Goal: Task Accomplishment & Management: Manage account settings

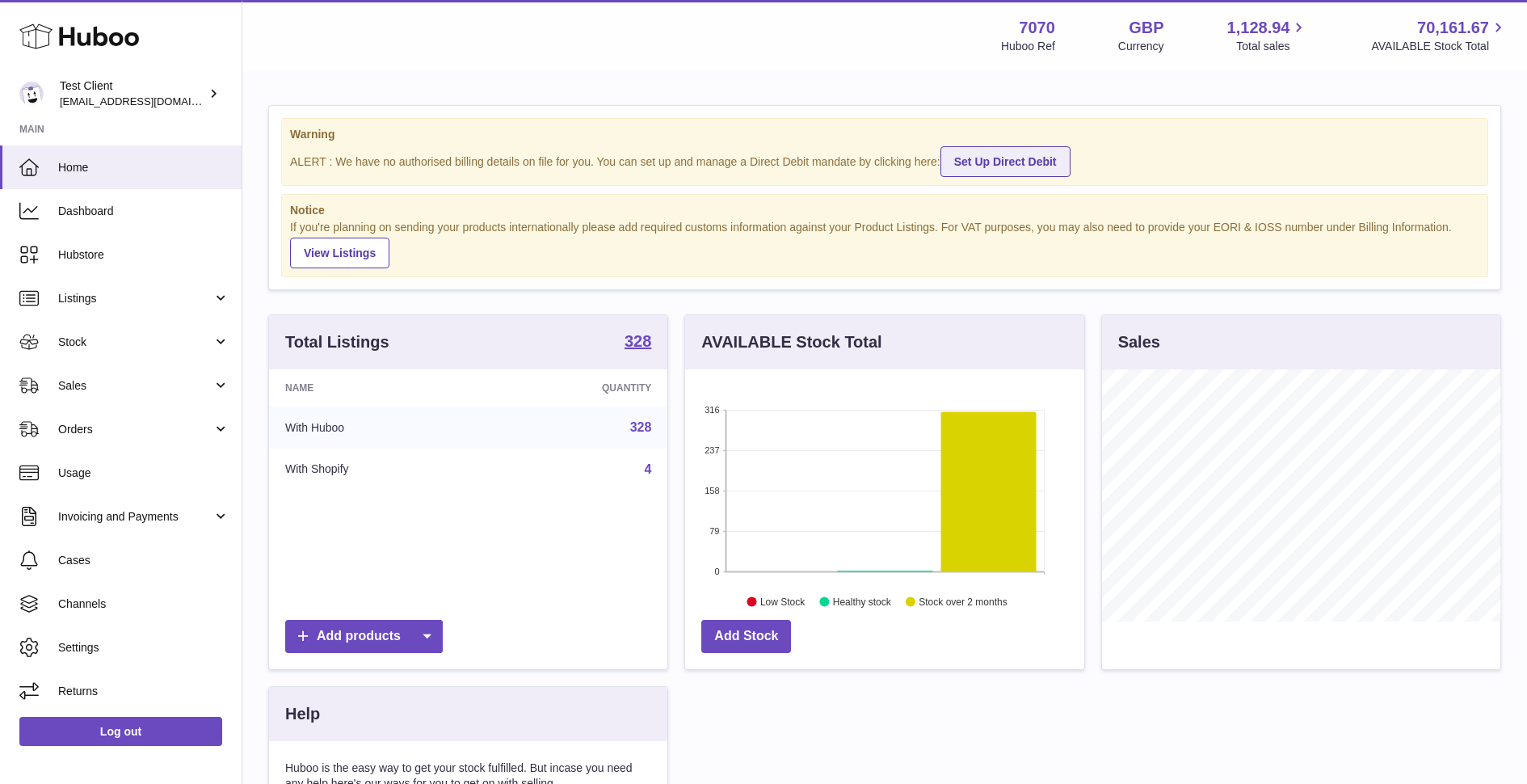
scroll to position [252, 398]
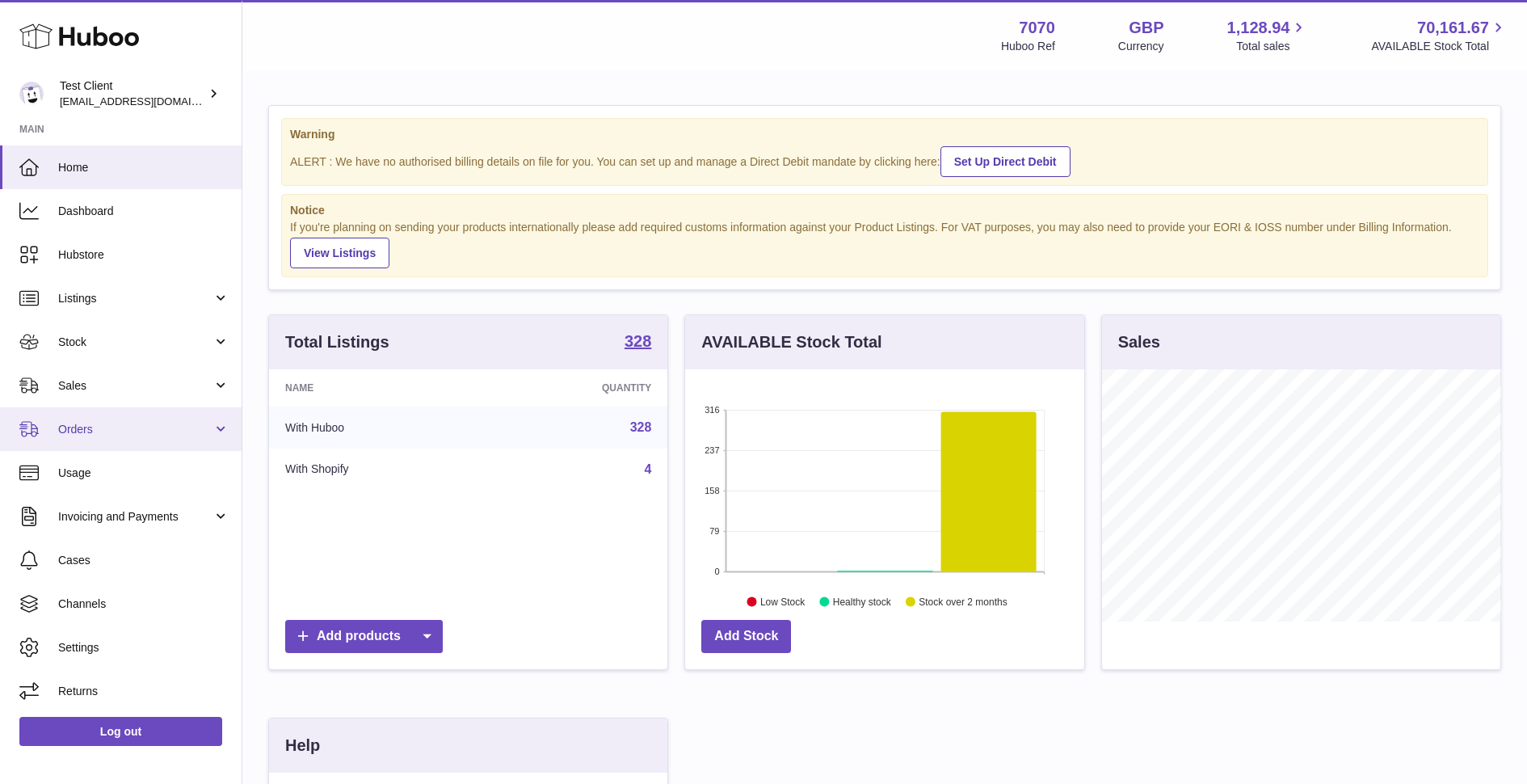
click at [117, 433] on span "Orders" at bounding box center [135, 429] width 155 height 16
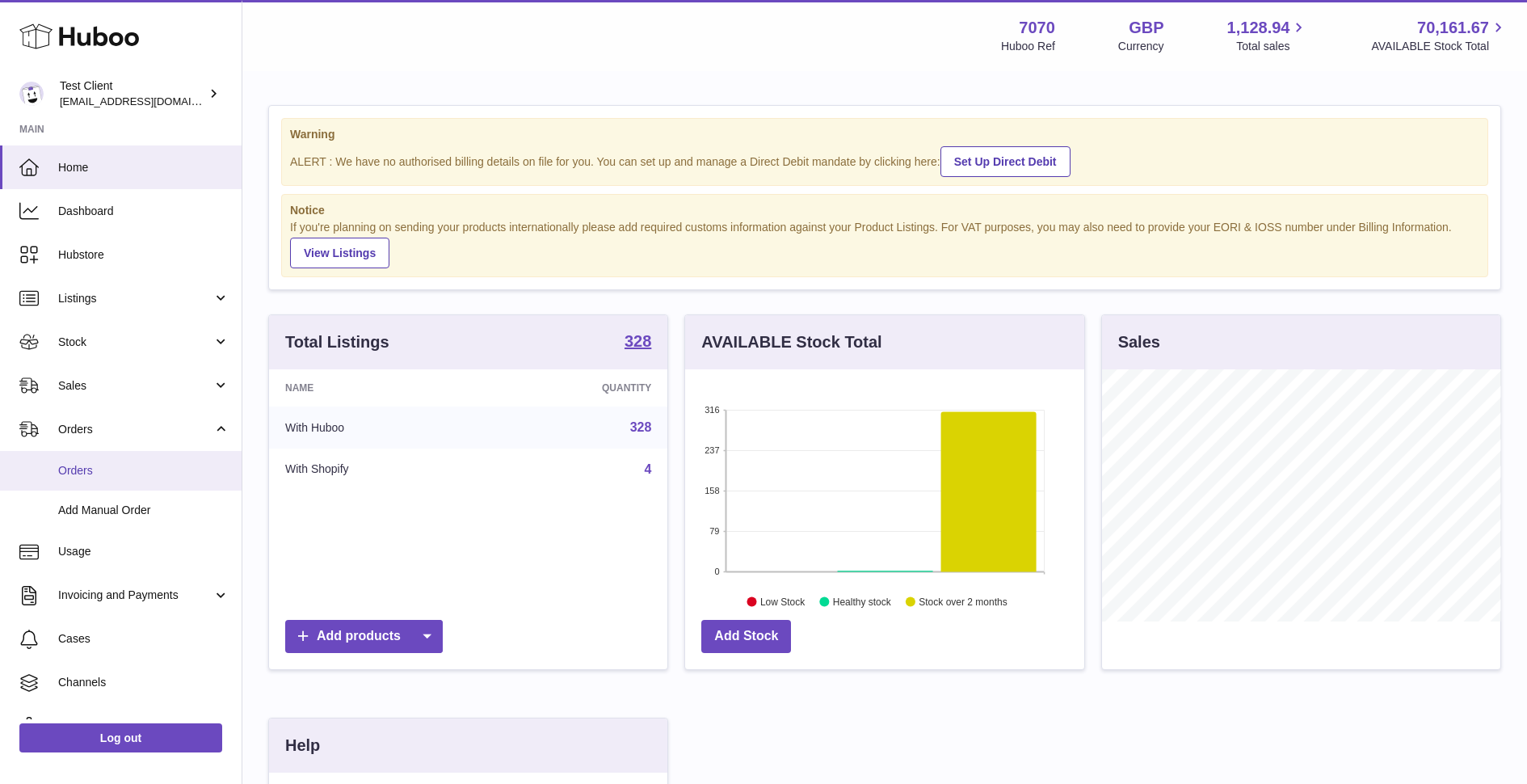
click at [151, 476] on span "Orders" at bounding box center [144, 470] width 171 height 16
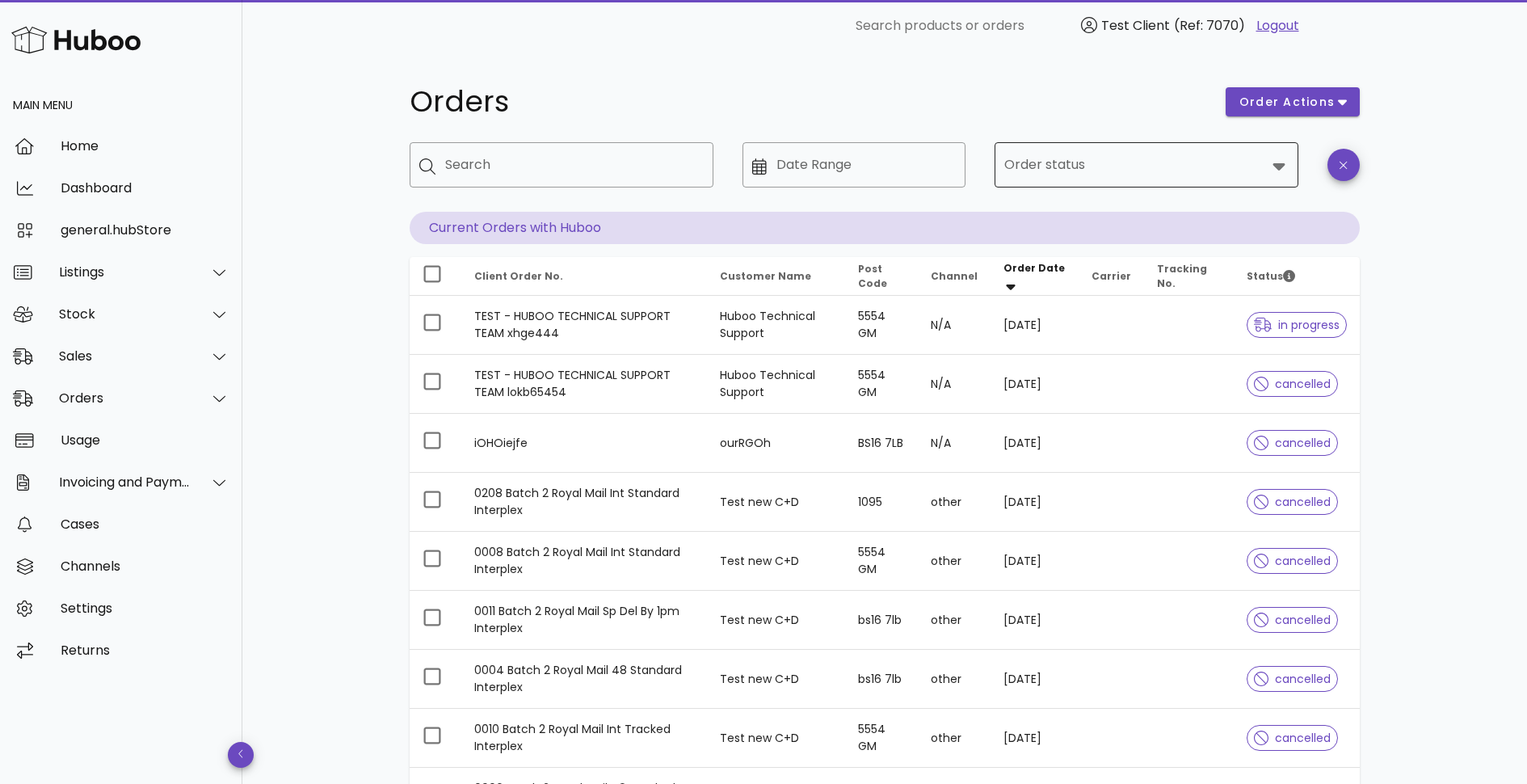
click at [1138, 162] on input "Order status" at bounding box center [1135, 165] width 262 height 26
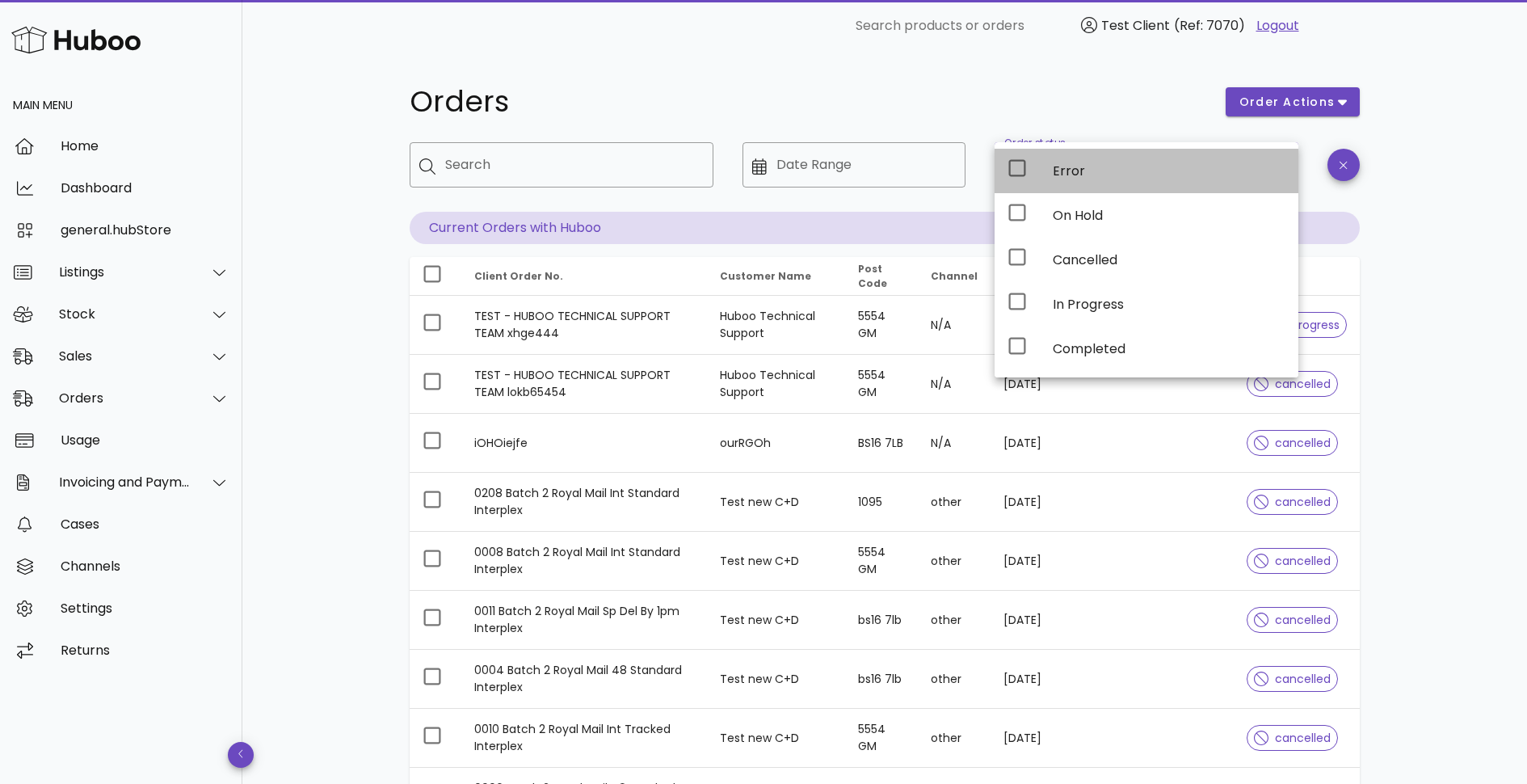
click at [1092, 168] on div "Error" at bounding box center [1169, 170] width 232 height 16
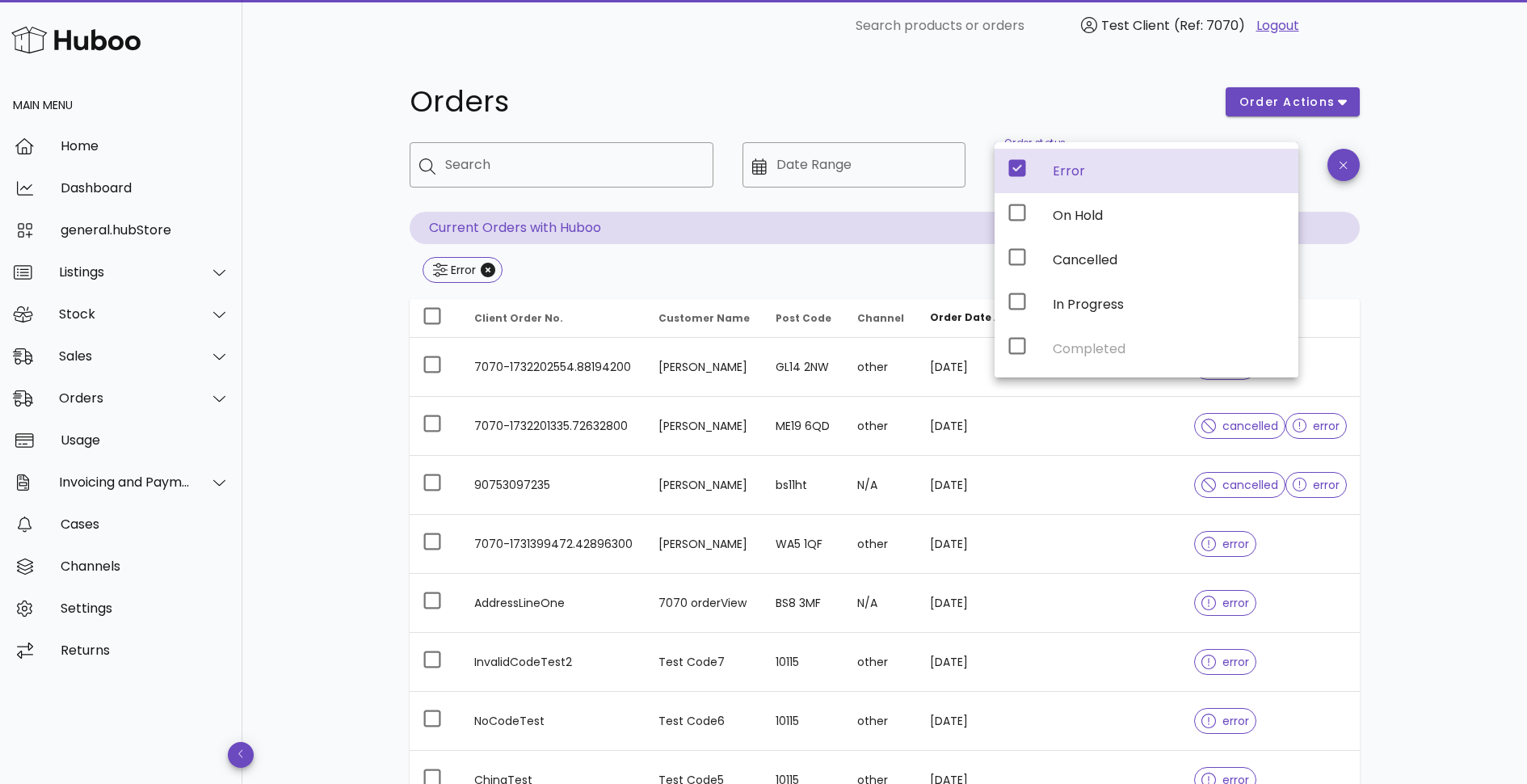
click at [1444, 321] on div "Orders order actions ​ Search ​ Date Range ​ Order status Error Current Orders …" at bounding box center [885, 579] width 1285 height 1054
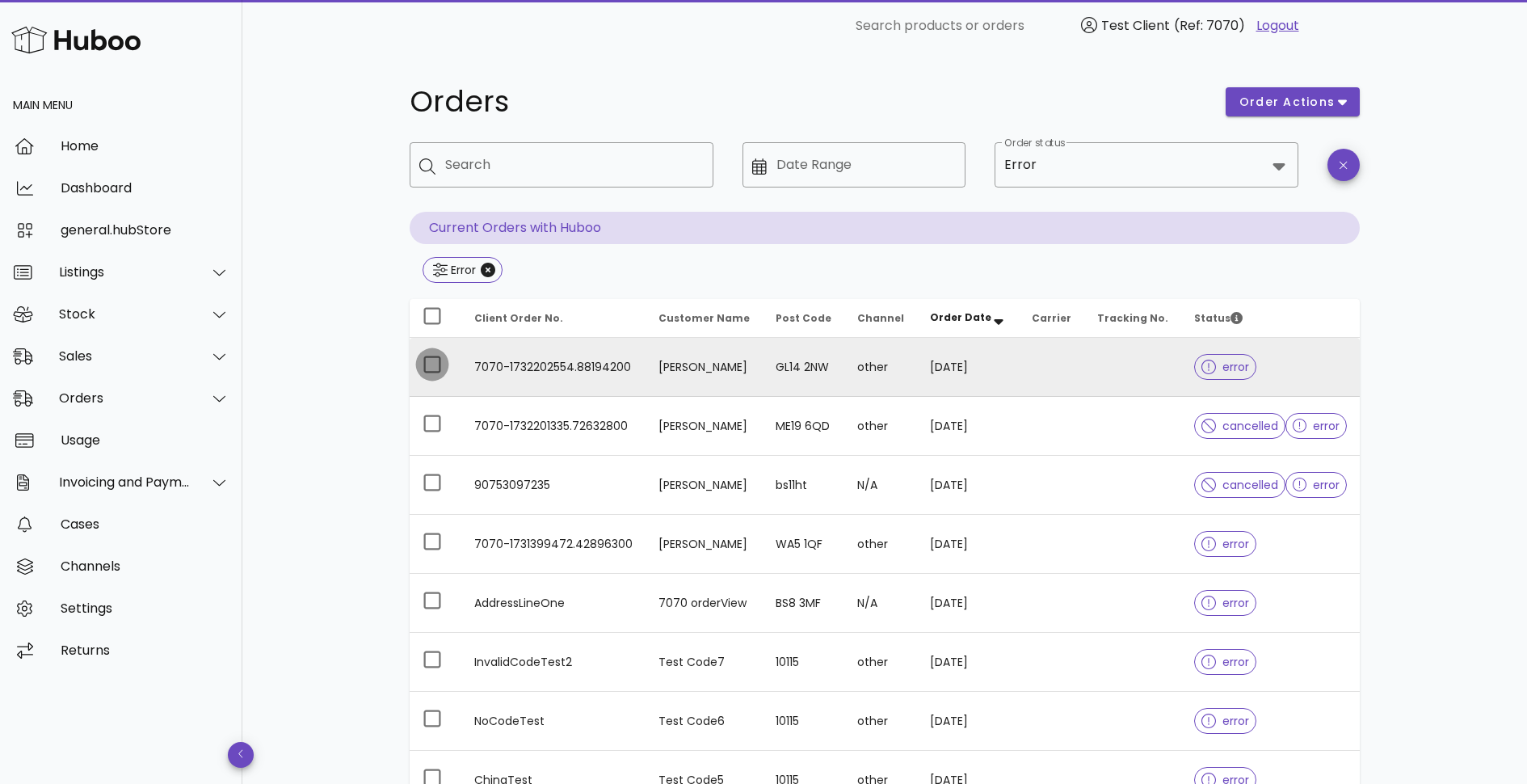
click at [436, 363] on div at bounding box center [433, 364] width 27 height 27
click at [606, 371] on td "7070-1732202554.88194200" at bounding box center [553, 367] width 184 height 59
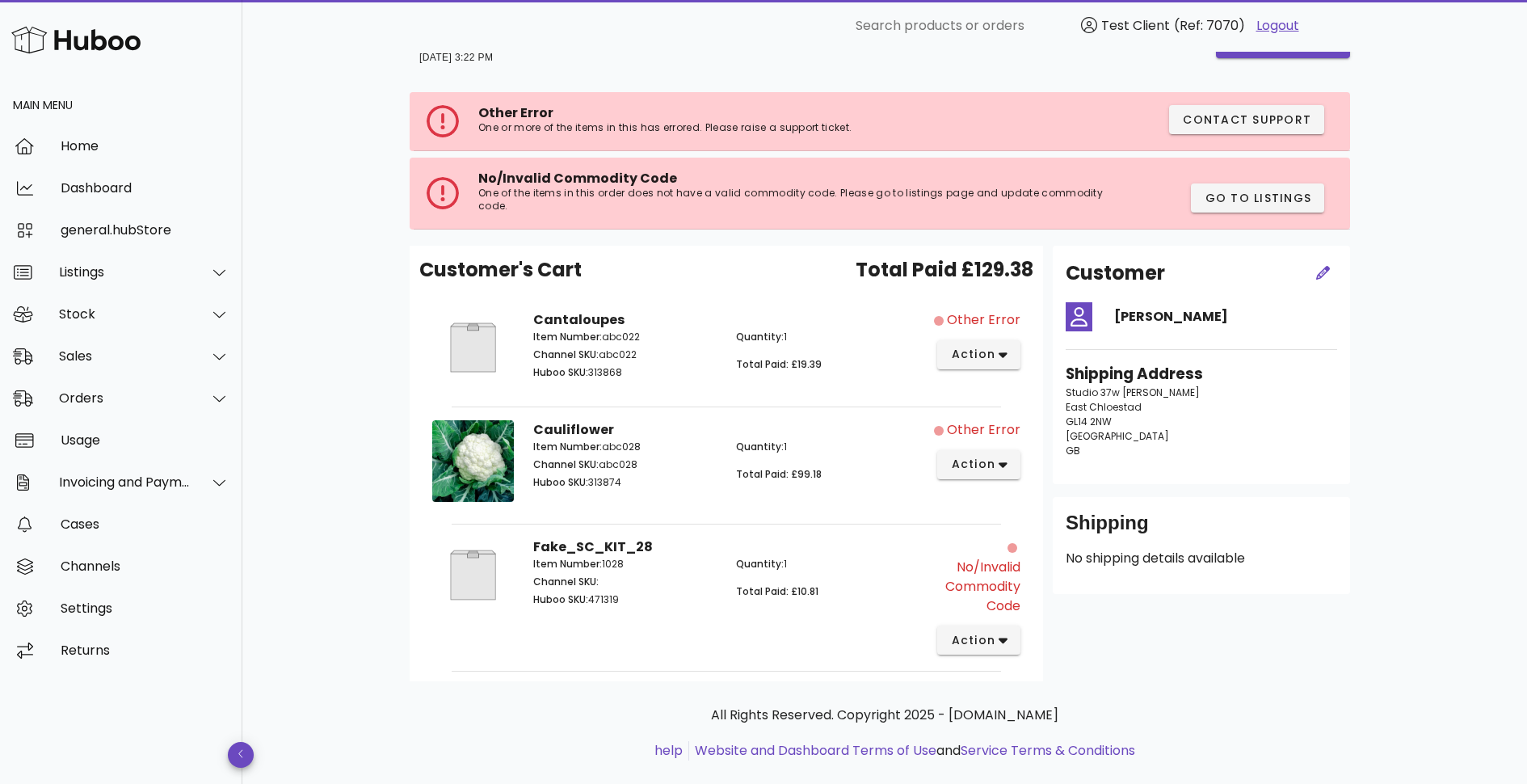
scroll to position [76, 0]
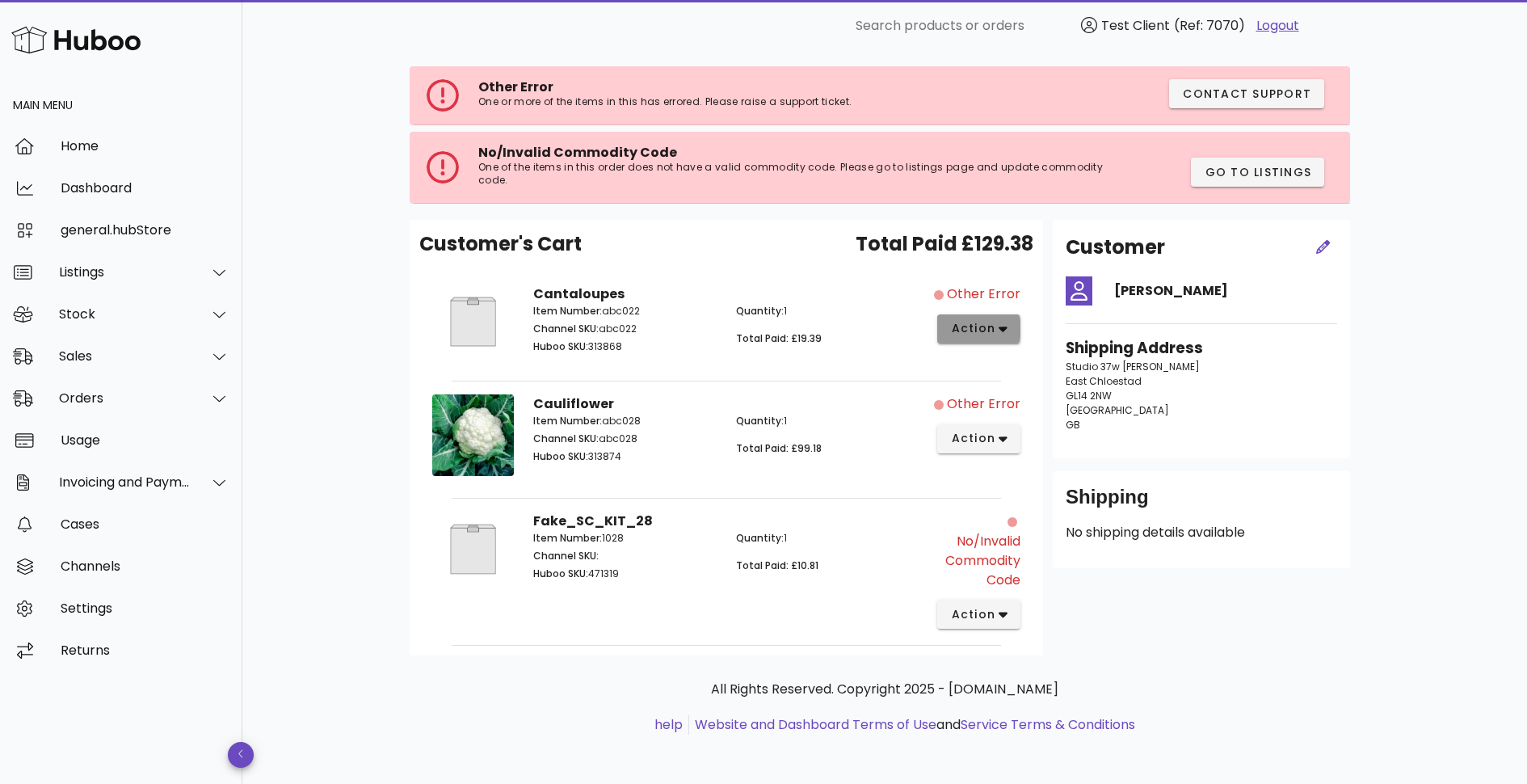
click at [1001, 328] on icon "button" at bounding box center [1004, 329] width 9 height 5
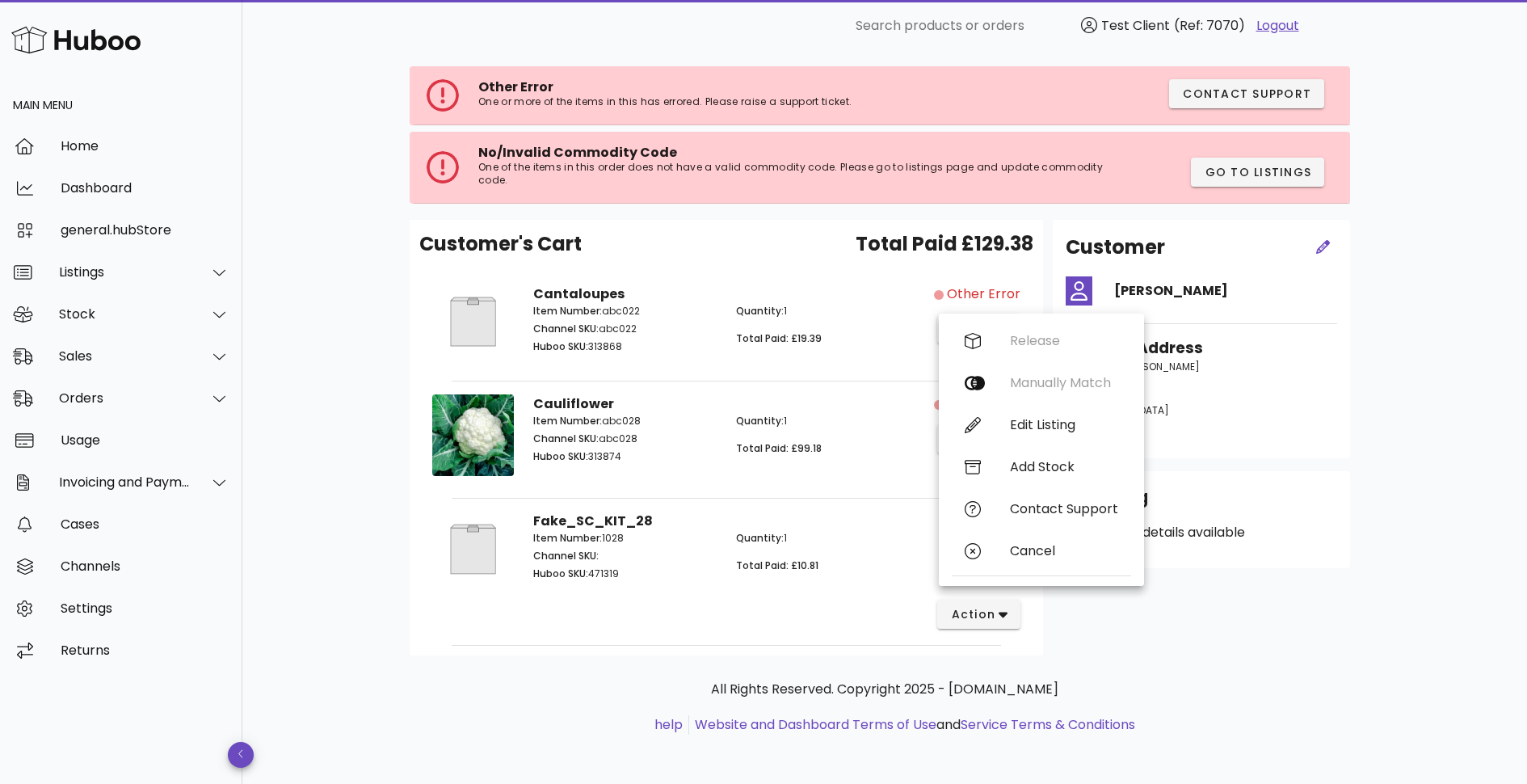
click at [1394, 349] on div "B2C Order # 7070-1732202554.88194200 21 November 2024 at 3:22 PM order actions …" at bounding box center [885, 381] width 1028 height 811
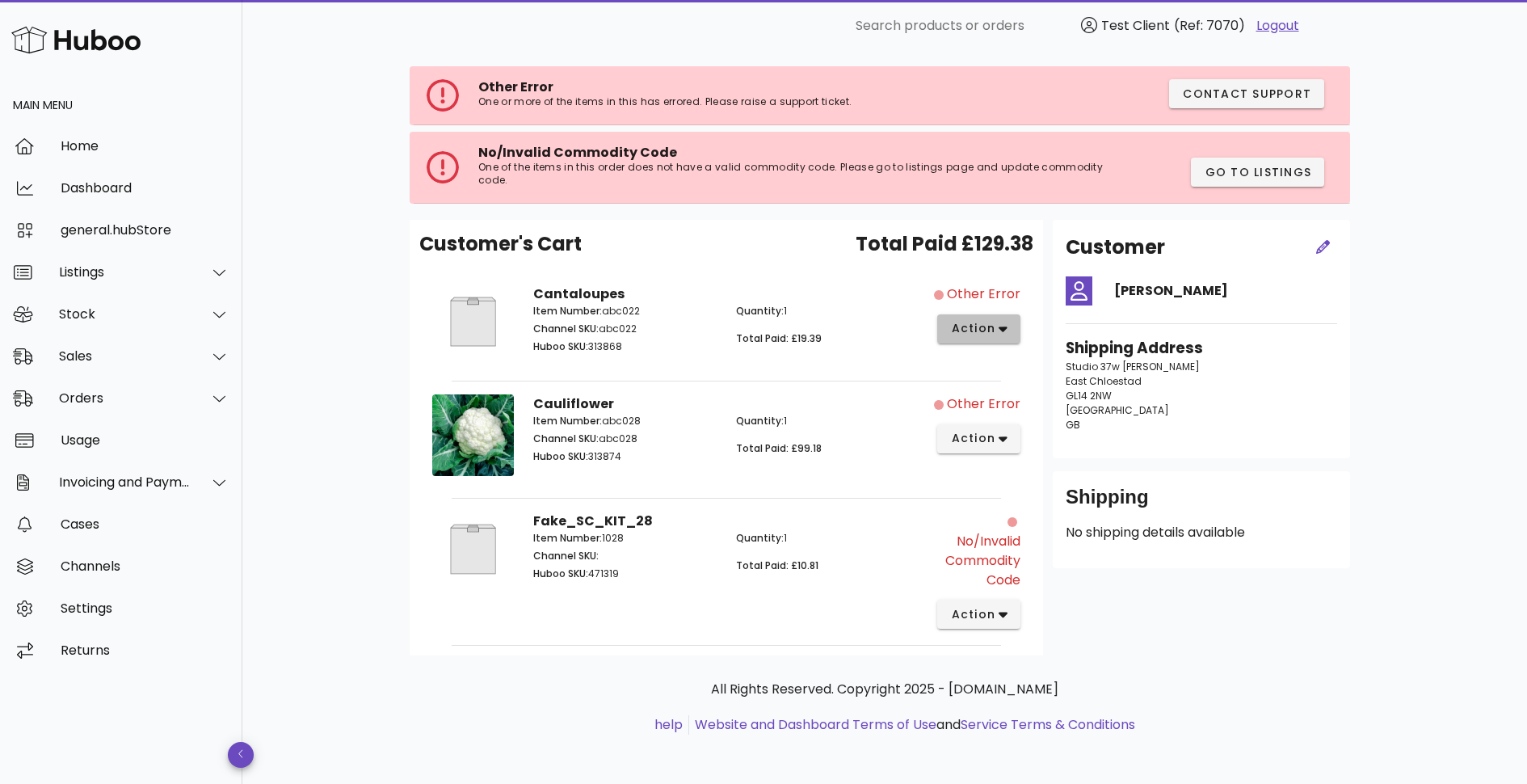
click at [1016, 332] on button "action" at bounding box center [979, 329] width 83 height 29
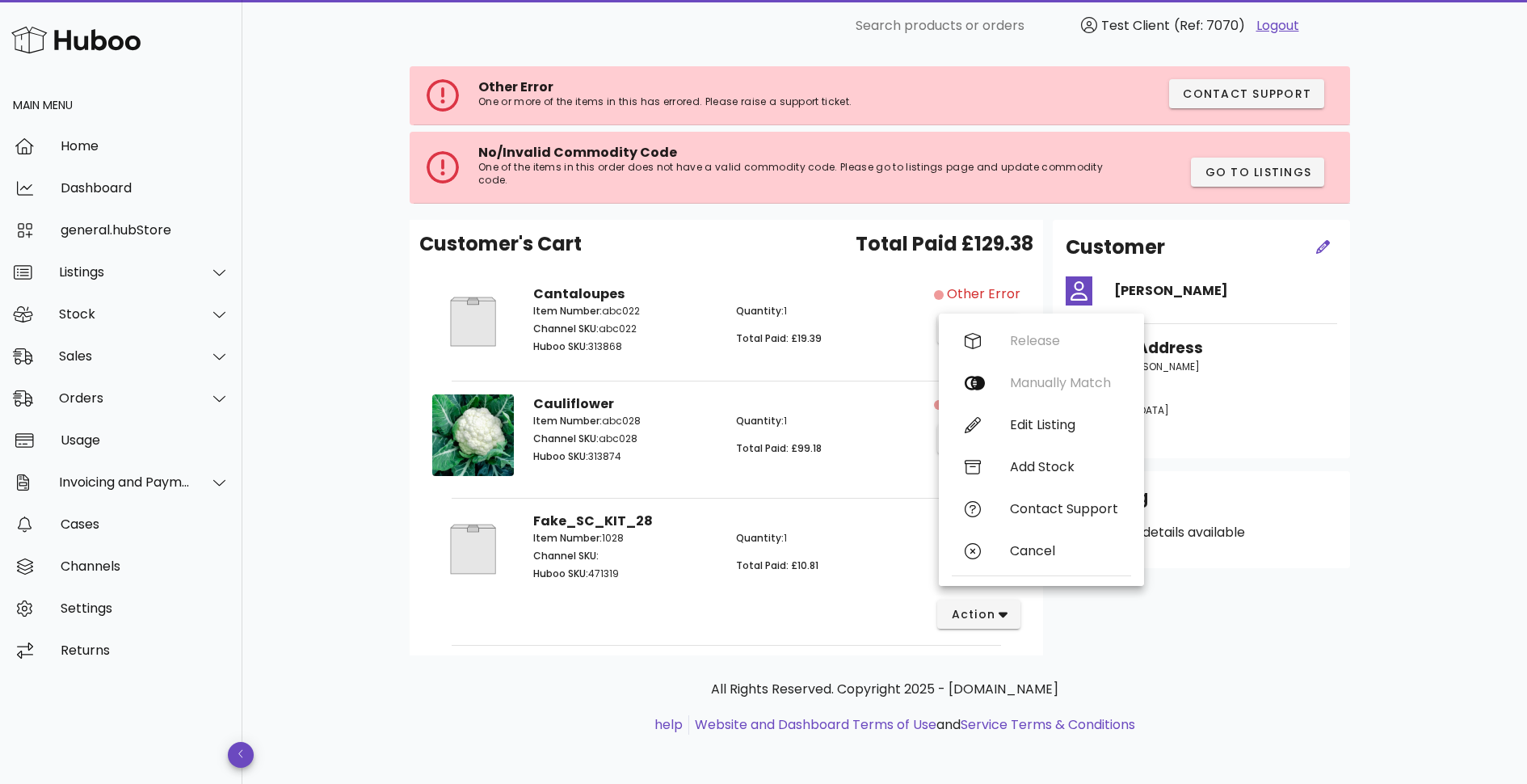
click at [693, 419] on p "Item Number: abc028" at bounding box center [625, 421] width 184 height 15
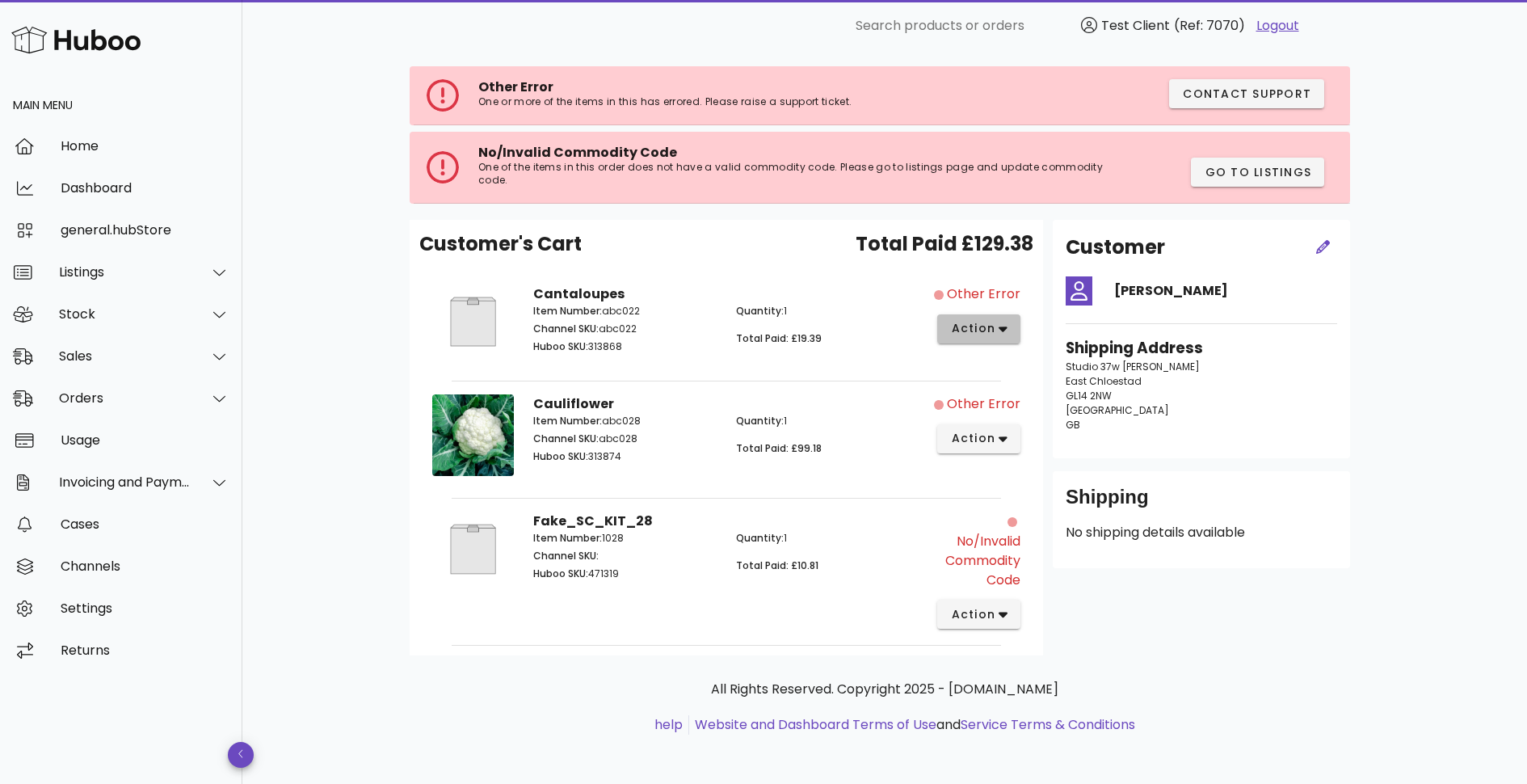
click at [1007, 334] on icon "button" at bounding box center [1004, 329] width 9 height 15
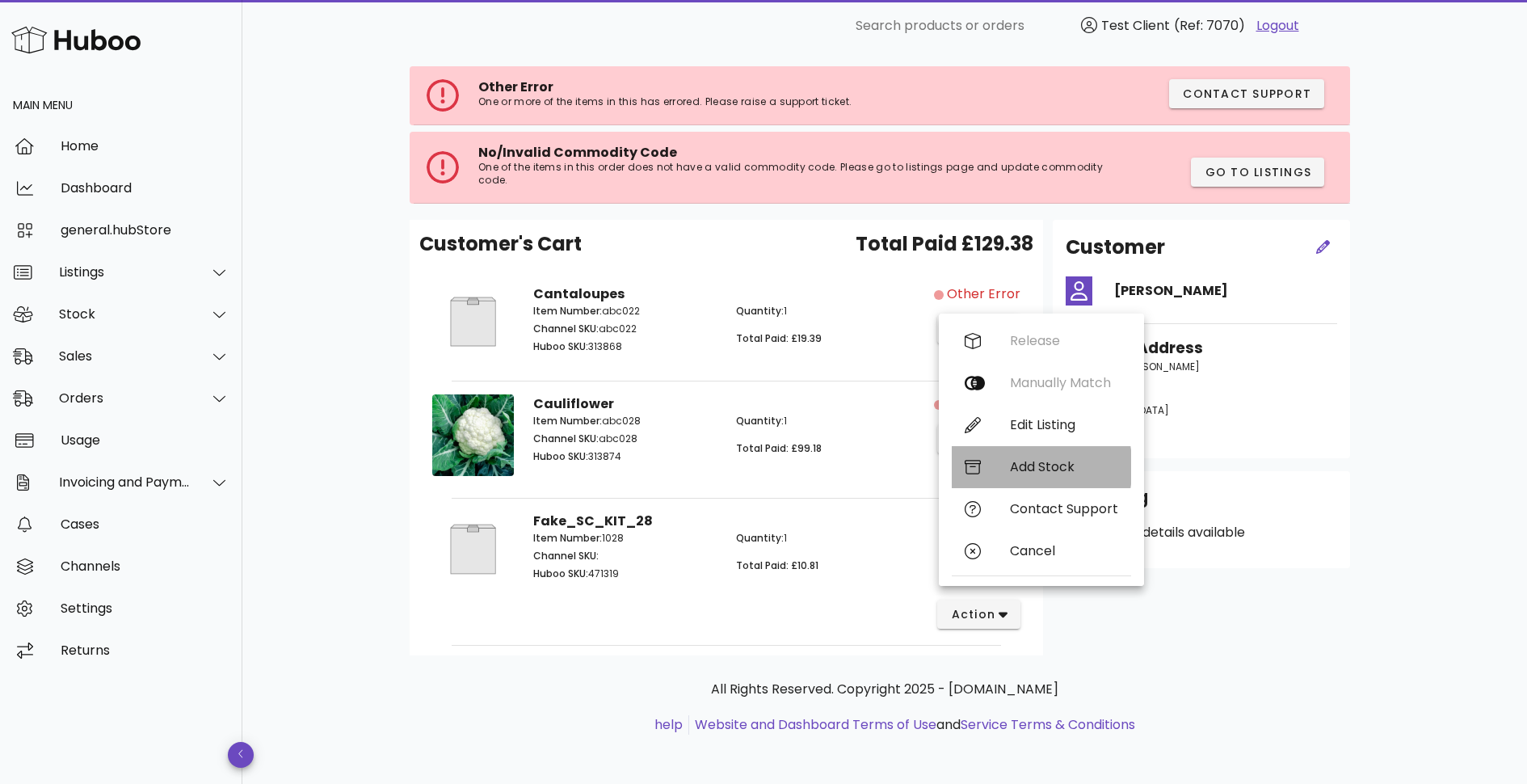
click at [1028, 470] on div "Add Stock" at bounding box center [1064, 467] width 108 height 16
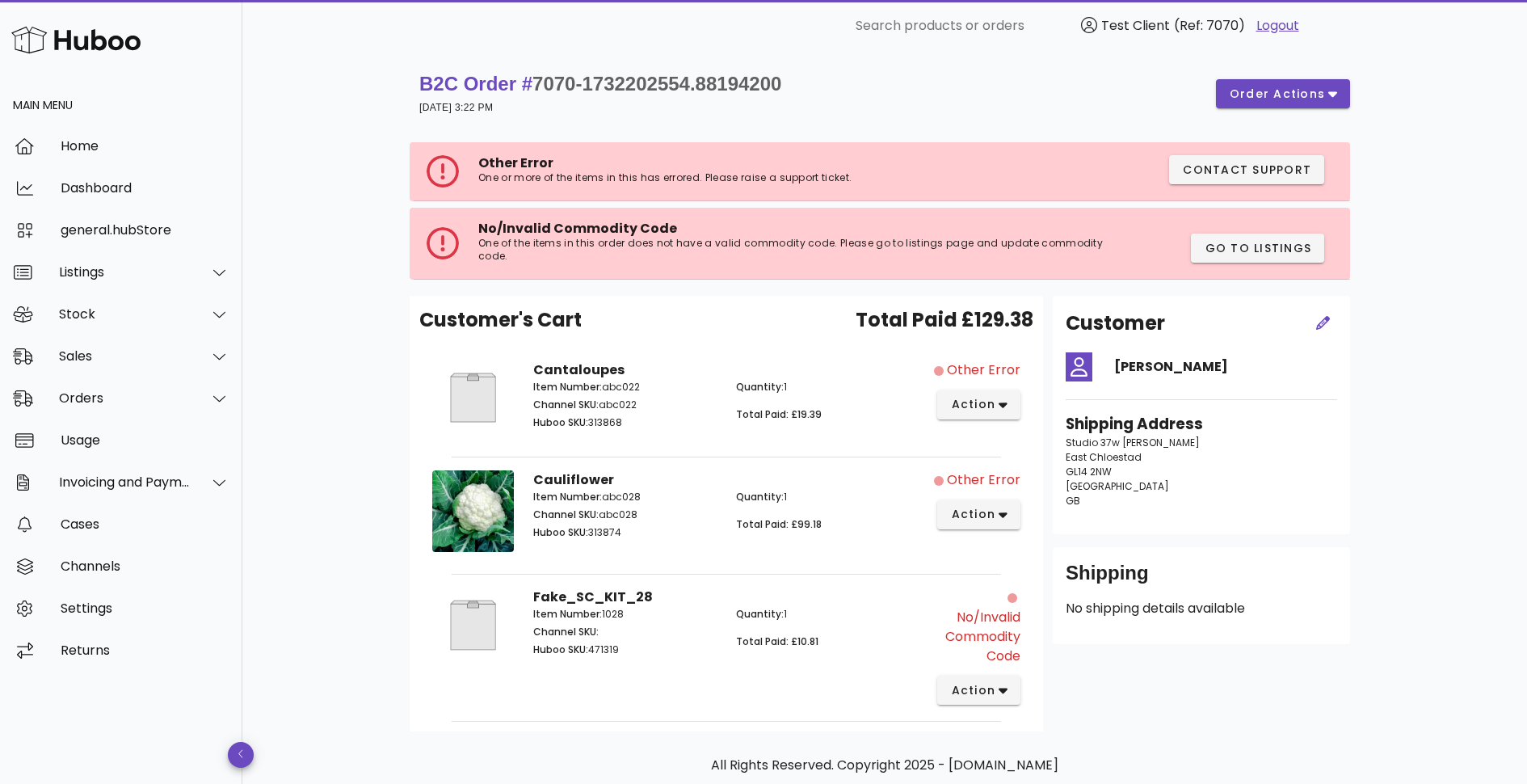
click at [1464, 377] on div "B2C Order # 7070-1732202554.88194200 21 November 2024 at 3:22 PM order actions …" at bounding box center [885, 457] width 1285 height 811
click at [91, 143] on div "Home" at bounding box center [145, 145] width 169 height 16
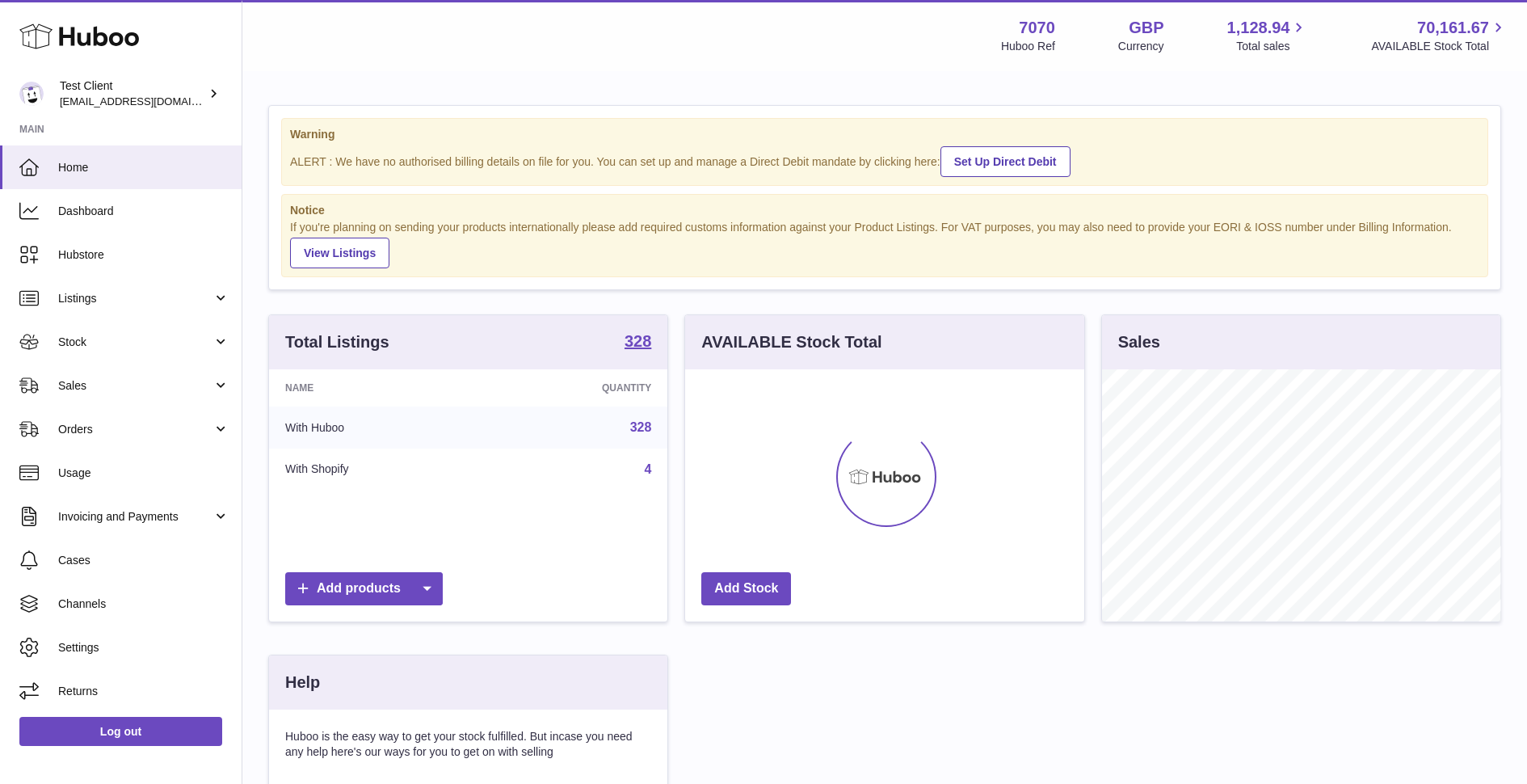
scroll to position [252, 398]
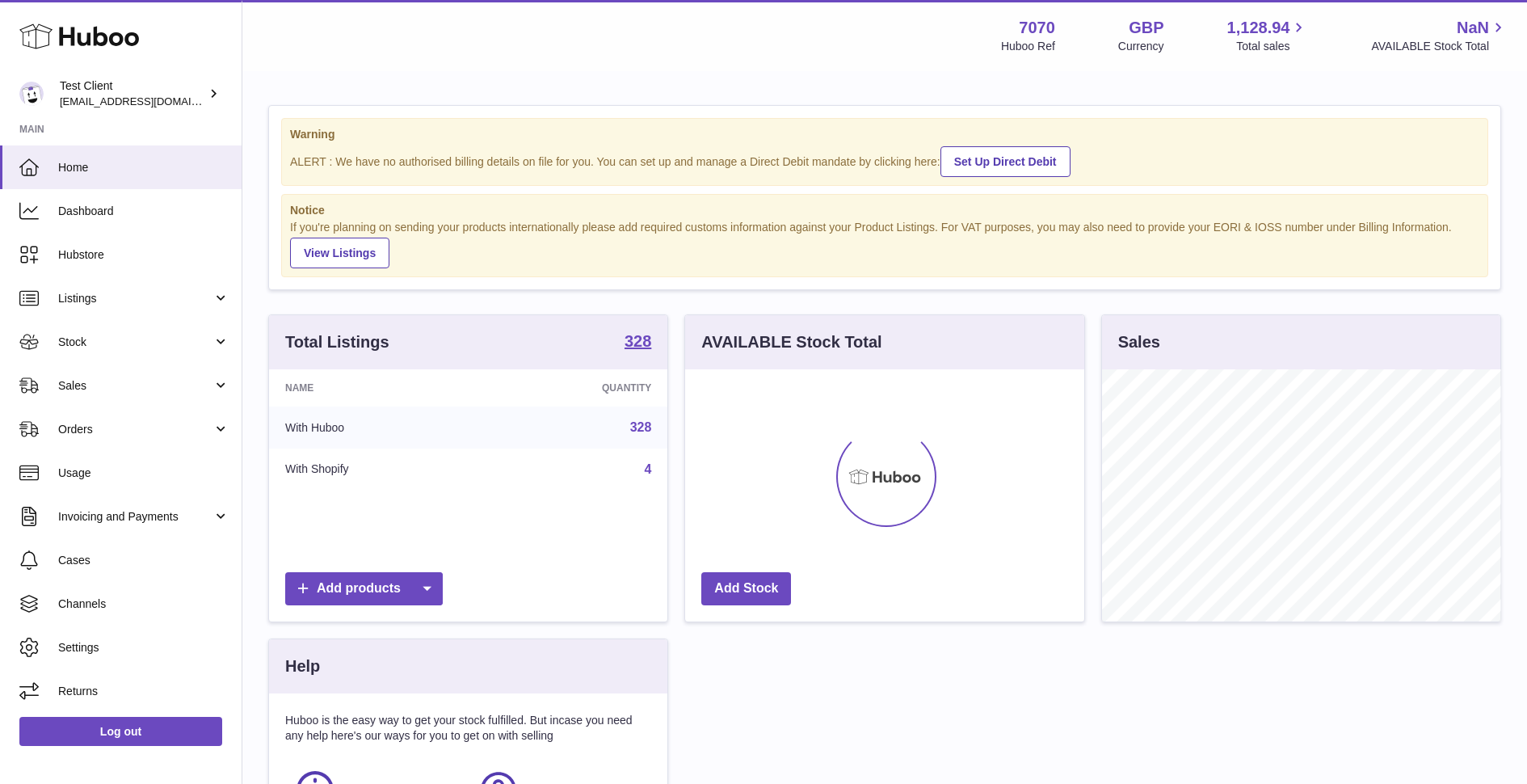
scroll to position [252, 398]
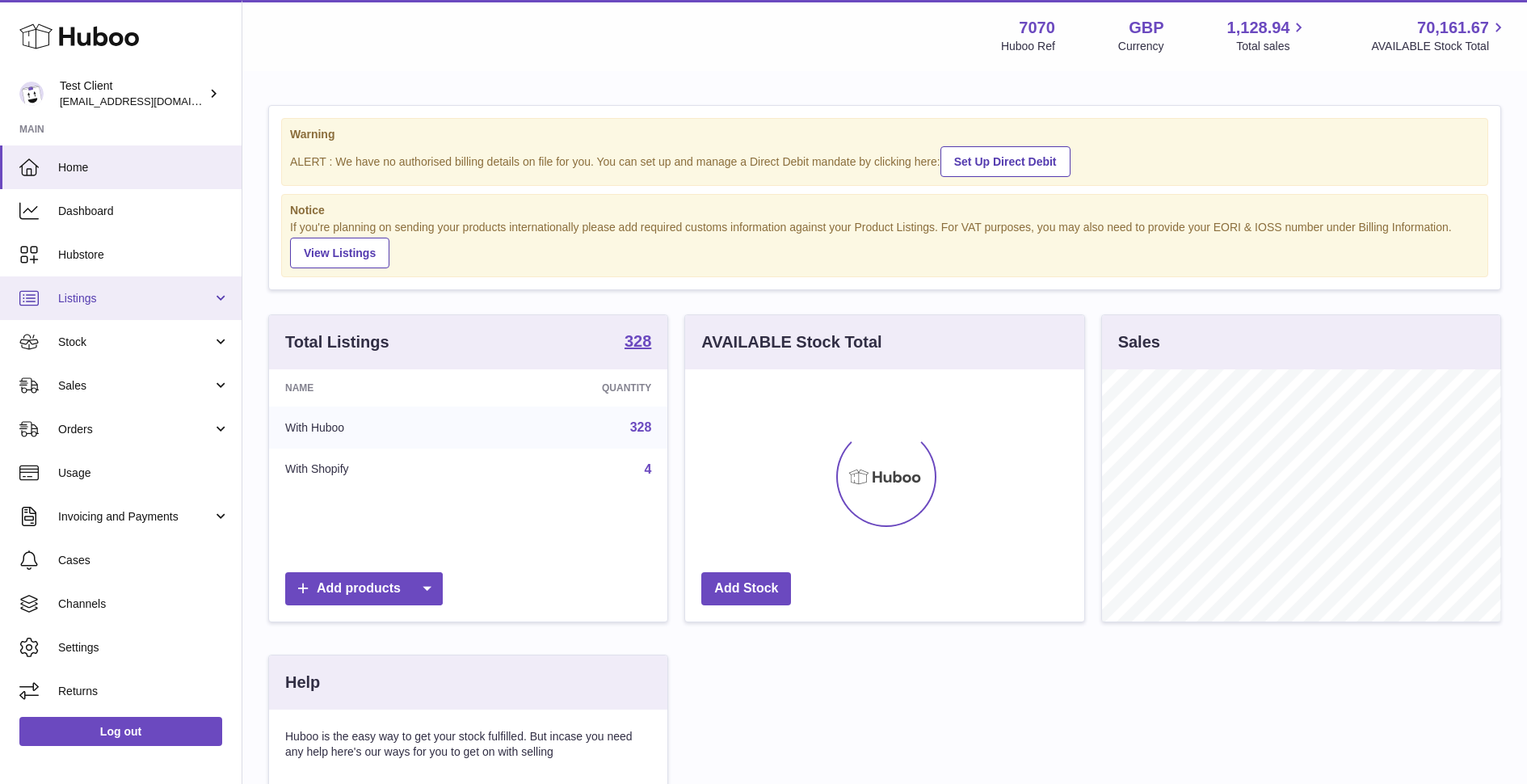
scroll to position [252, 398]
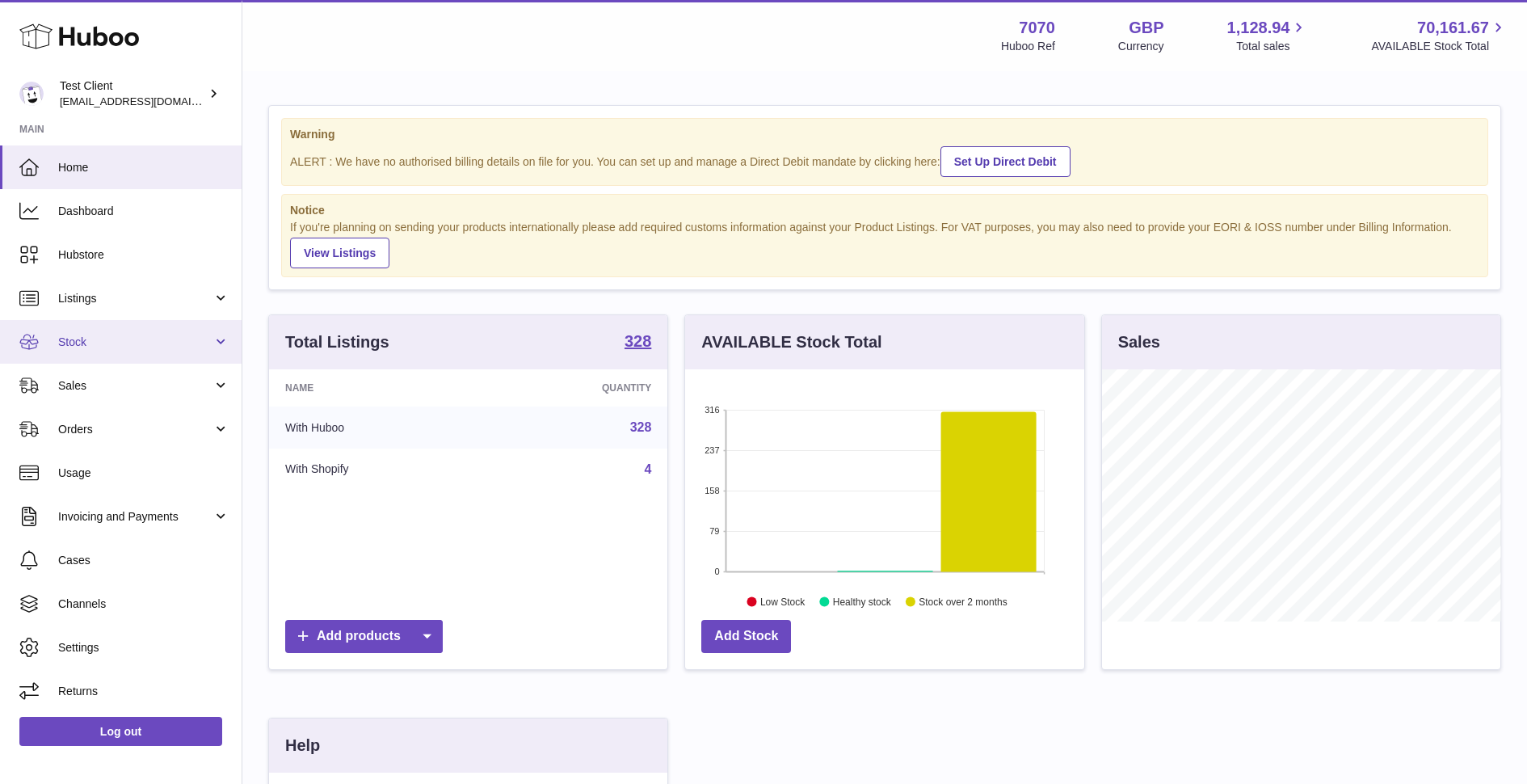
click at [89, 335] on span "Stock" at bounding box center [135, 342] width 155 height 16
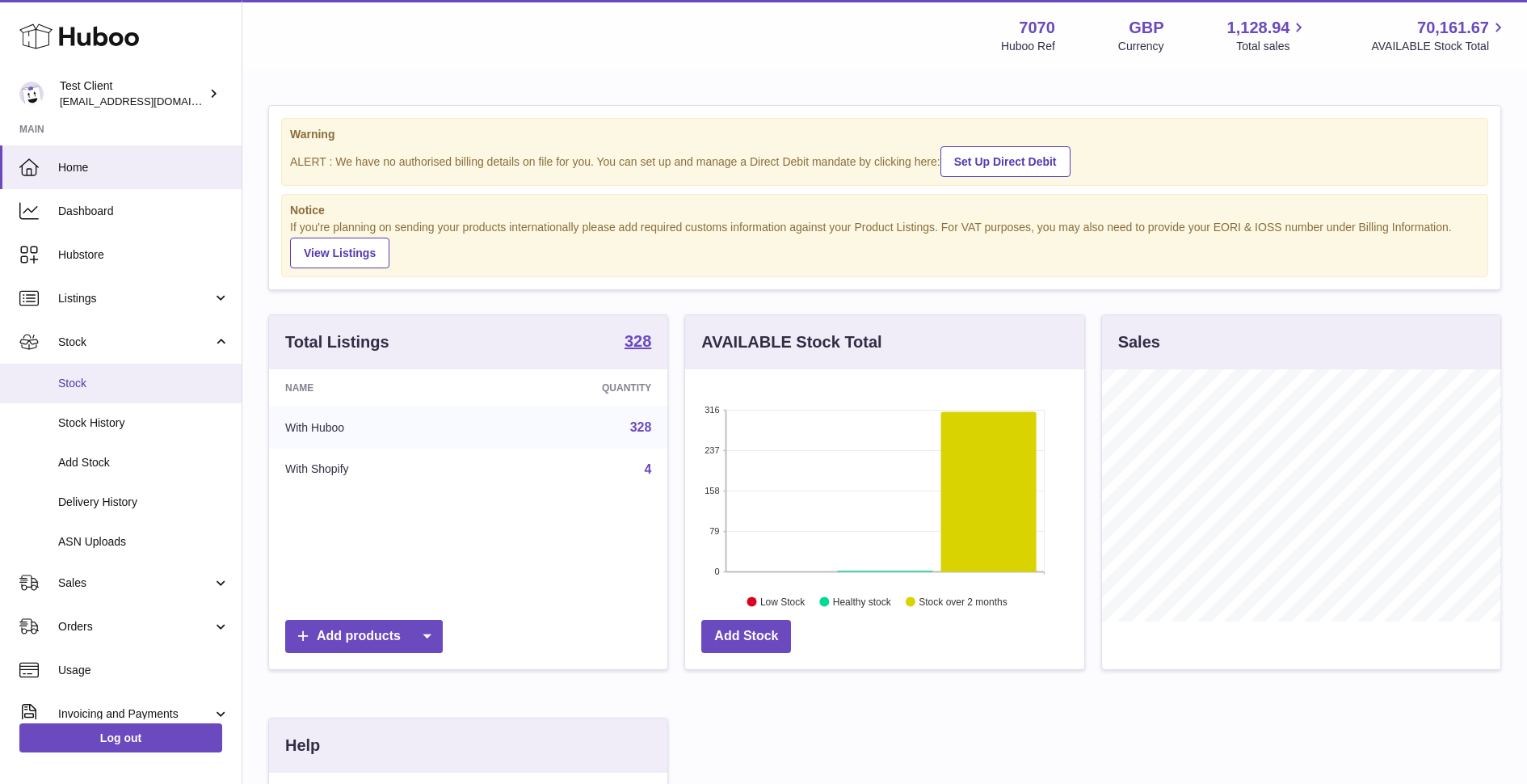
click at [93, 391] on link "Stock" at bounding box center [121, 382] width 242 height 39
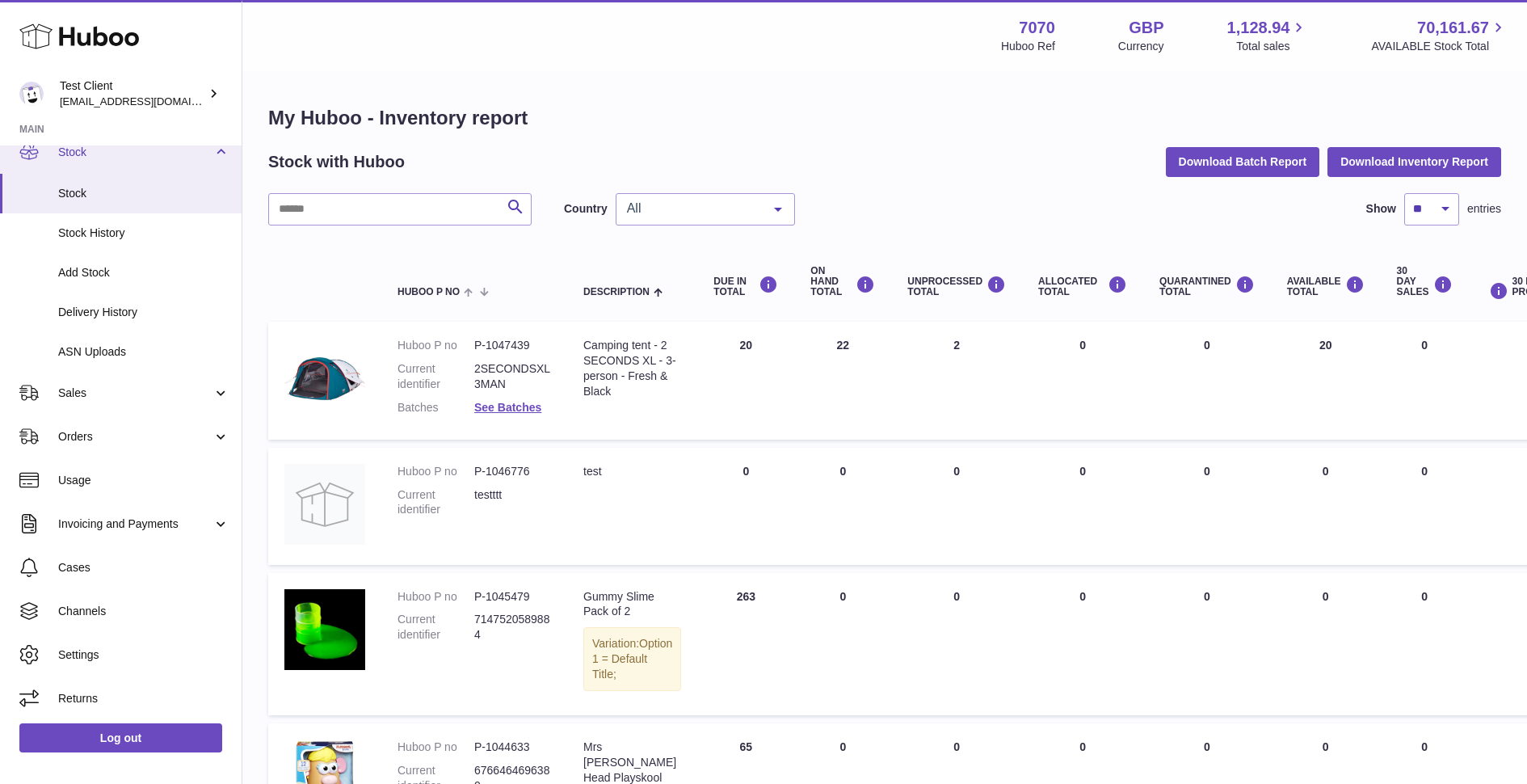
scroll to position [190, 0]
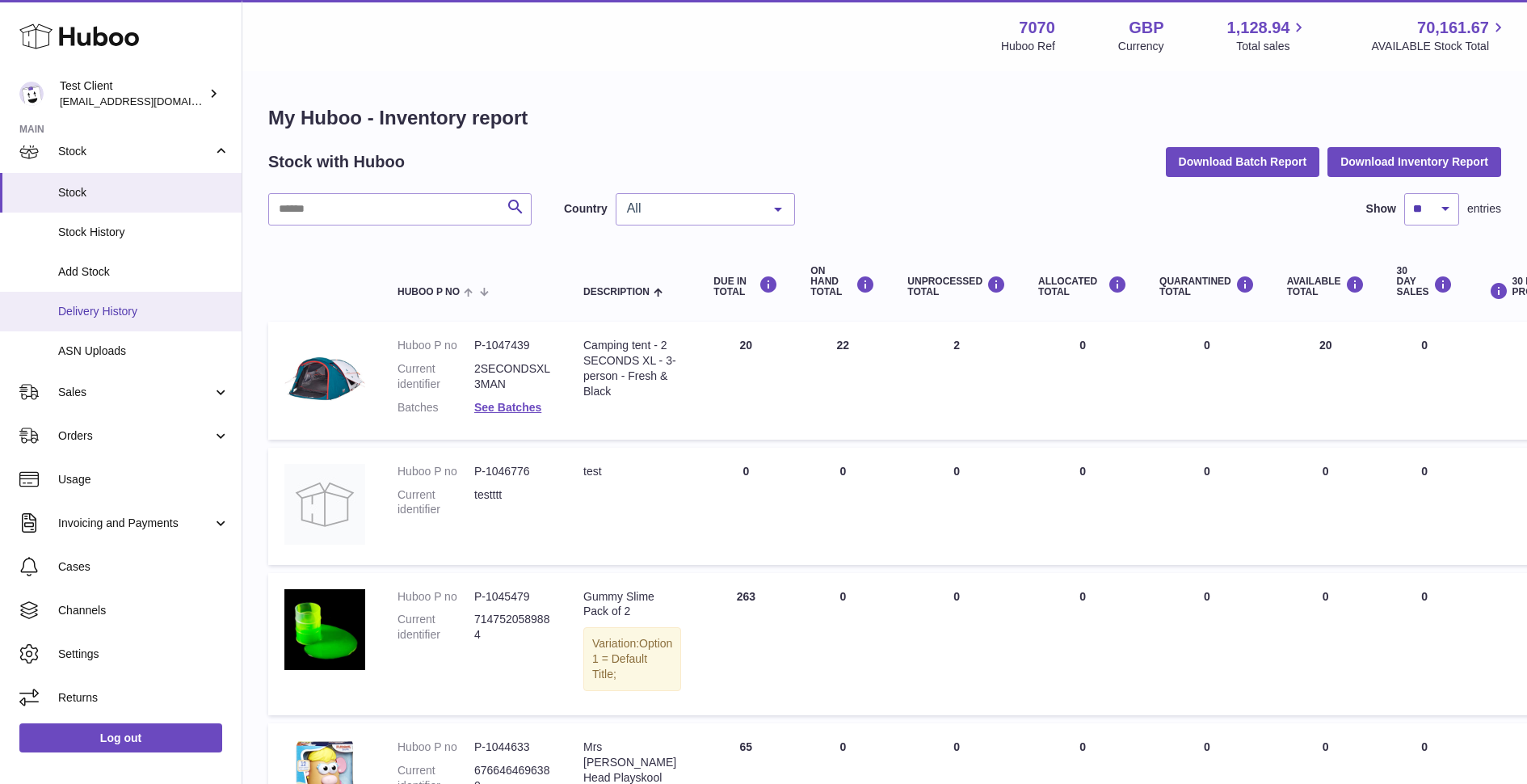
click at [102, 313] on span "Delivery History" at bounding box center [144, 311] width 171 height 16
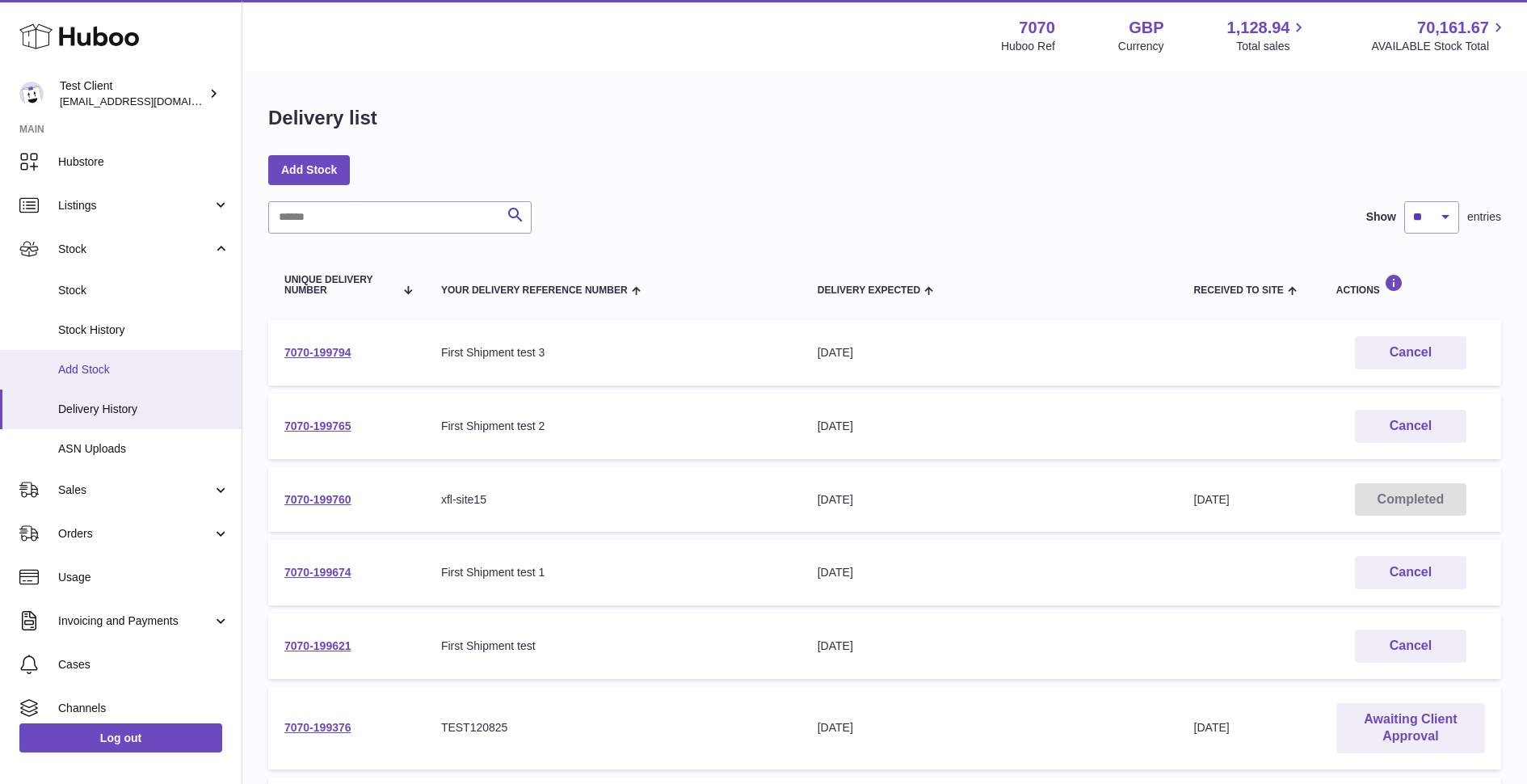
scroll to position [149, 0]
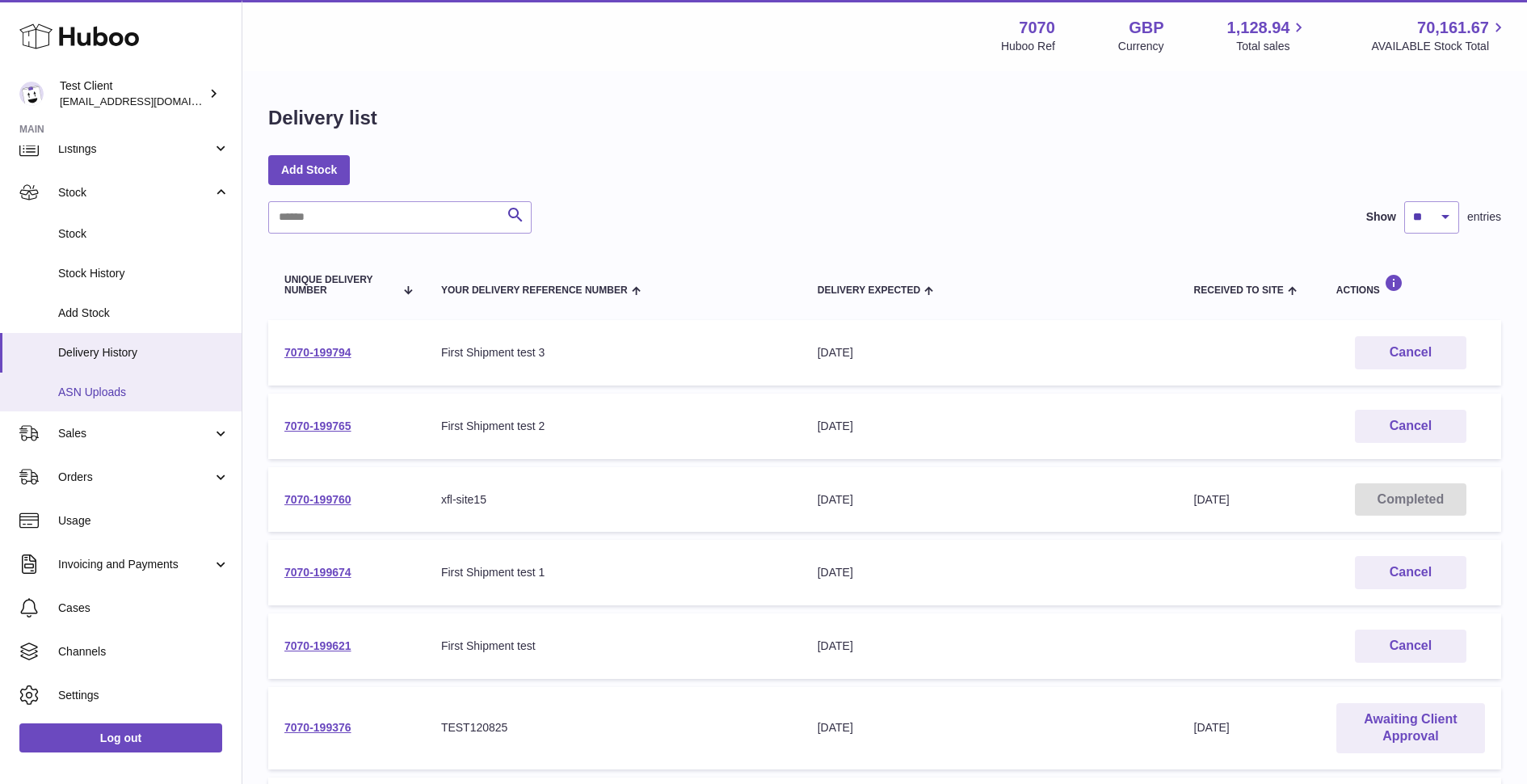
click at [98, 396] on span "ASN Uploads" at bounding box center [144, 392] width 171 height 16
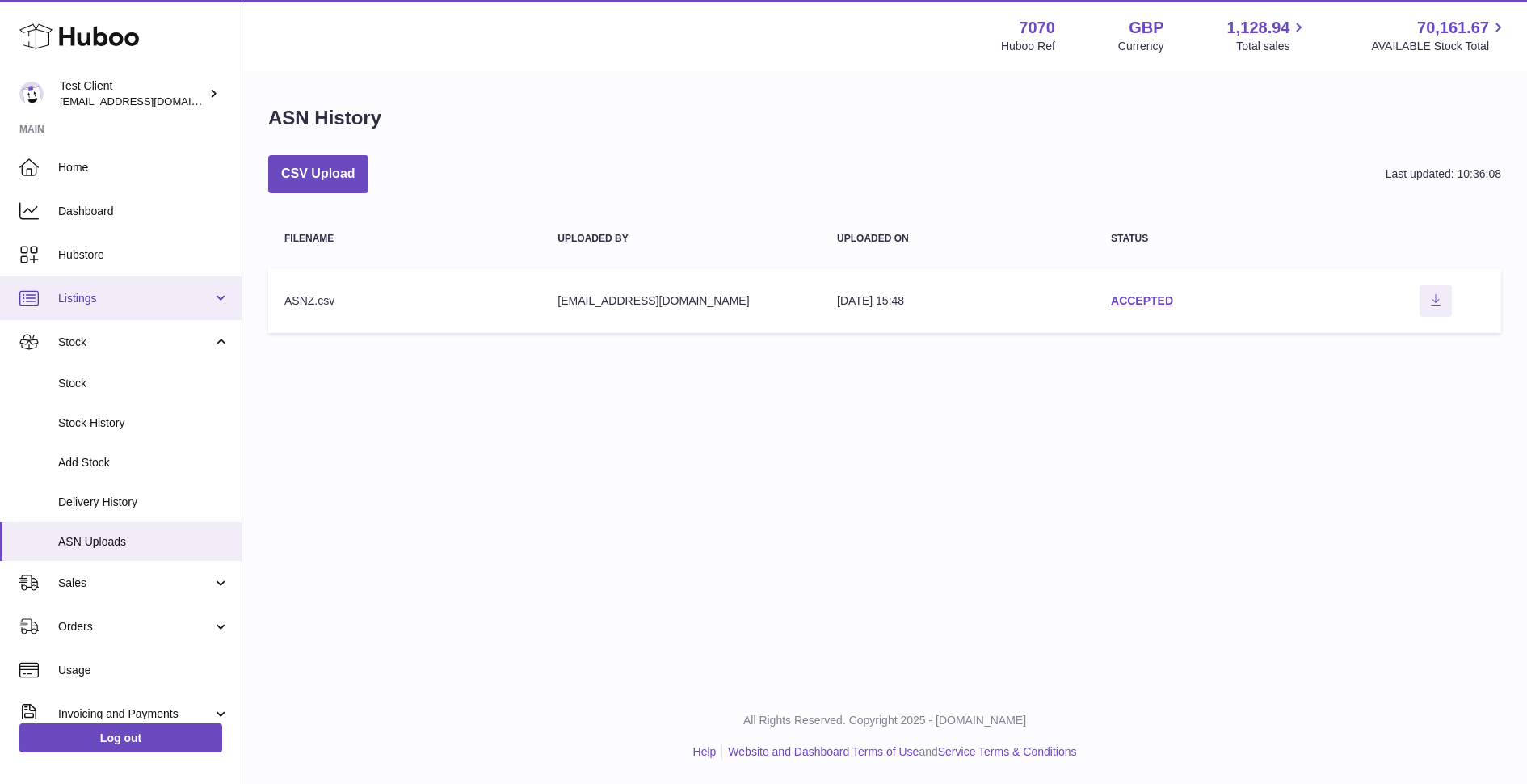
click at [75, 295] on span "Listings" at bounding box center [135, 298] width 155 height 16
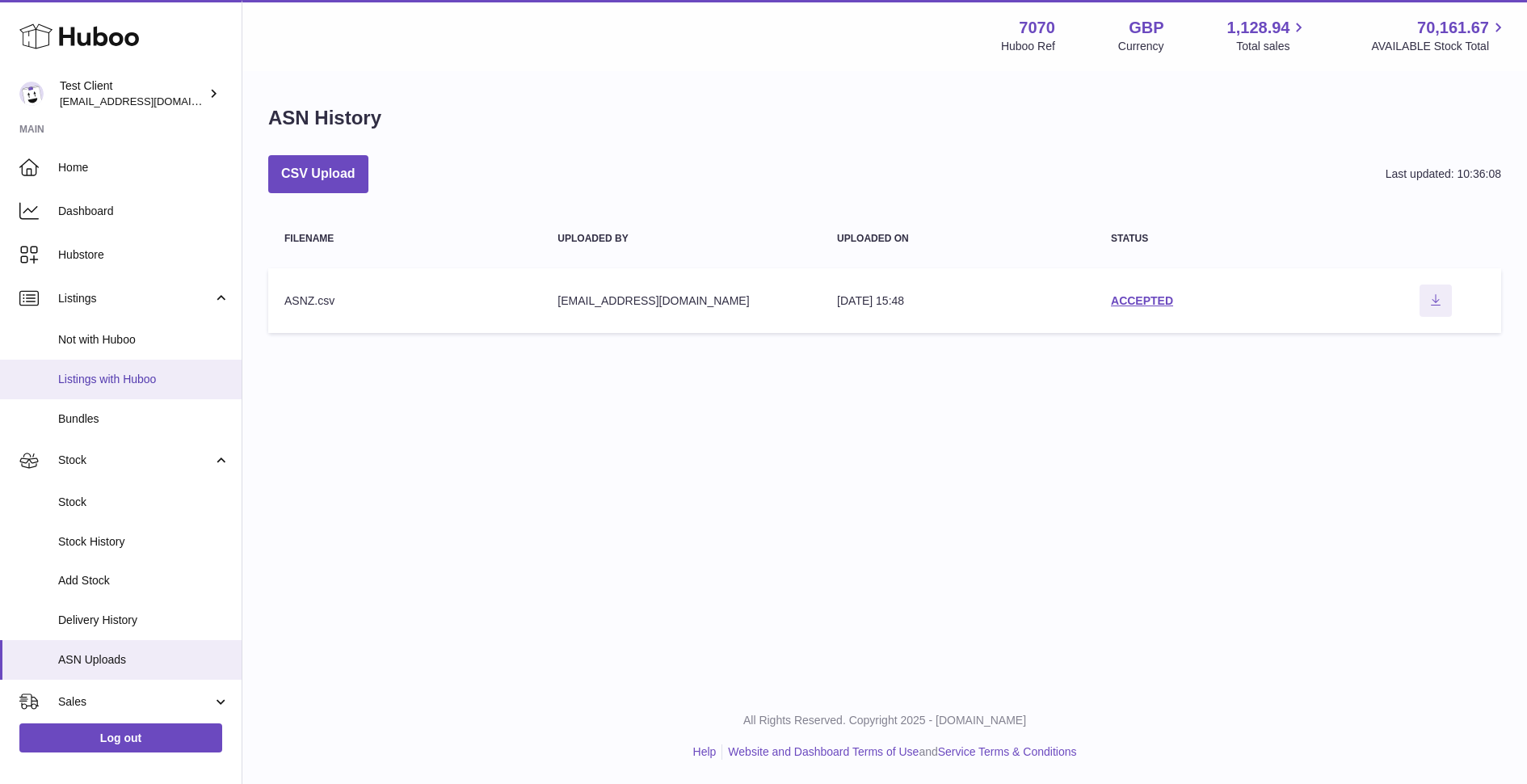
click at [112, 381] on span "Listings with Huboo" at bounding box center [144, 379] width 171 height 16
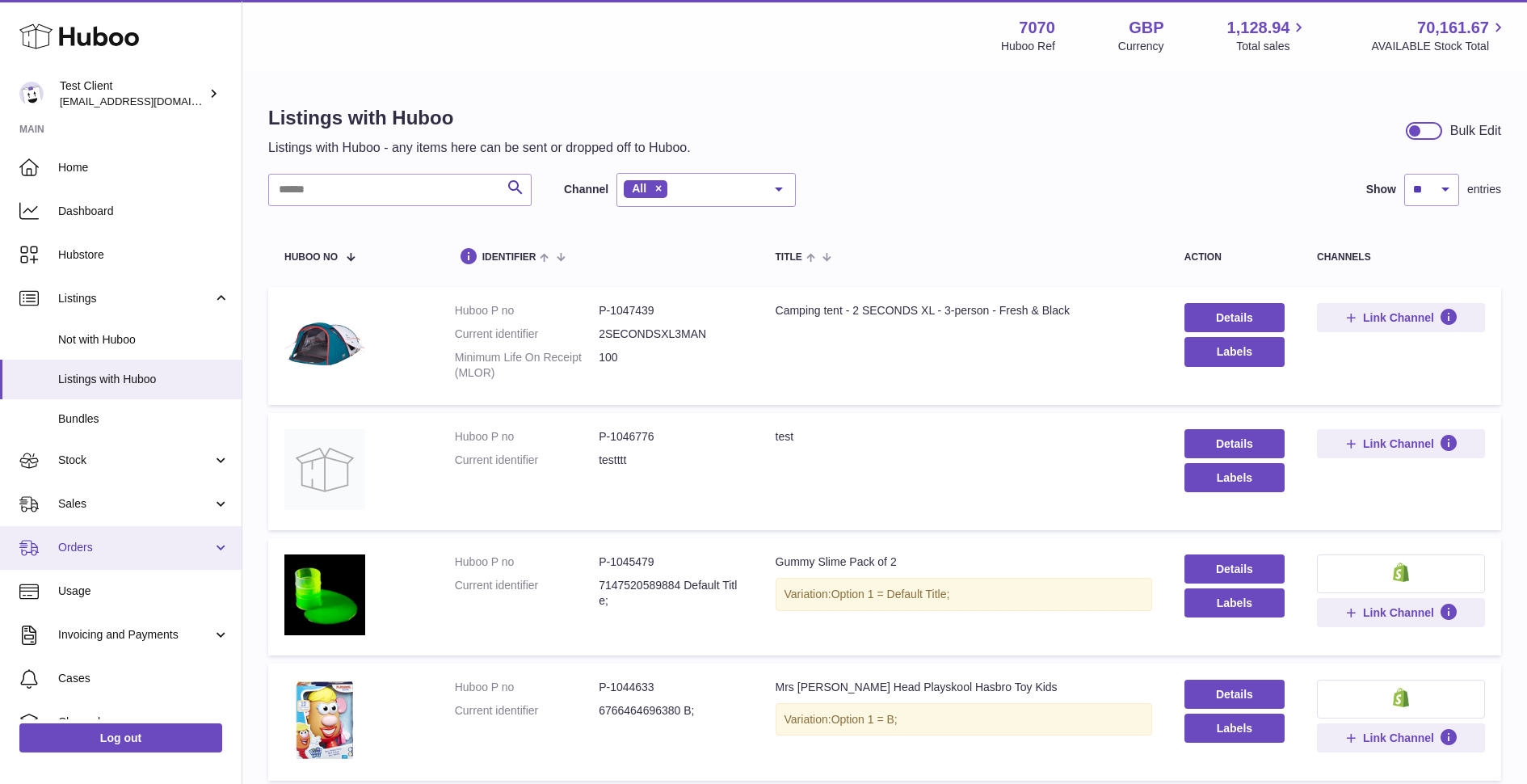
click at [136, 551] on span "Orders" at bounding box center [135, 547] width 155 height 16
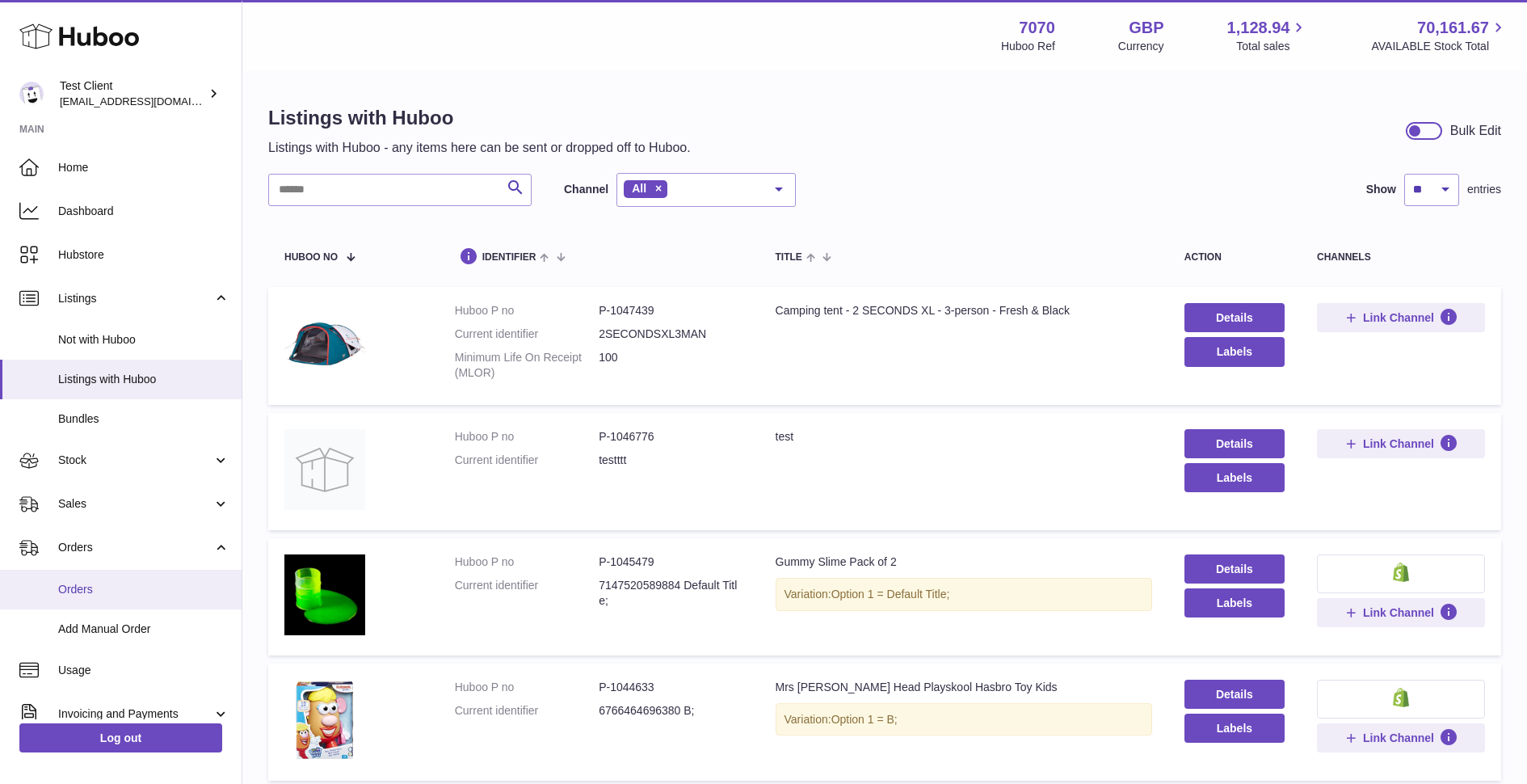
click at [79, 592] on span "Orders" at bounding box center [144, 589] width 171 height 16
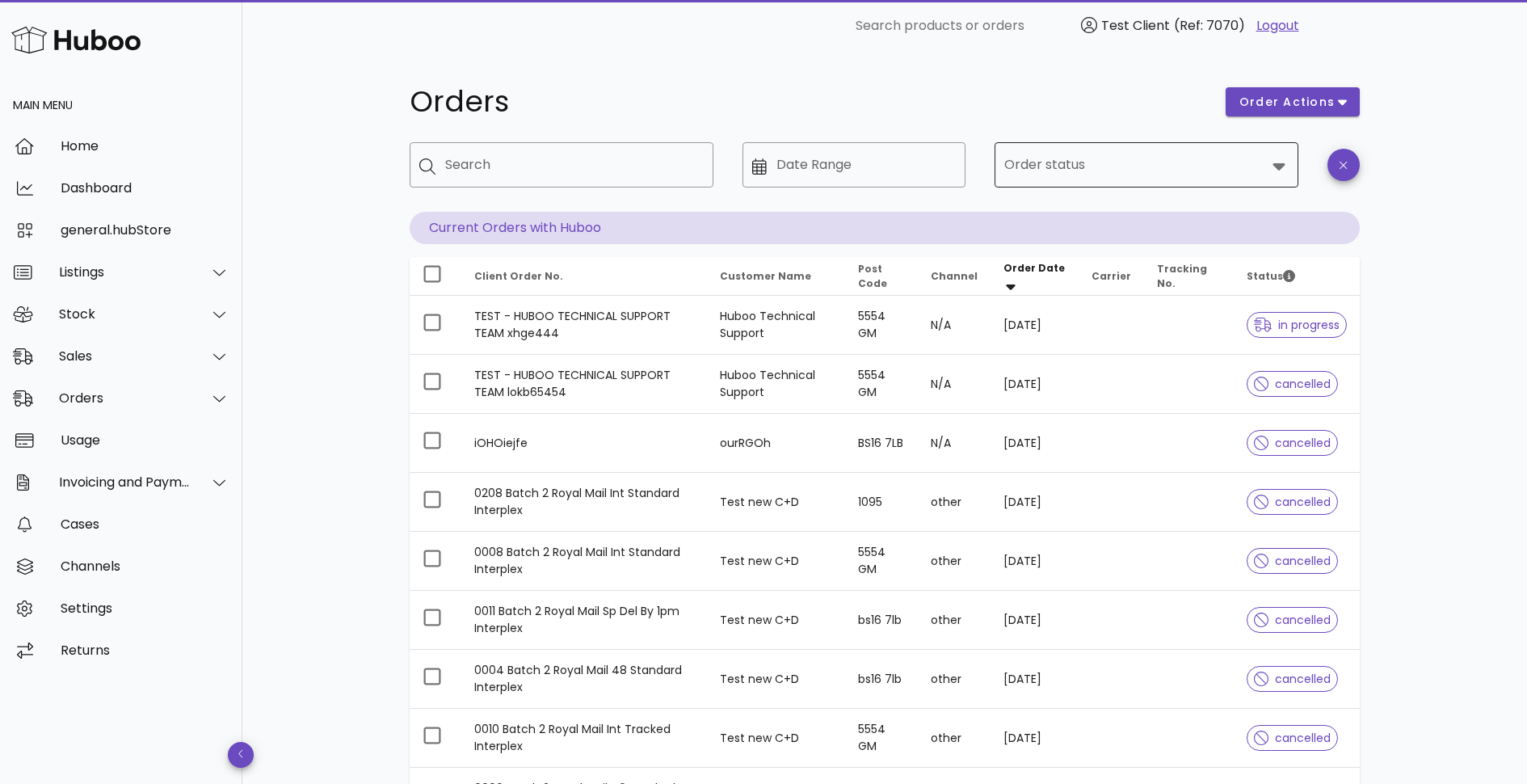
click at [1191, 174] on input "Order status" at bounding box center [1135, 165] width 262 height 26
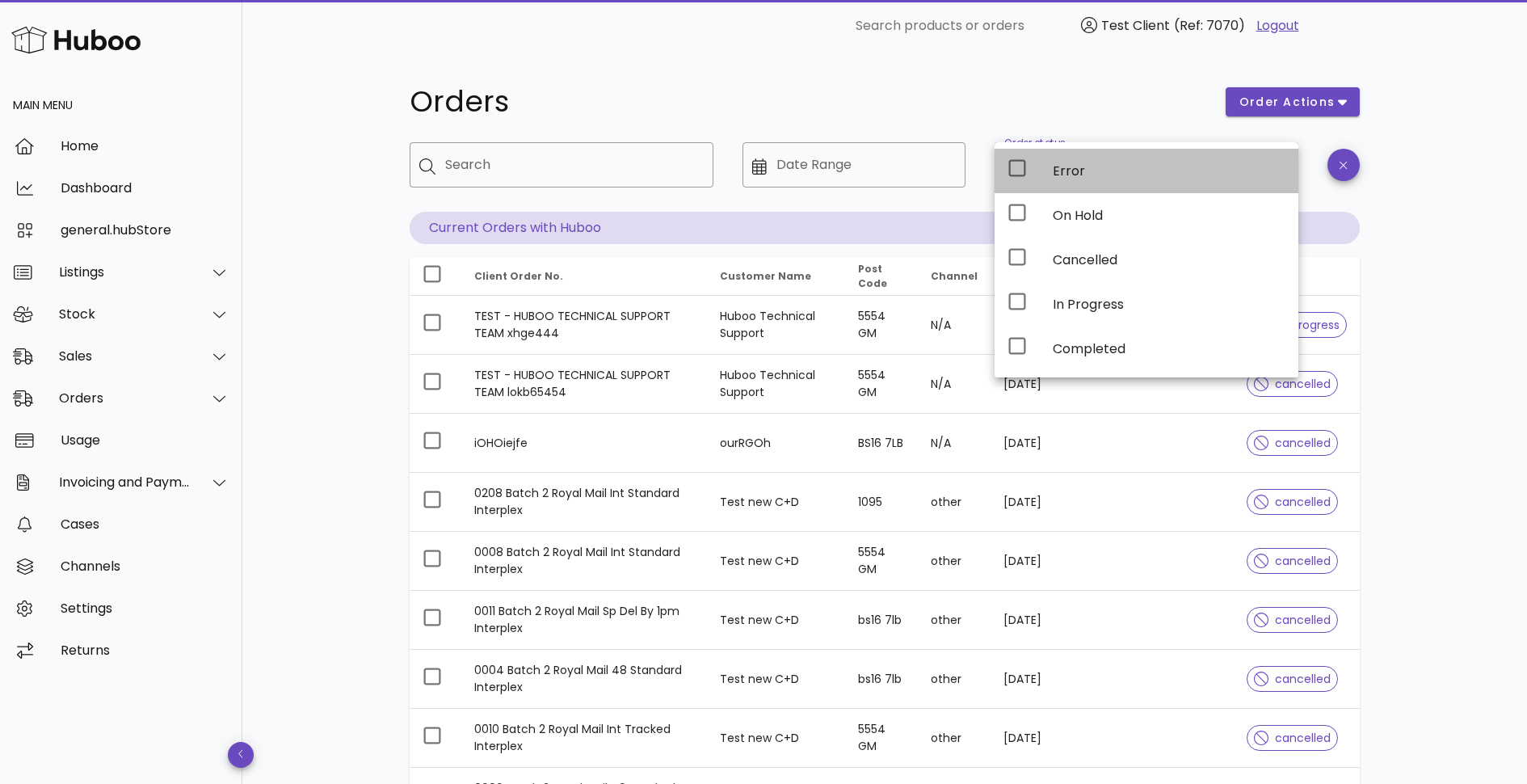
click at [1086, 166] on div "Error" at bounding box center [1169, 170] width 232 height 16
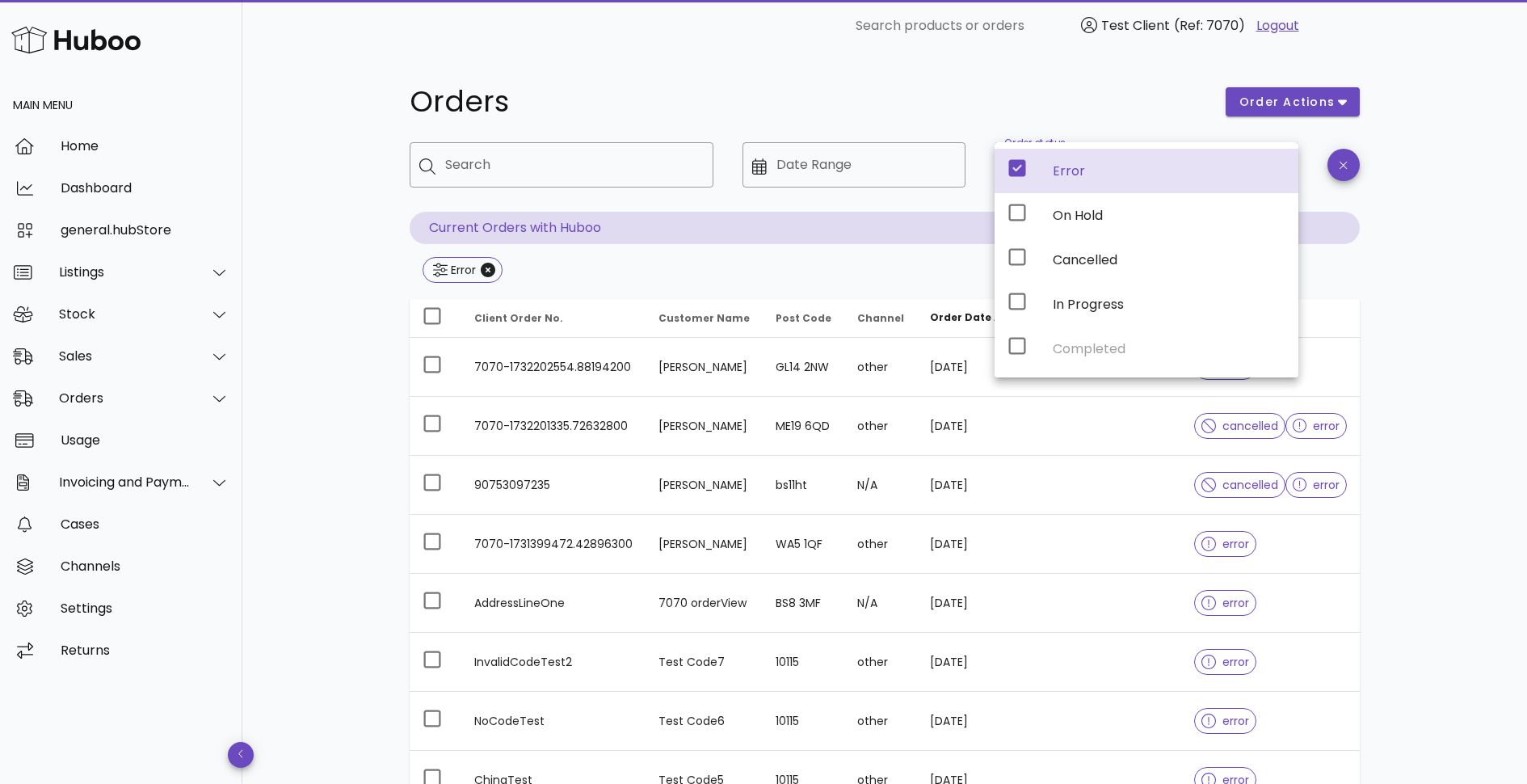
click at [1438, 258] on div "Orders order actions ​ Search ​ Date Range ​ Order status Error Current Orders …" at bounding box center [885, 579] width 1285 height 1054
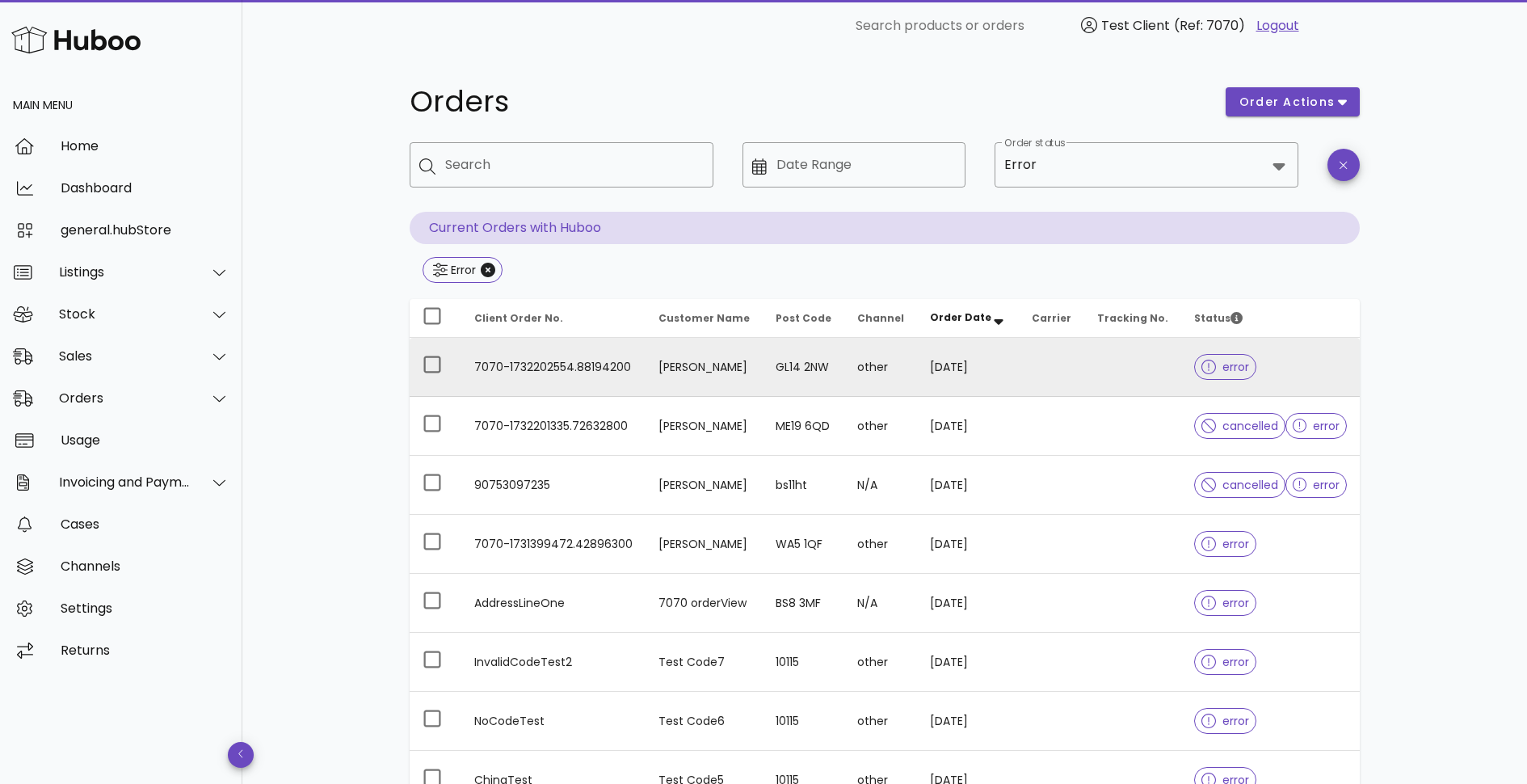
click at [505, 369] on td "7070-1732202554.88194200" at bounding box center [553, 367] width 184 height 59
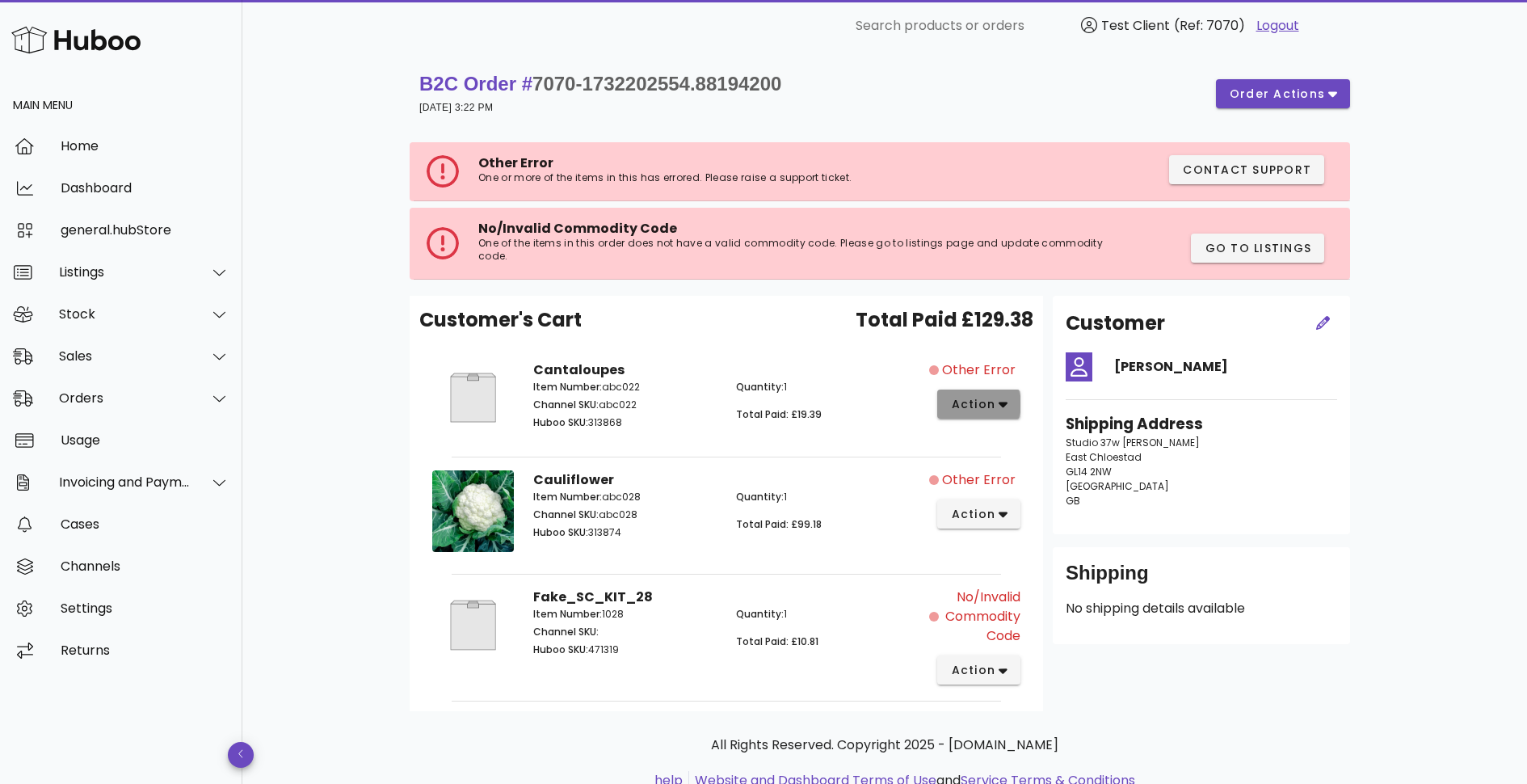
click at [1000, 403] on icon "button" at bounding box center [1004, 405] width 9 height 5
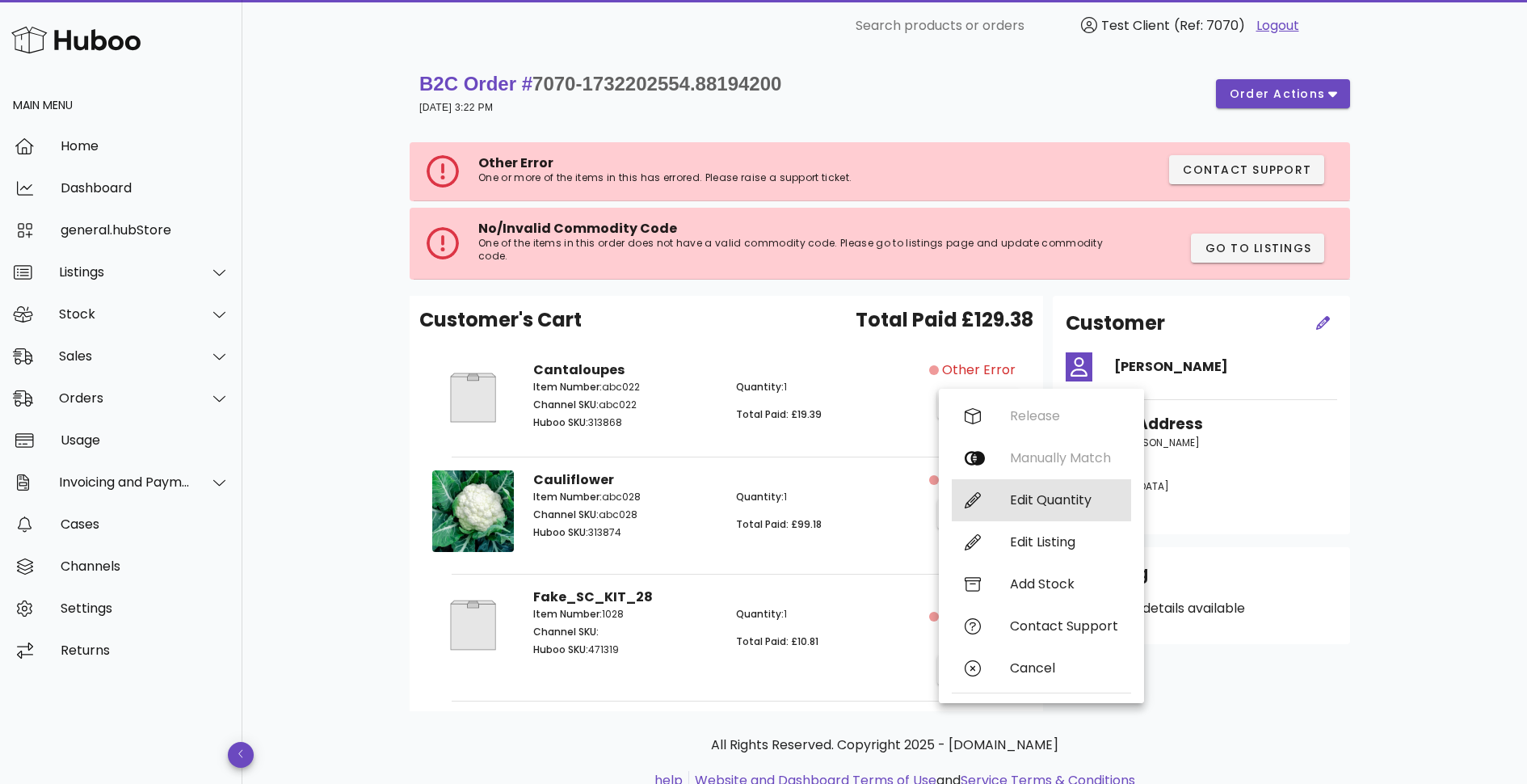
click at [1043, 501] on div "Edit Quantity" at bounding box center [1064, 499] width 108 height 16
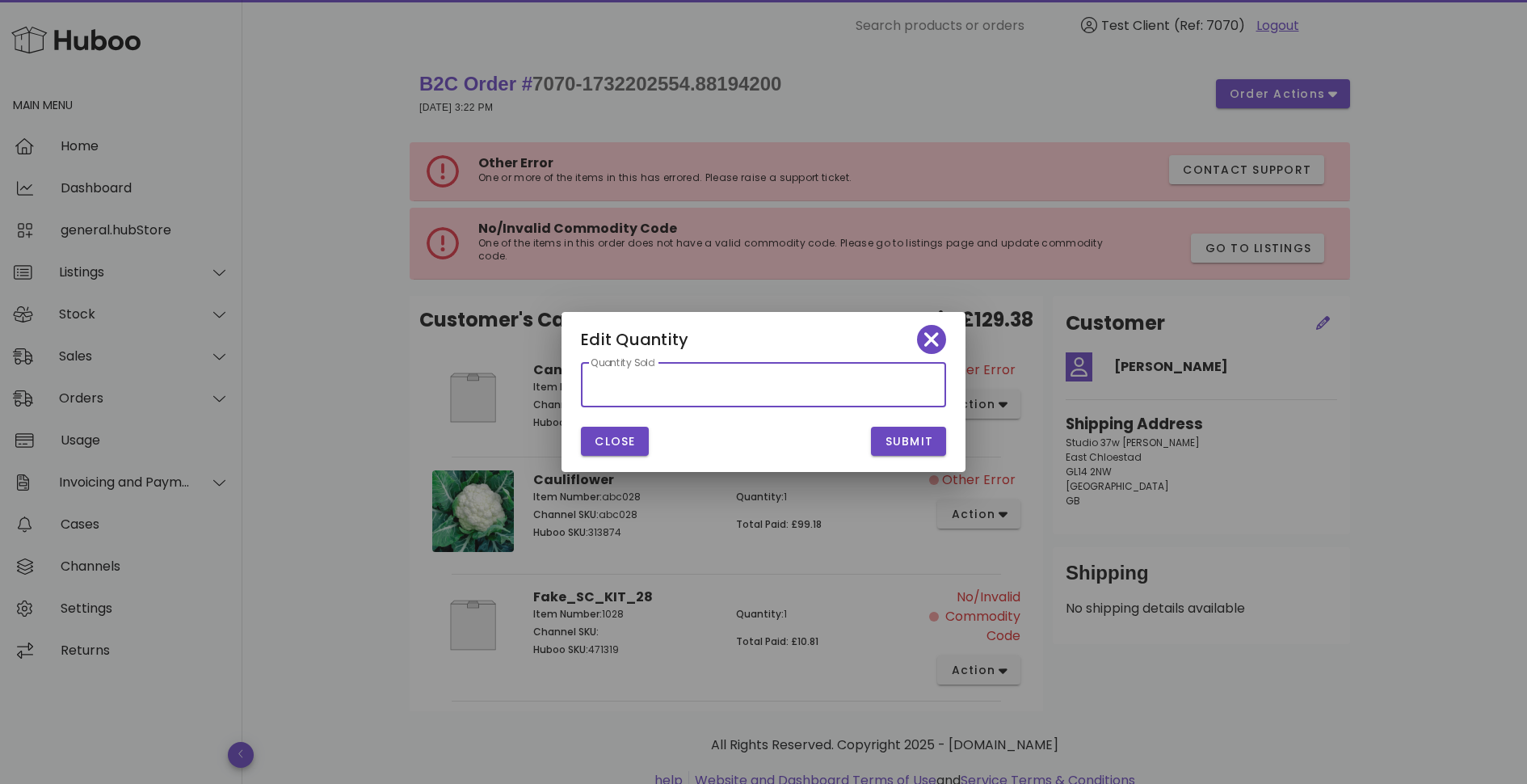
click at [710, 388] on input "*" at bounding box center [764, 384] width 346 height 26
type input "*"
click at [860, 419] on div "Submit" at bounding box center [860, 441] width 192 height 48
click at [907, 441] on span "Submit" at bounding box center [909, 441] width 49 height 17
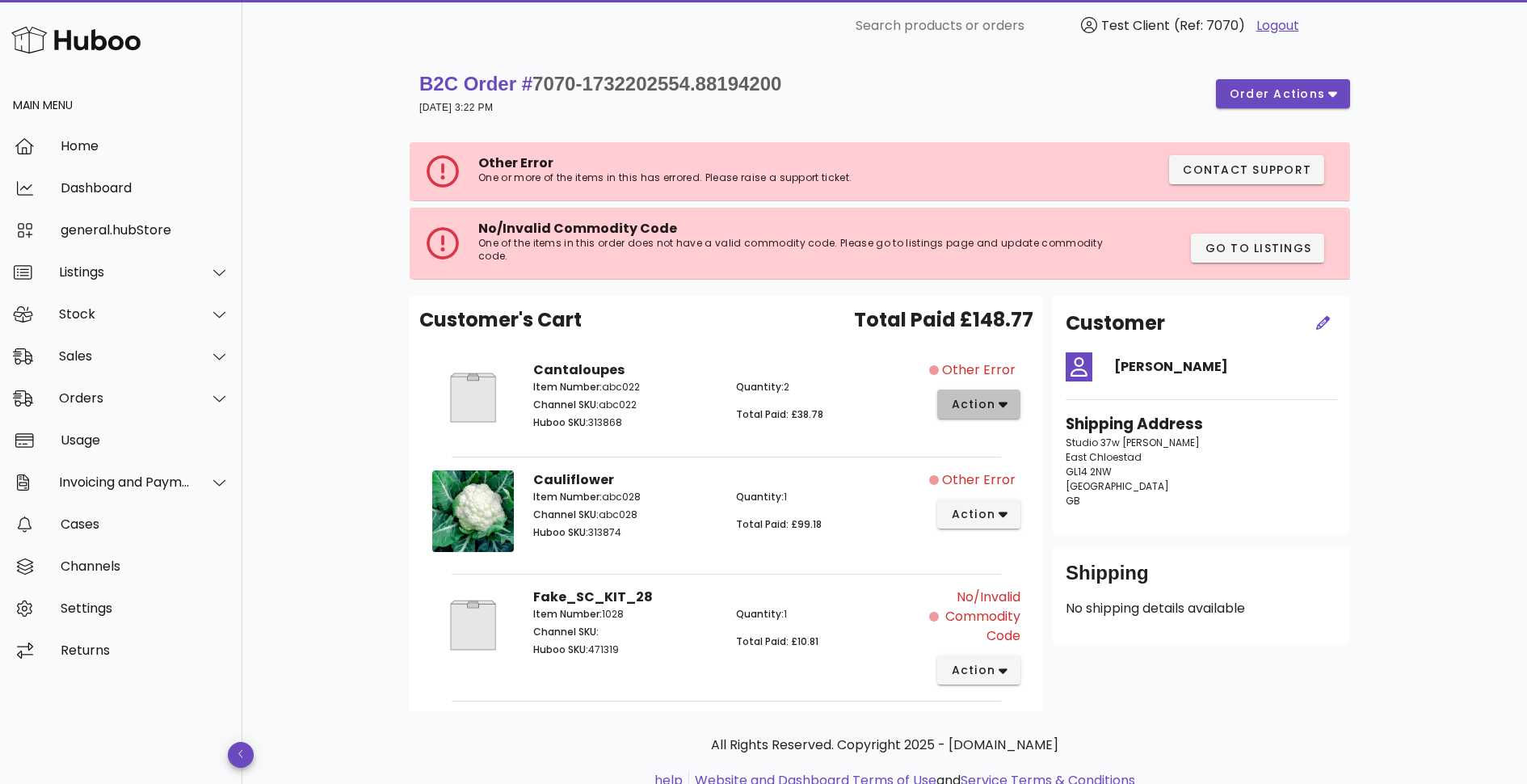
click at [995, 400] on span "action" at bounding box center [979, 404] width 58 height 17
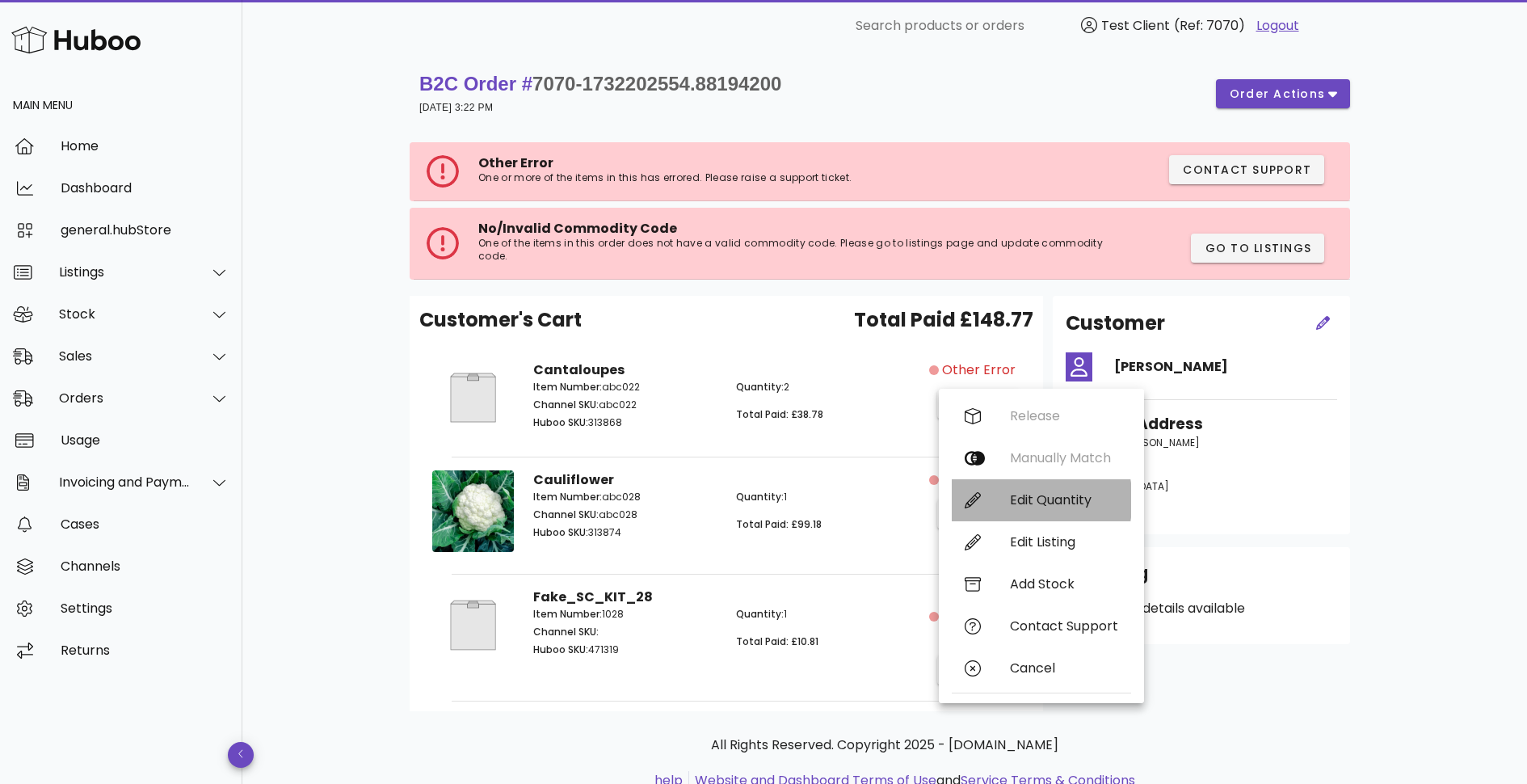
click at [1047, 499] on div "Edit Quantity" at bounding box center [1064, 499] width 108 height 16
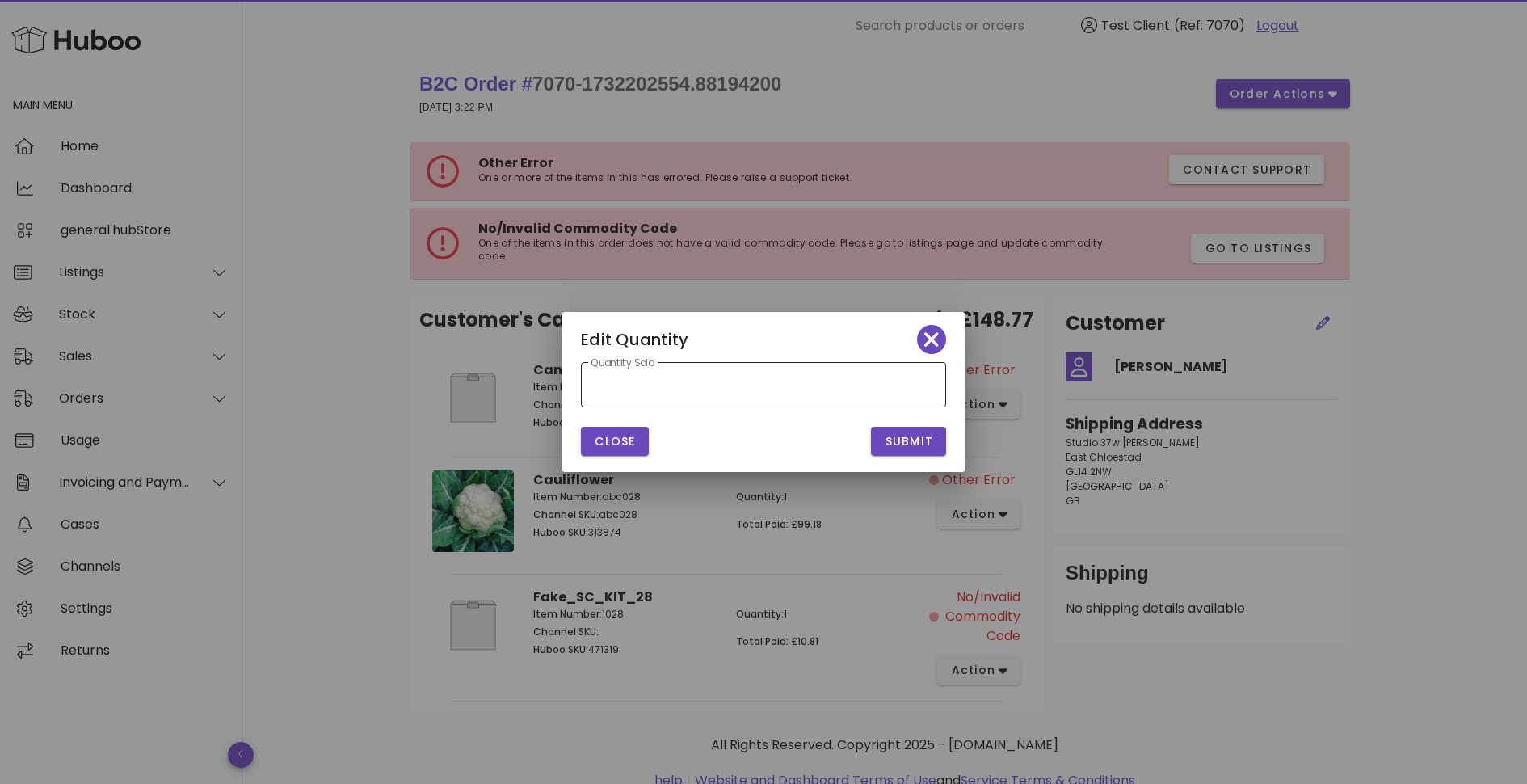
click at [729, 388] on input "*" at bounding box center [764, 384] width 346 height 26
type input "*"
click at [930, 447] on span "Submit" at bounding box center [909, 441] width 49 height 17
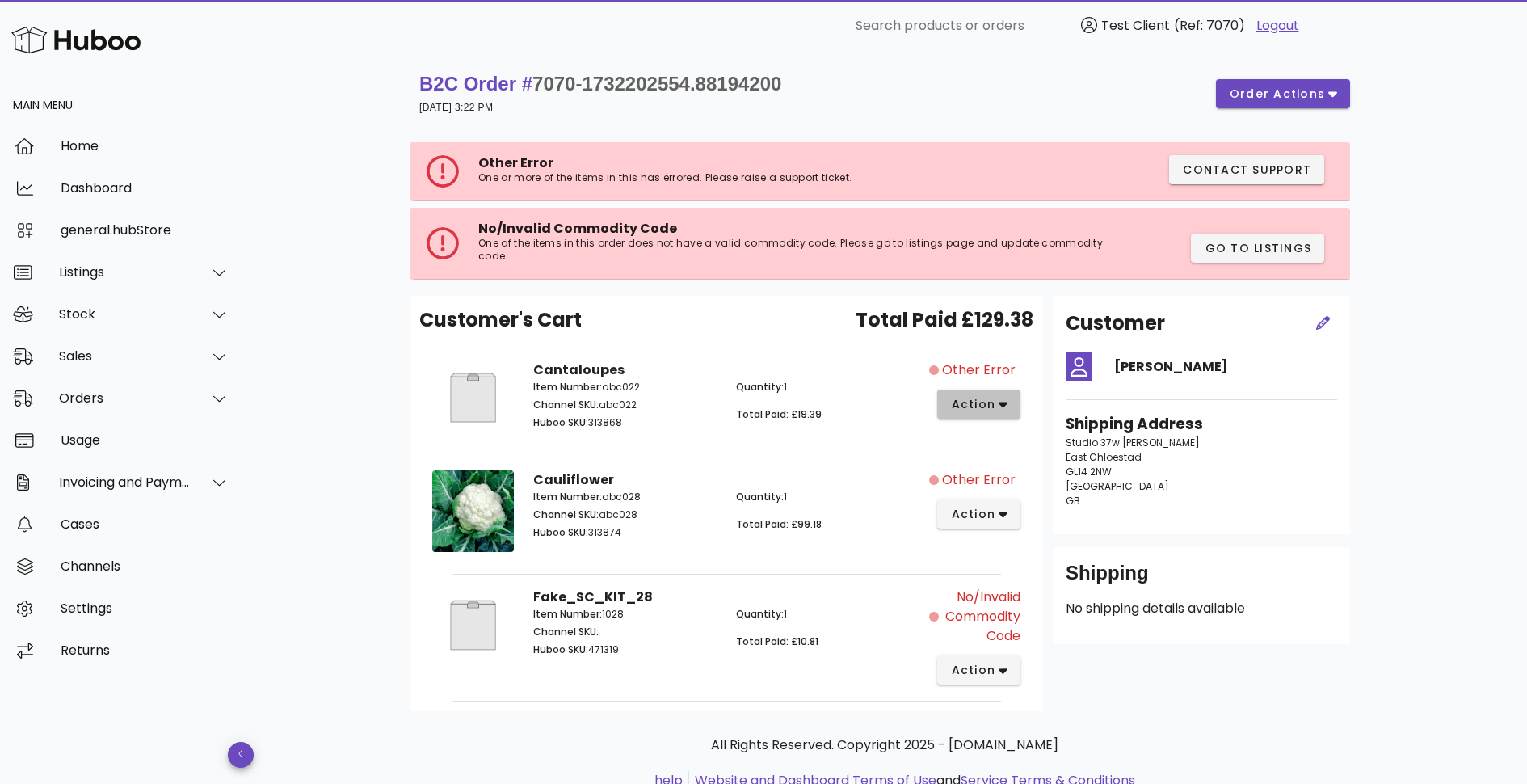
click at [1011, 407] on button "action" at bounding box center [979, 404] width 83 height 29
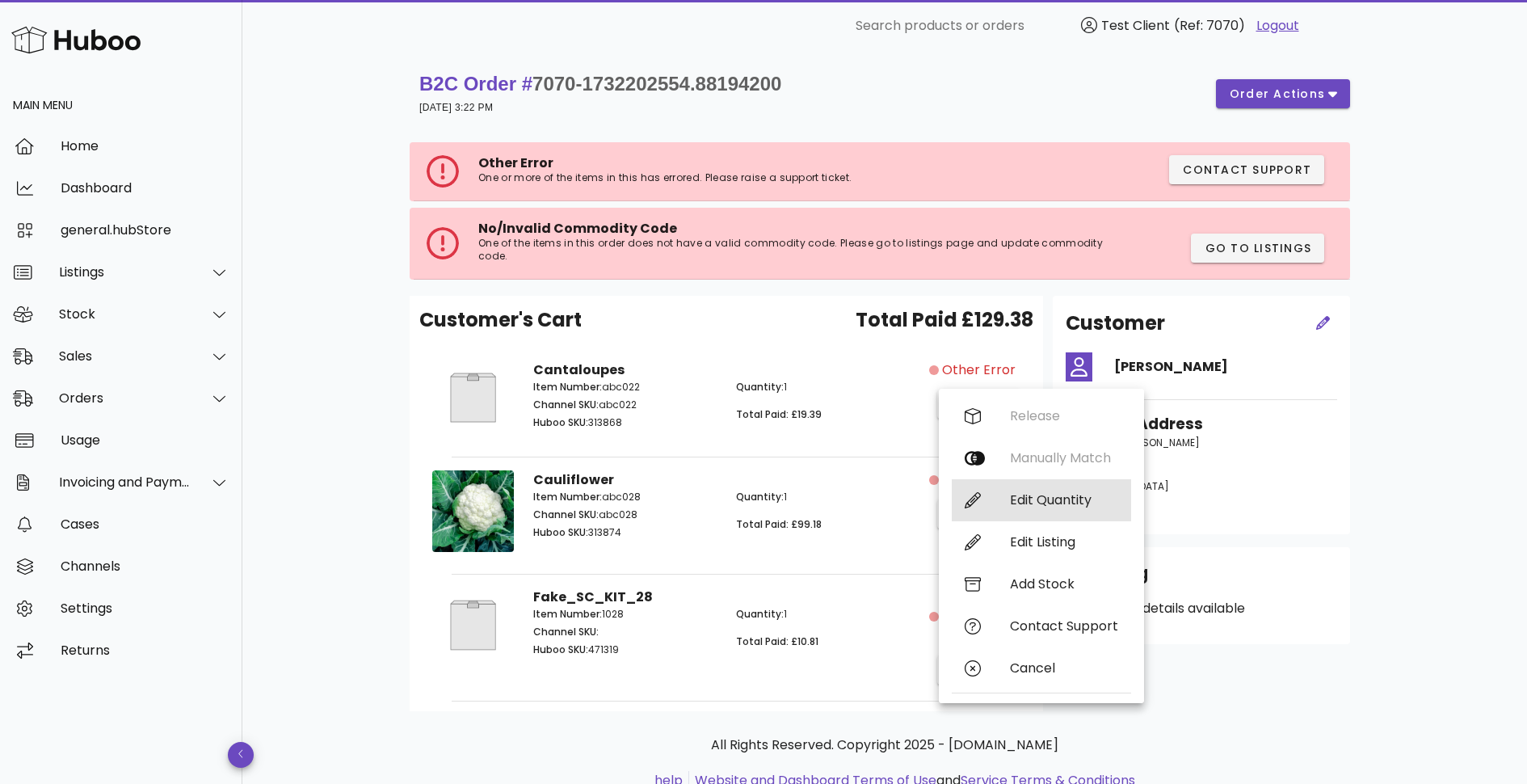
click at [1015, 502] on div "Edit Quantity" at bounding box center [1064, 499] width 108 height 16
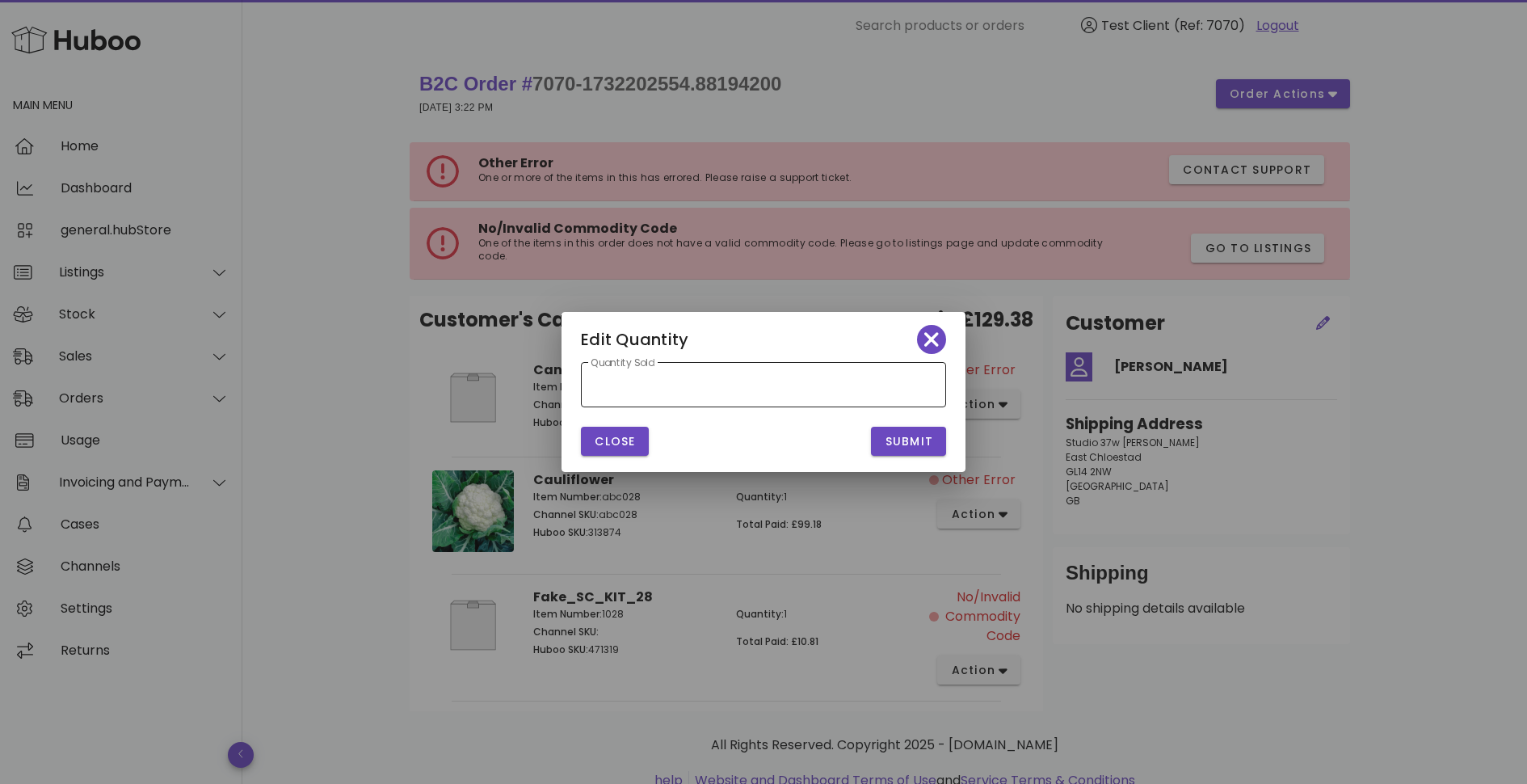
click at [747, 380] on input "*" at bounding box center [764, 384] width 346 height 26
type input "*"
click at [889, 439] on span "Submit" at bounding box center [909, 441] width 49 height 17
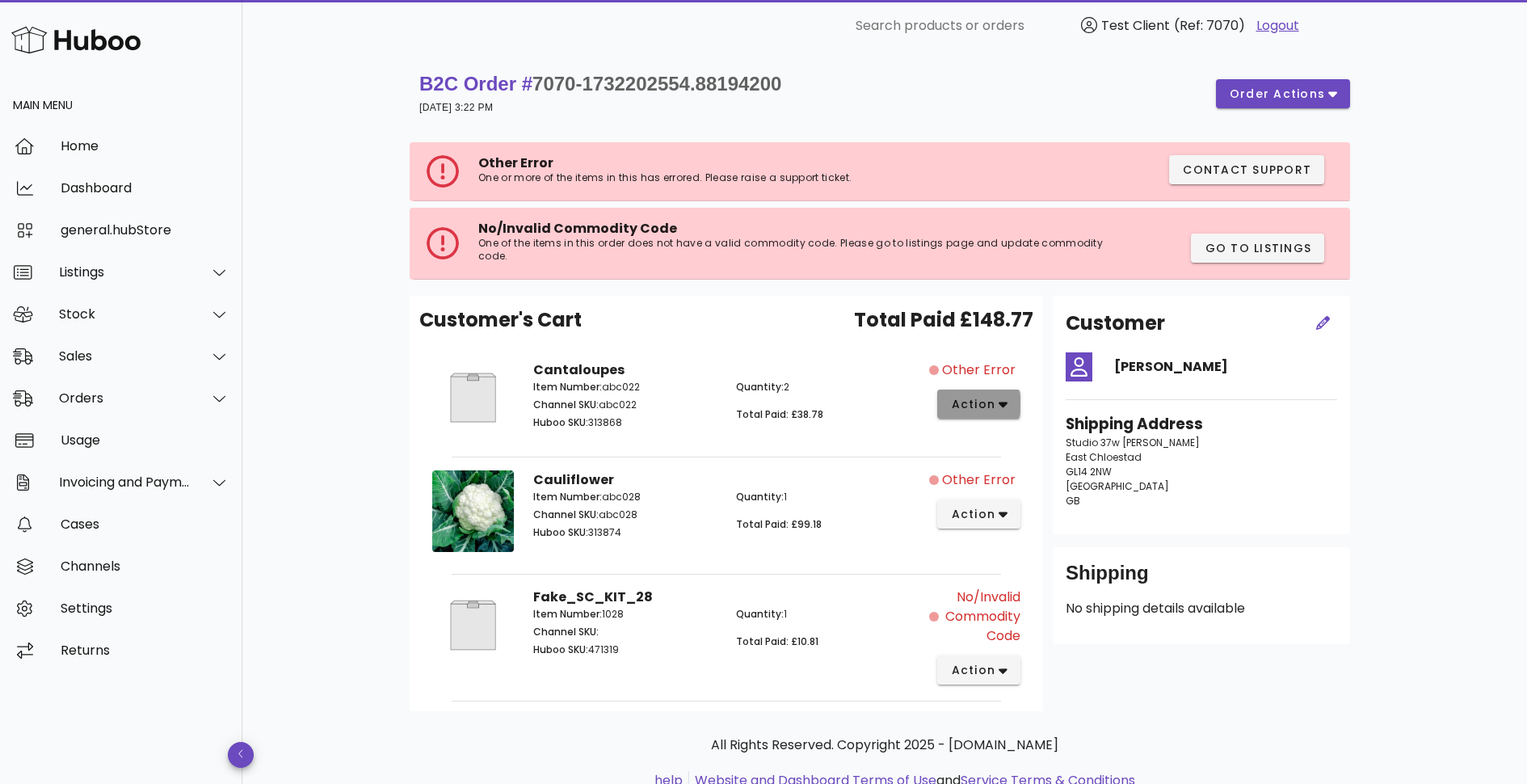
click at [990, 413] on button "action" at bounding box center [979, 404] width 83 height 29
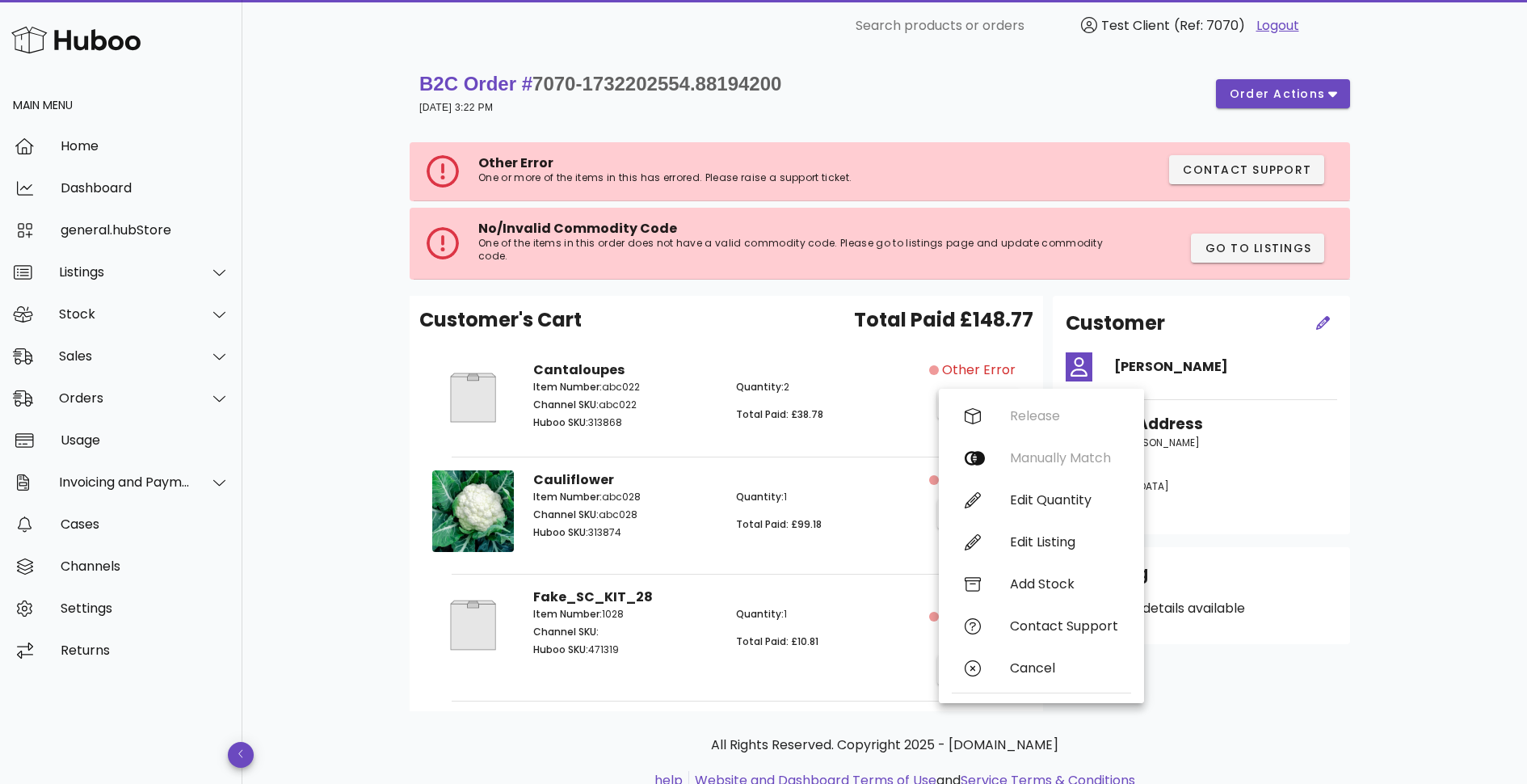
click at [1405, 497] on div "B2C Order # 7070-1732202554.88194200 21 November 2024 at 3:22 PM order actions …" at bounding box center [885, 447] width 1285 height 790
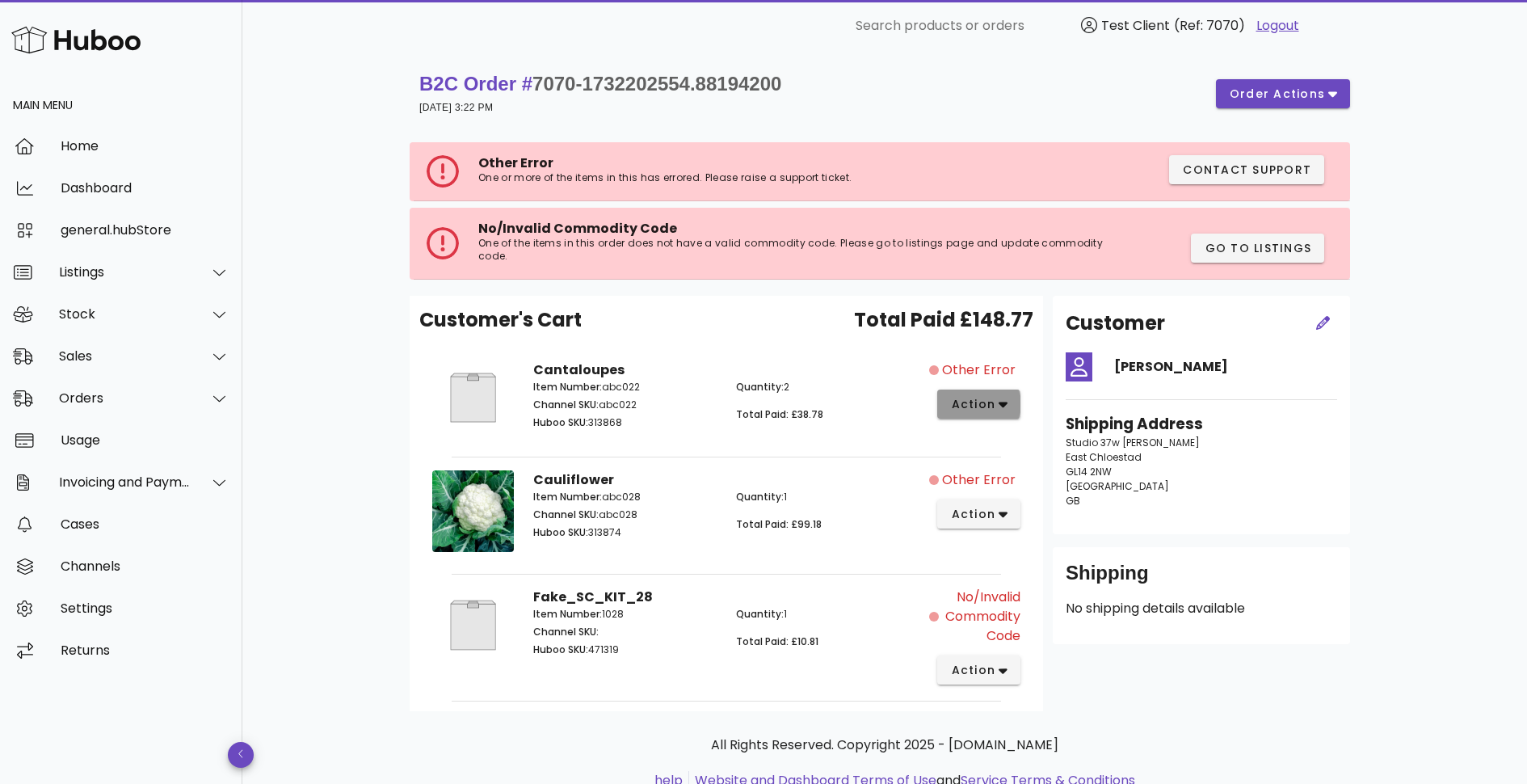
click at [981, 403] on span "action" at bounding box center [973, 404] width 45 height 17
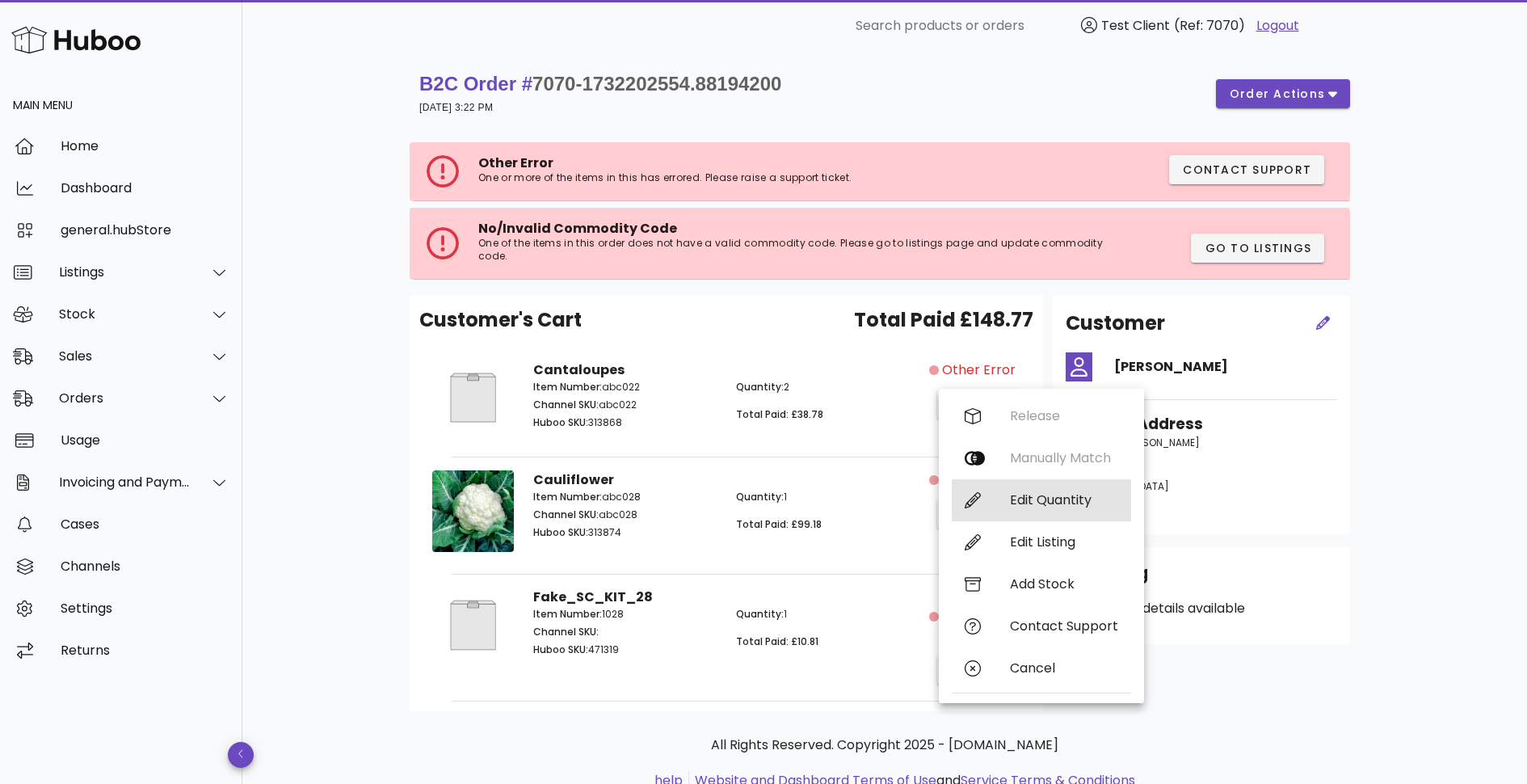
click at [1018, 503] on div "Edit Quantity" at bounding box center [1064, 499] width 108 height 16
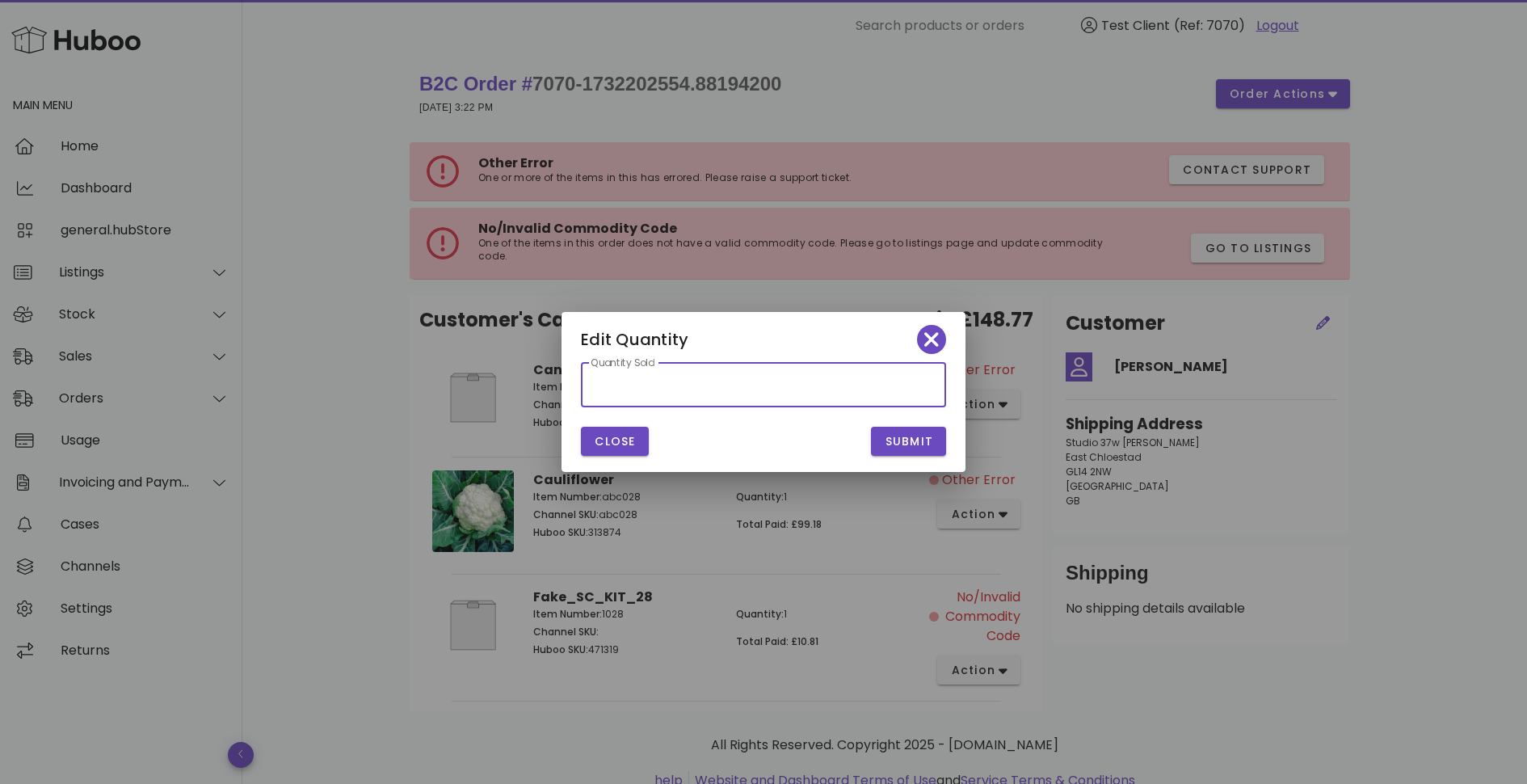
click at [741, 393] on input "*" at bounding box center [764, 384] width 346 height 26
type input "*"
click at [896, 441] on span "Submit" at bounding box center [909, 441] width 49 height 17
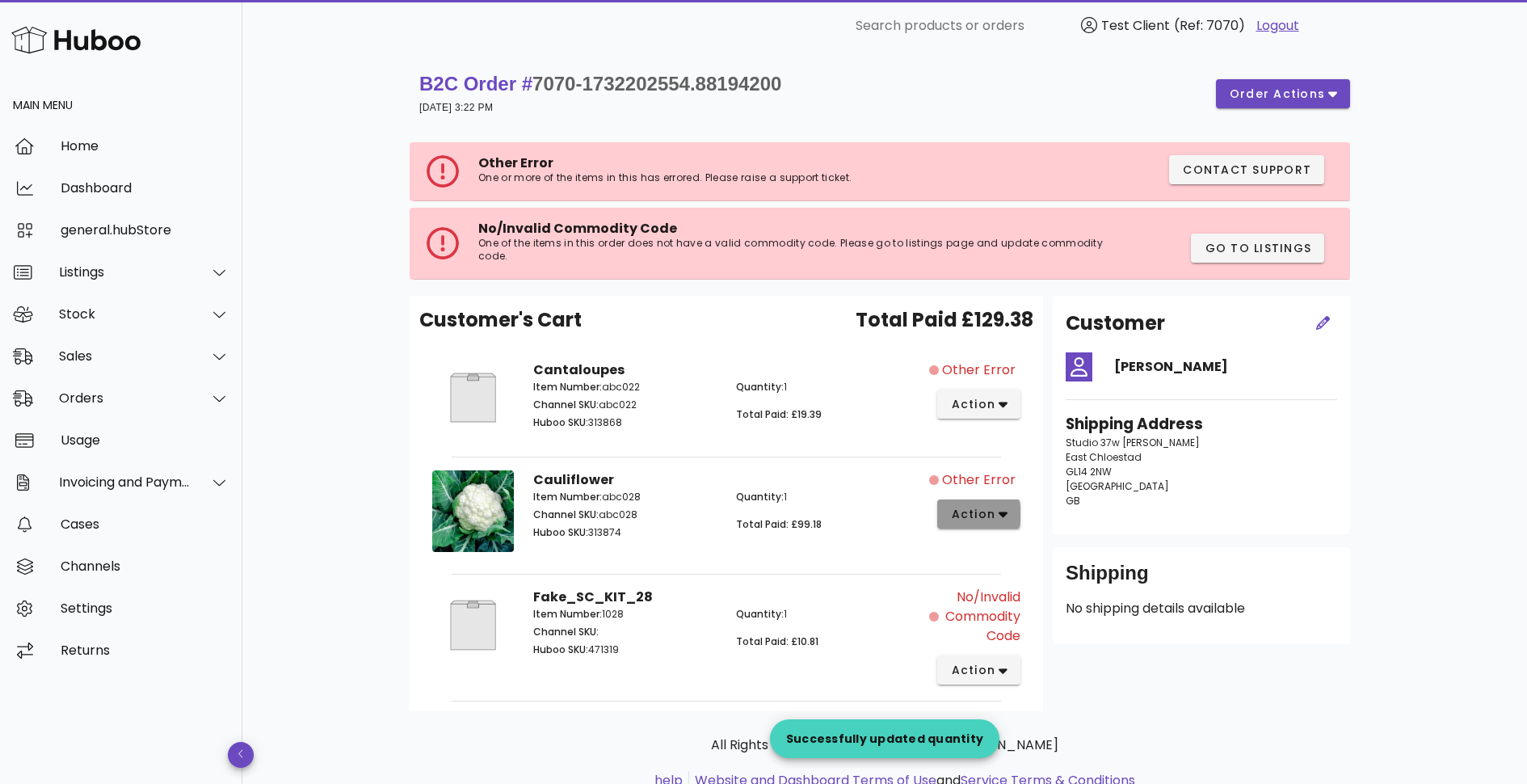
click at [995, 517] on span "action" at bounding box center [973, 514] width 45 height 17
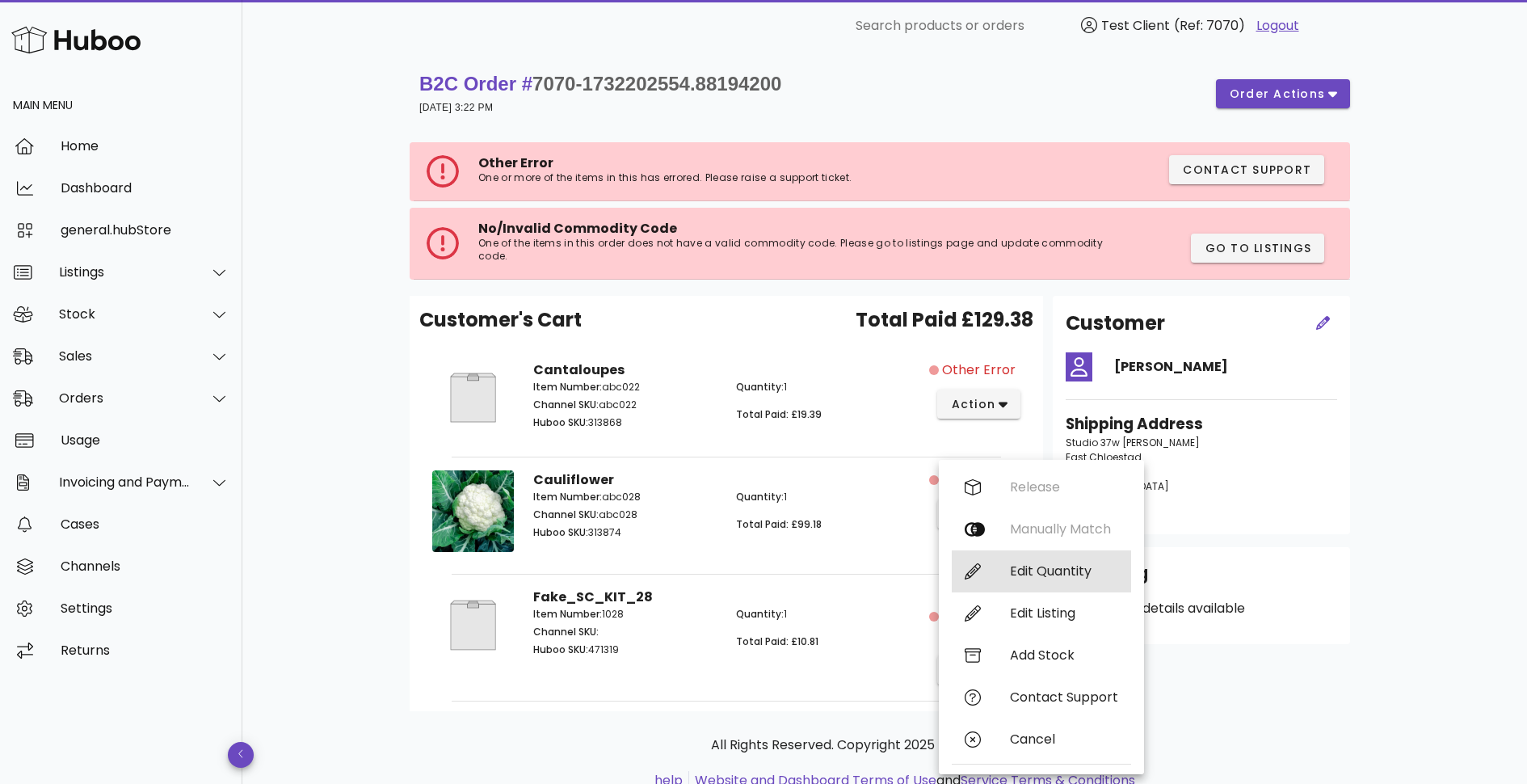
click at [1022, 575] on div "Edit Quantity" at bounding box center [1064, 571] width 108 height 16
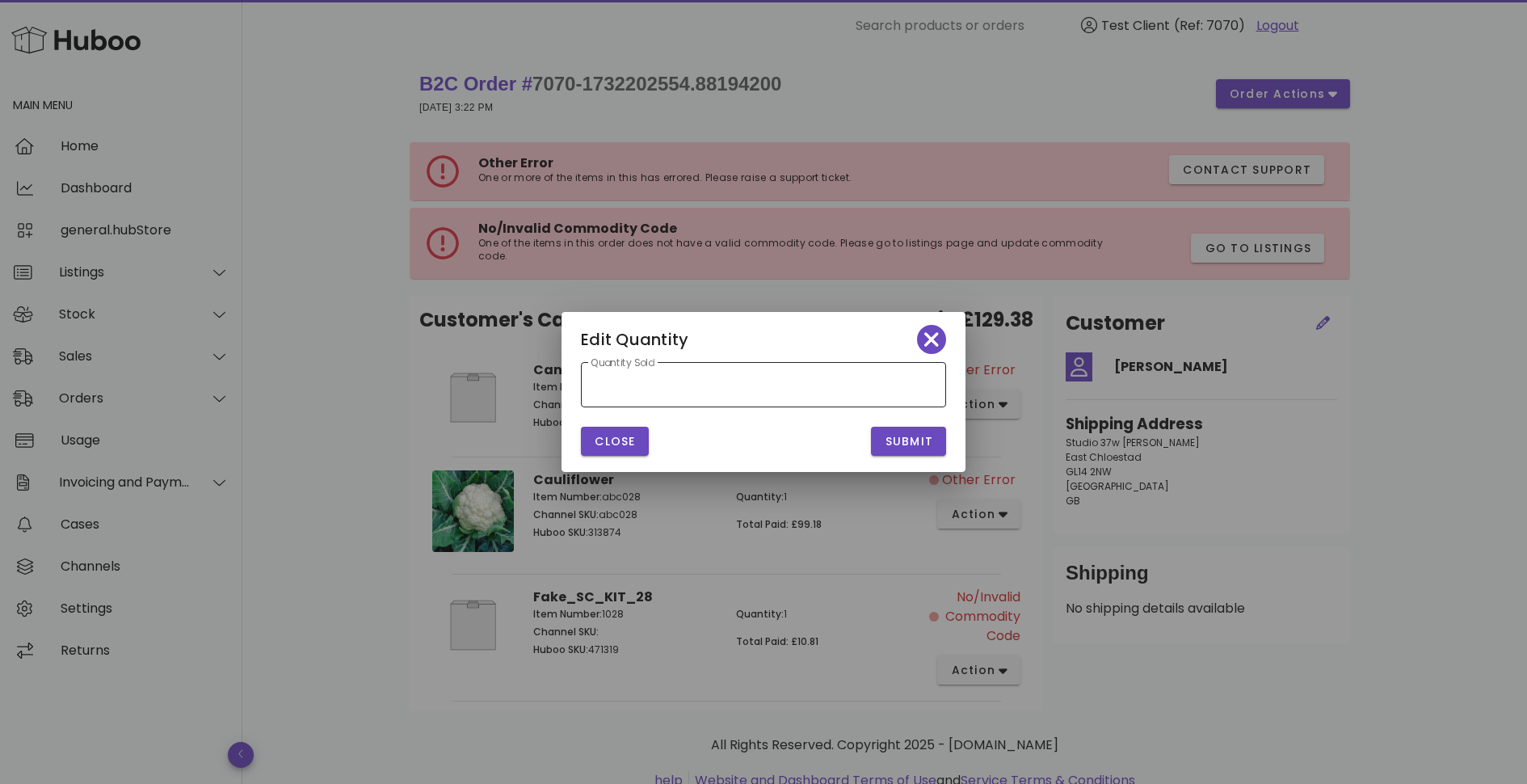
click at [718, 385] on input "*" at bounding box center [764, 384] width 346 height 26
type input "*"
click at [911, 439] on span "Submit" at bounding box center [909, 441] width 49 height 17
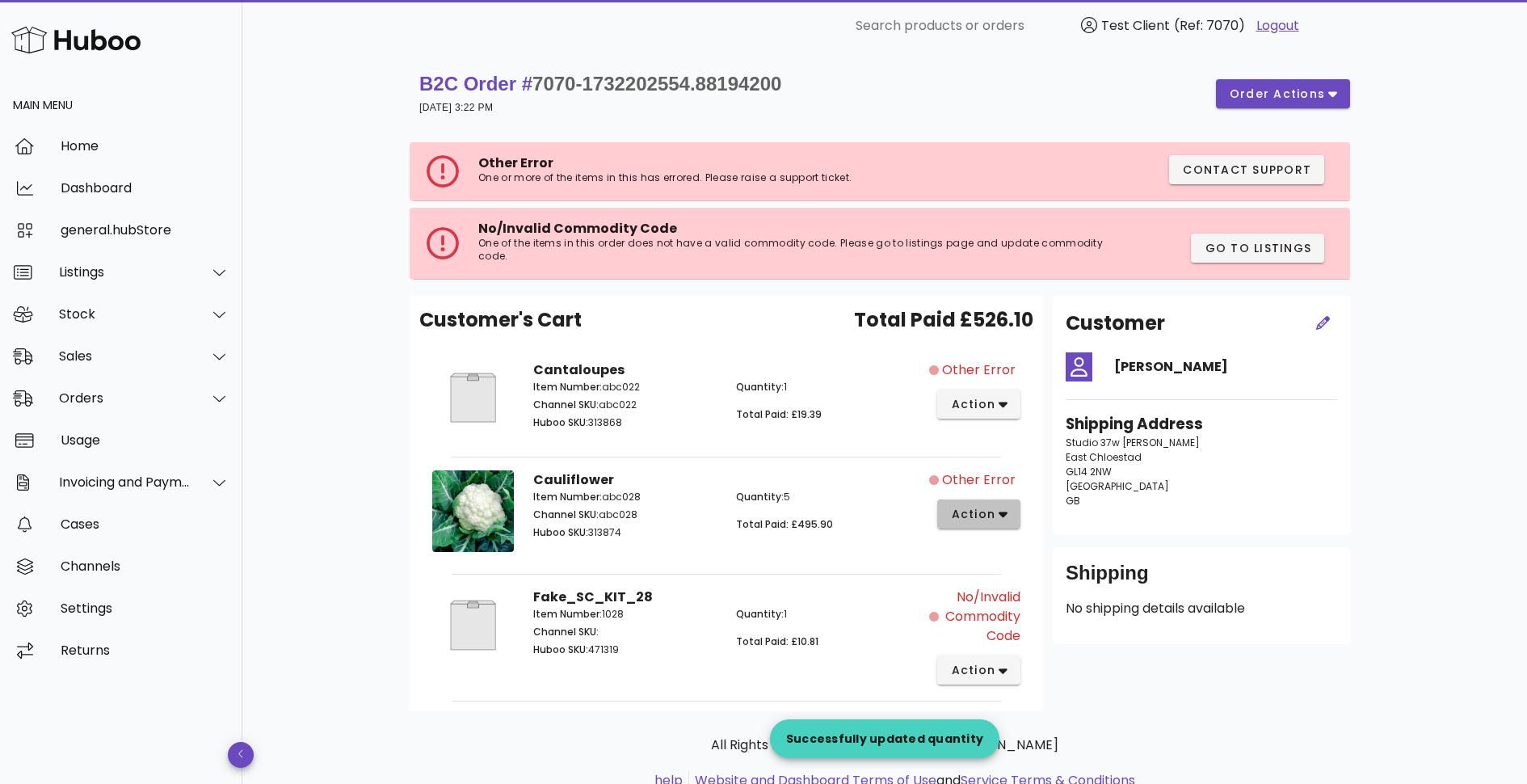
click at [978, 513] on span "action" at bounding box center [973, 514] width 45 height 17
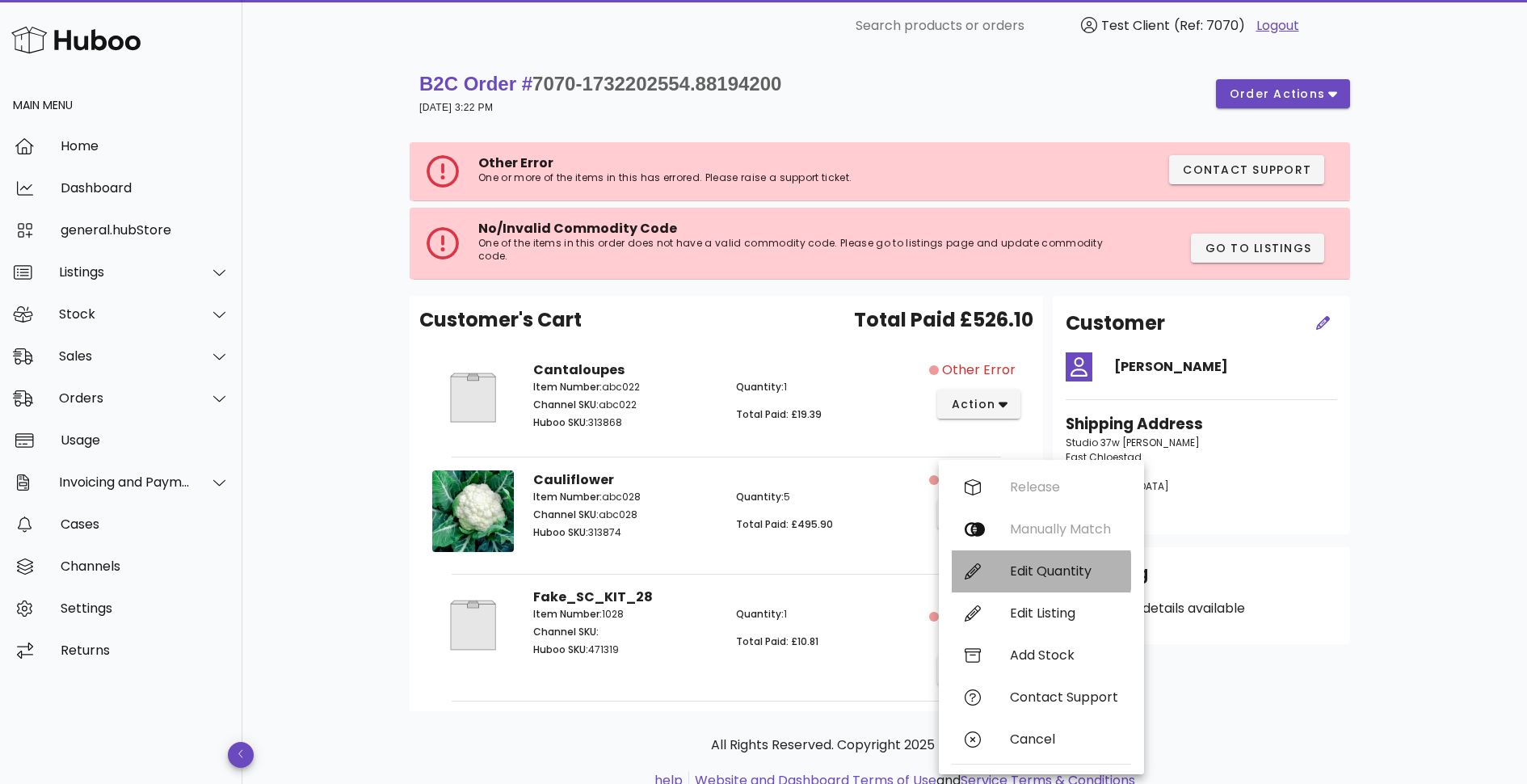
click at [999, 569] on div "Edit Quantity" at bounding box center [1041, 572] width 179 height 42
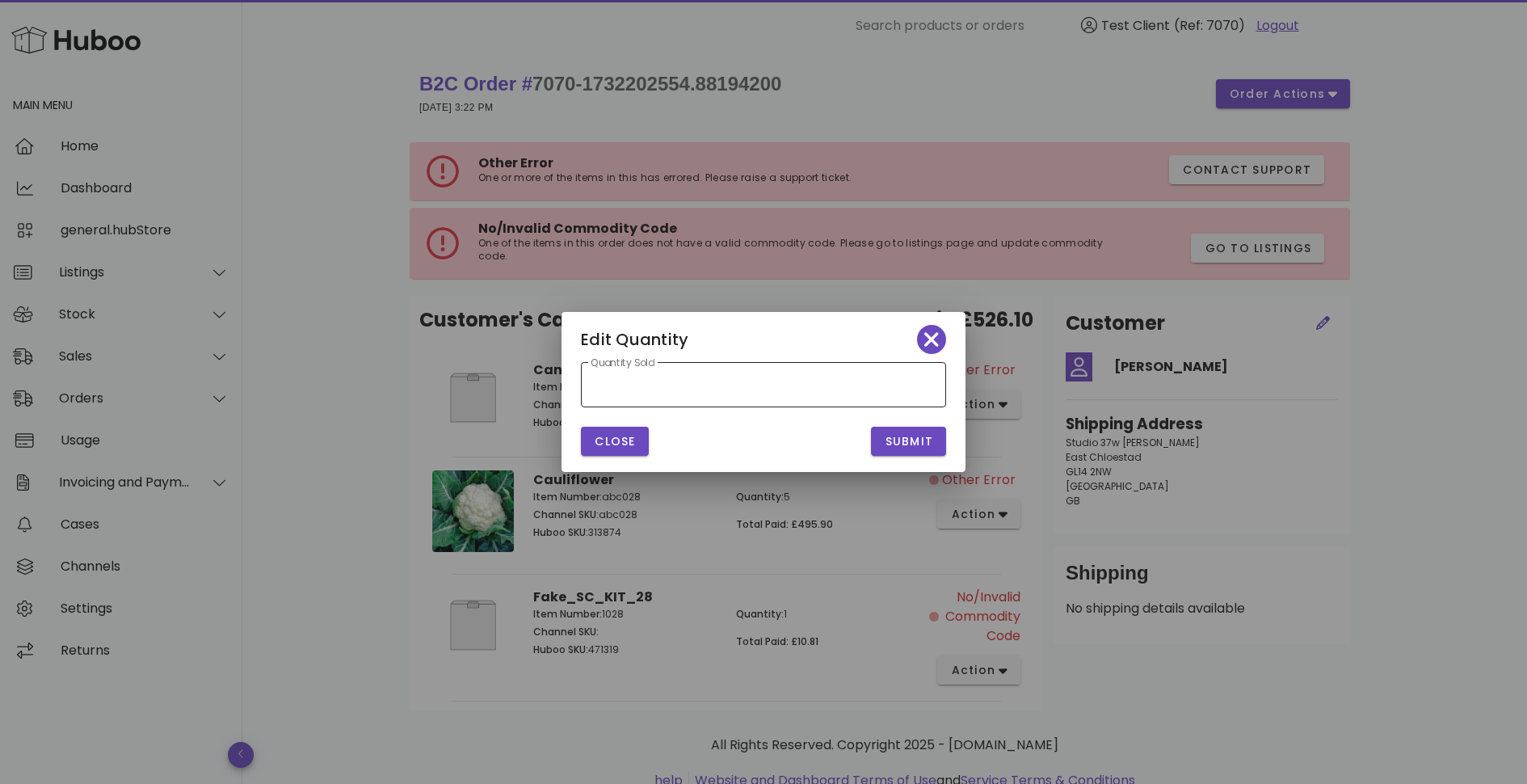
click at [705, 398] on div "Quantity Sold *" at bounding box center [764, 384] width 346 height 45
type input "*"
click at [922, 445] on span "Submit" at bounding box center [909, 441] width 49 height 17
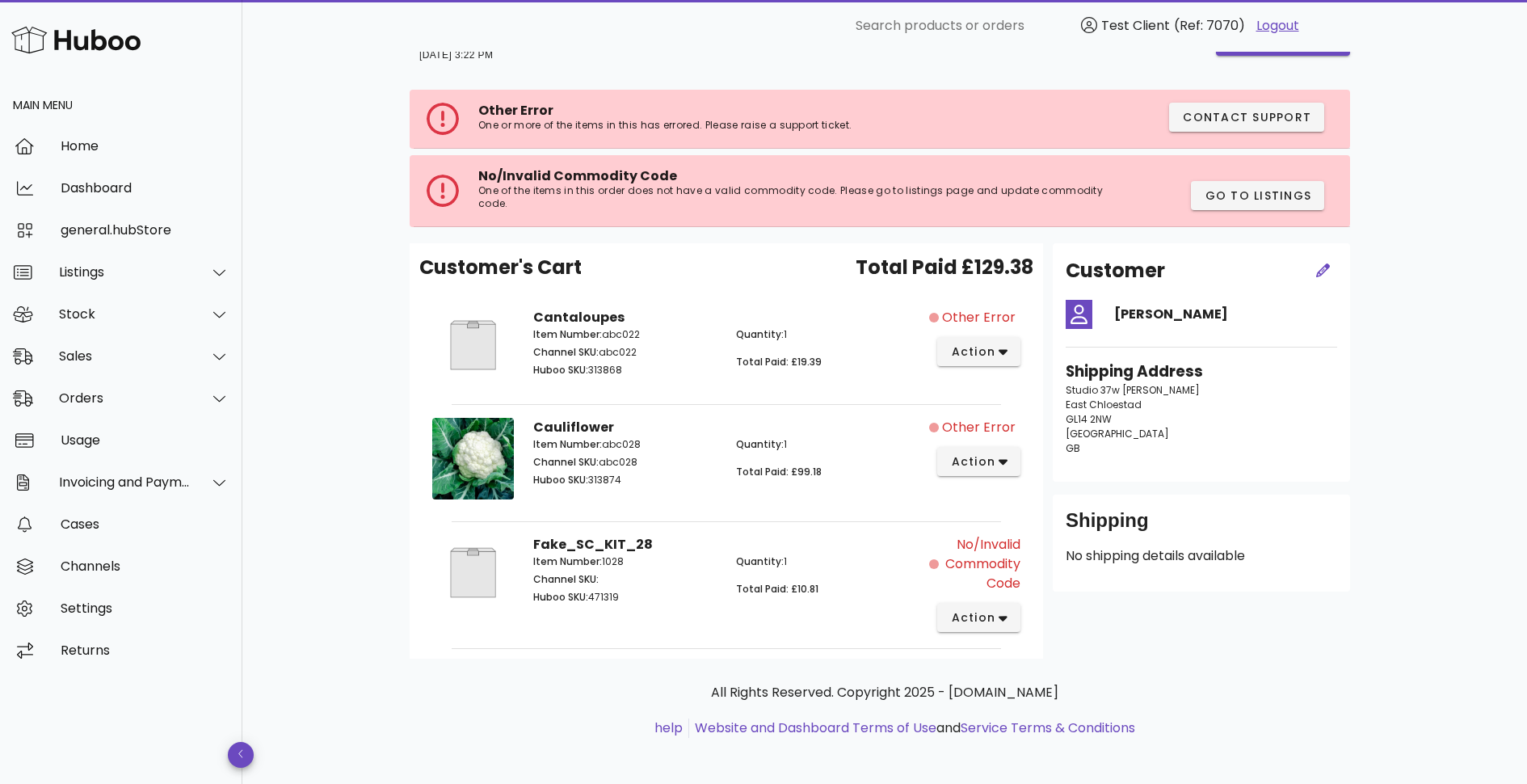
scroll to position [56, 0]
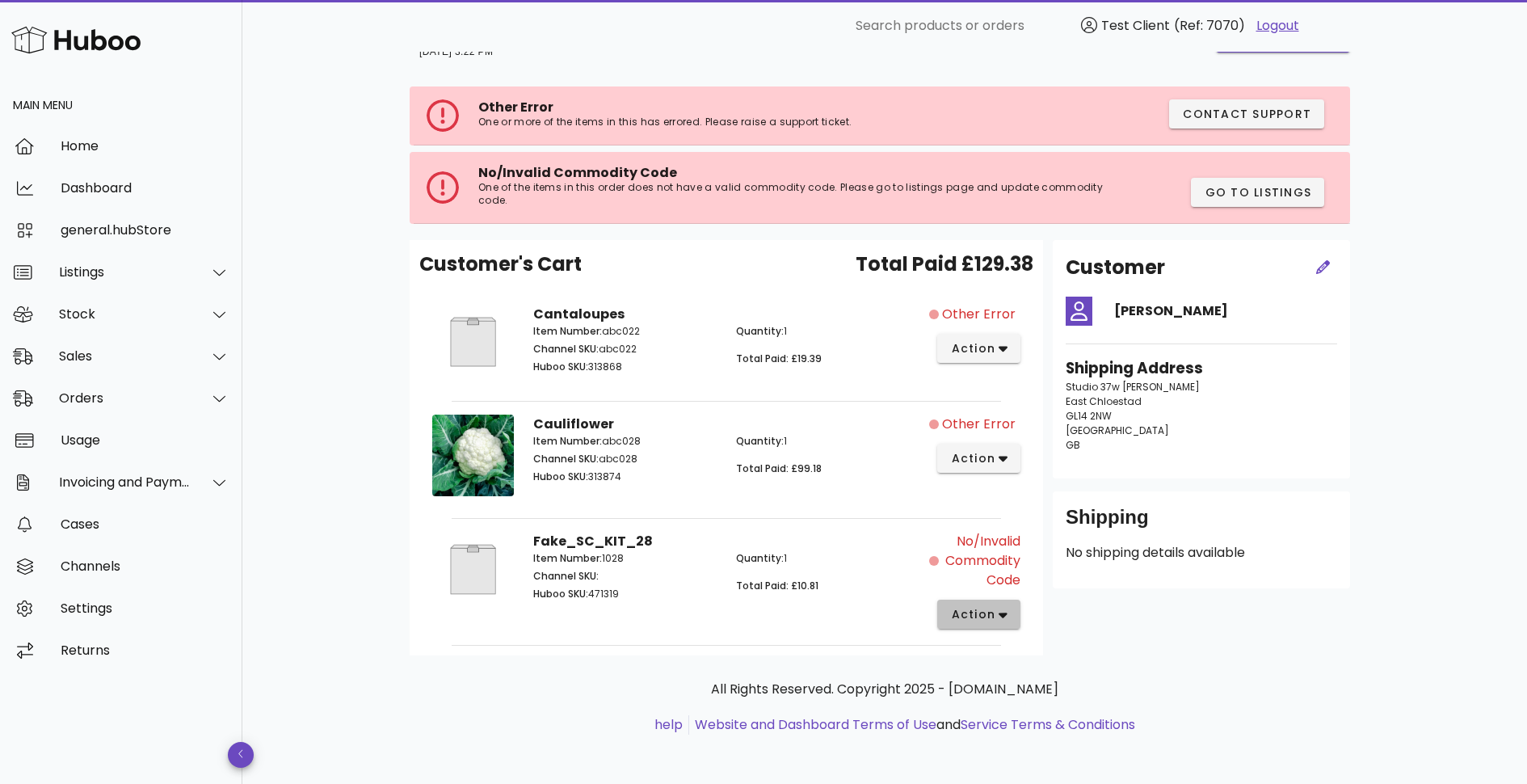
click at [1003, 618] on icon "button" at bounding box center [1004, 615] width 9 height 15
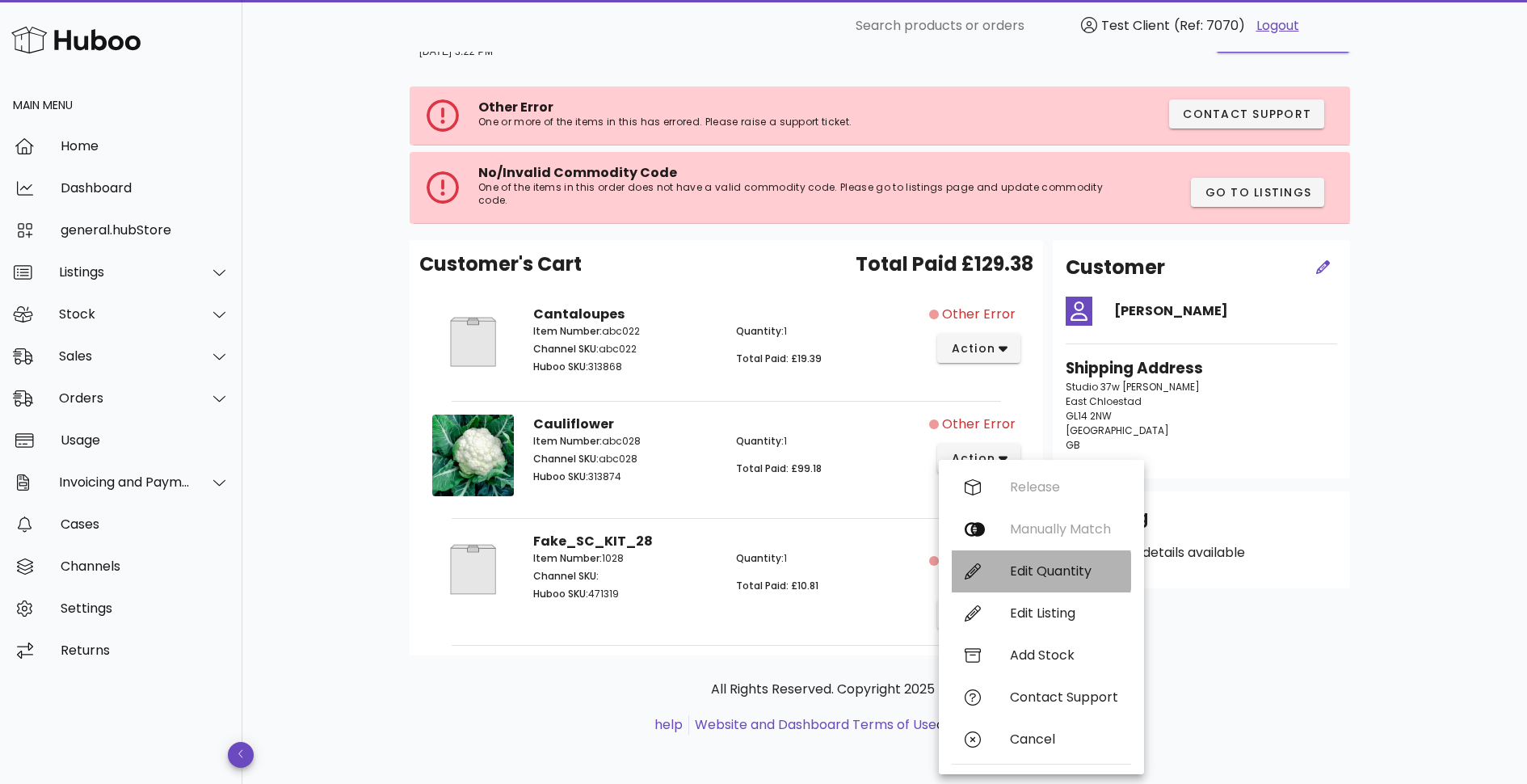
click at [1030, 573] on div "Edit Quantity" at bounding box center [1064, 571] width 108 height 16
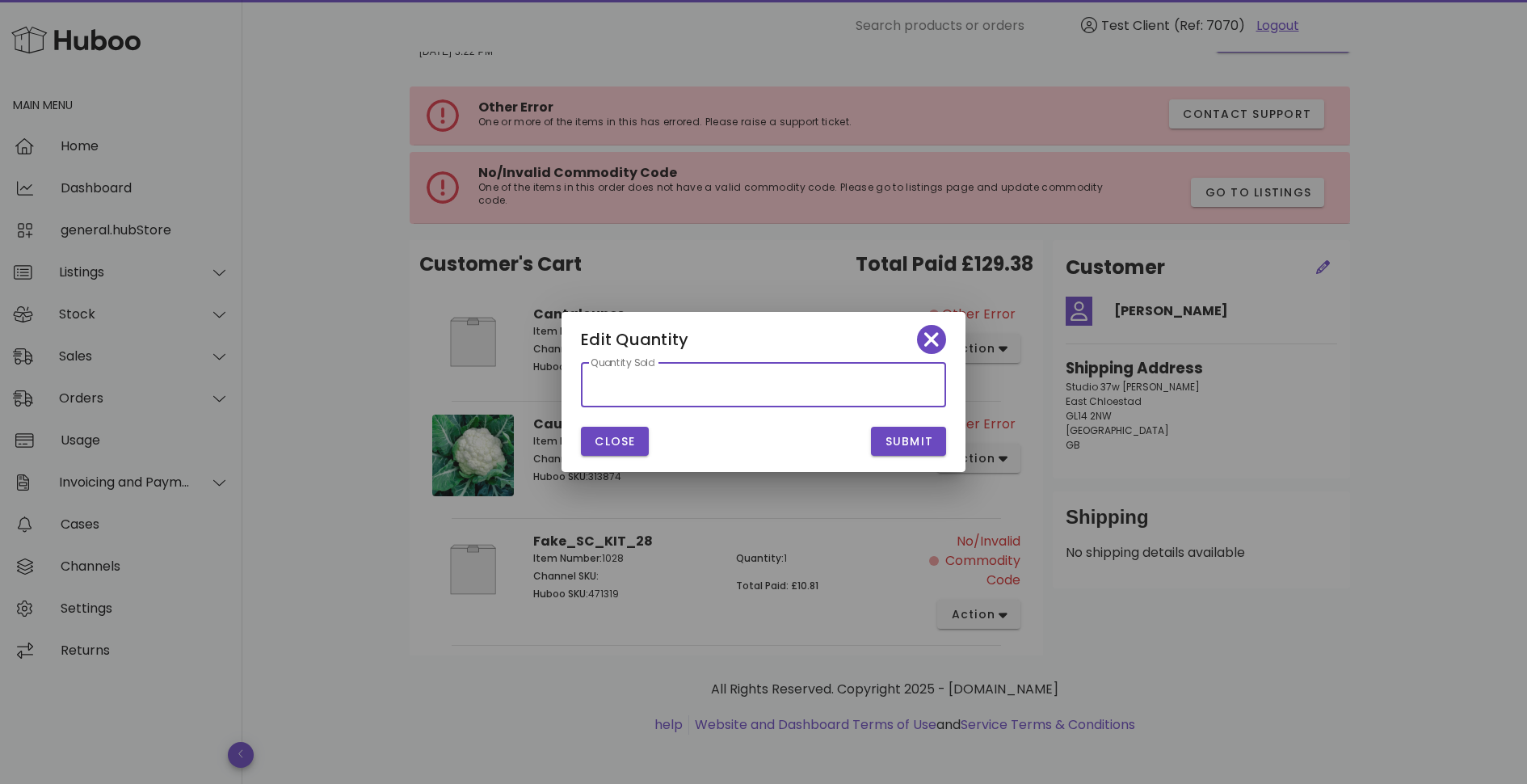
click at [668, 391] on input "*" at bounding box center [764, 384] width 346 height 26
type input "*"
click at [907, 440] on span "Submit" at bounding box center [909, 441] width 49 height 17
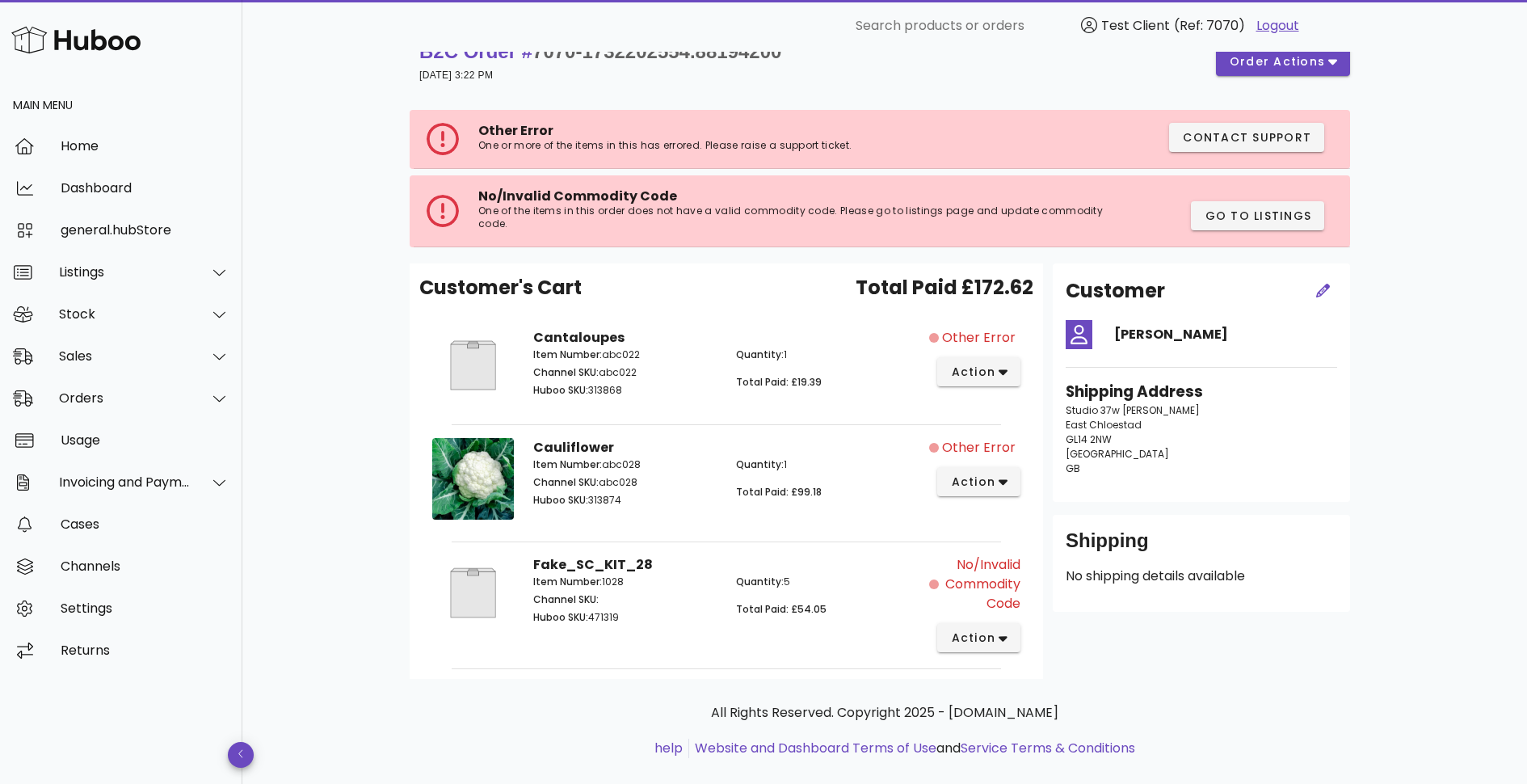
scroll to position [0, 0]
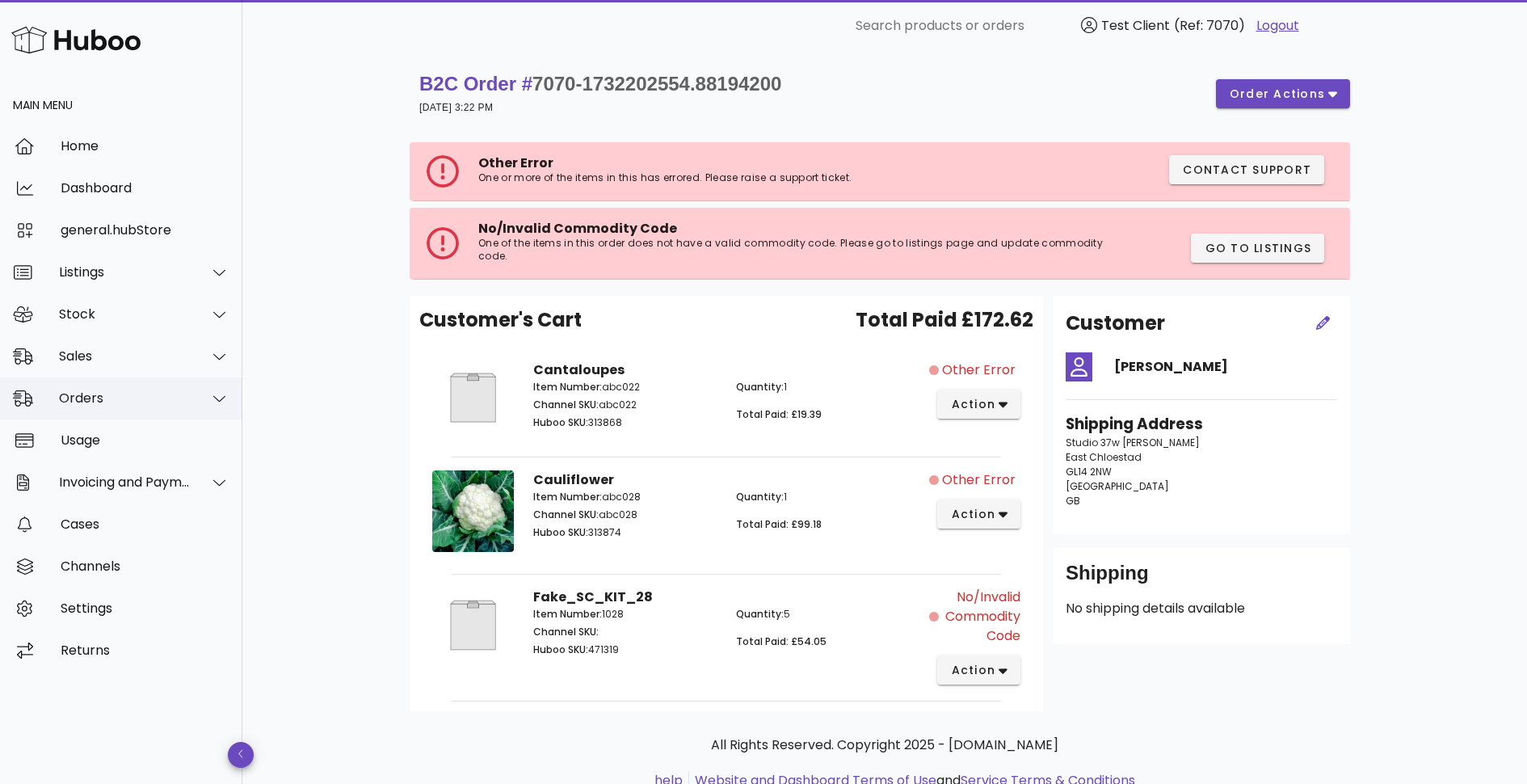
click at [101, 400] on div "Orders" at bounding box center [124, 398] width 132 height 16
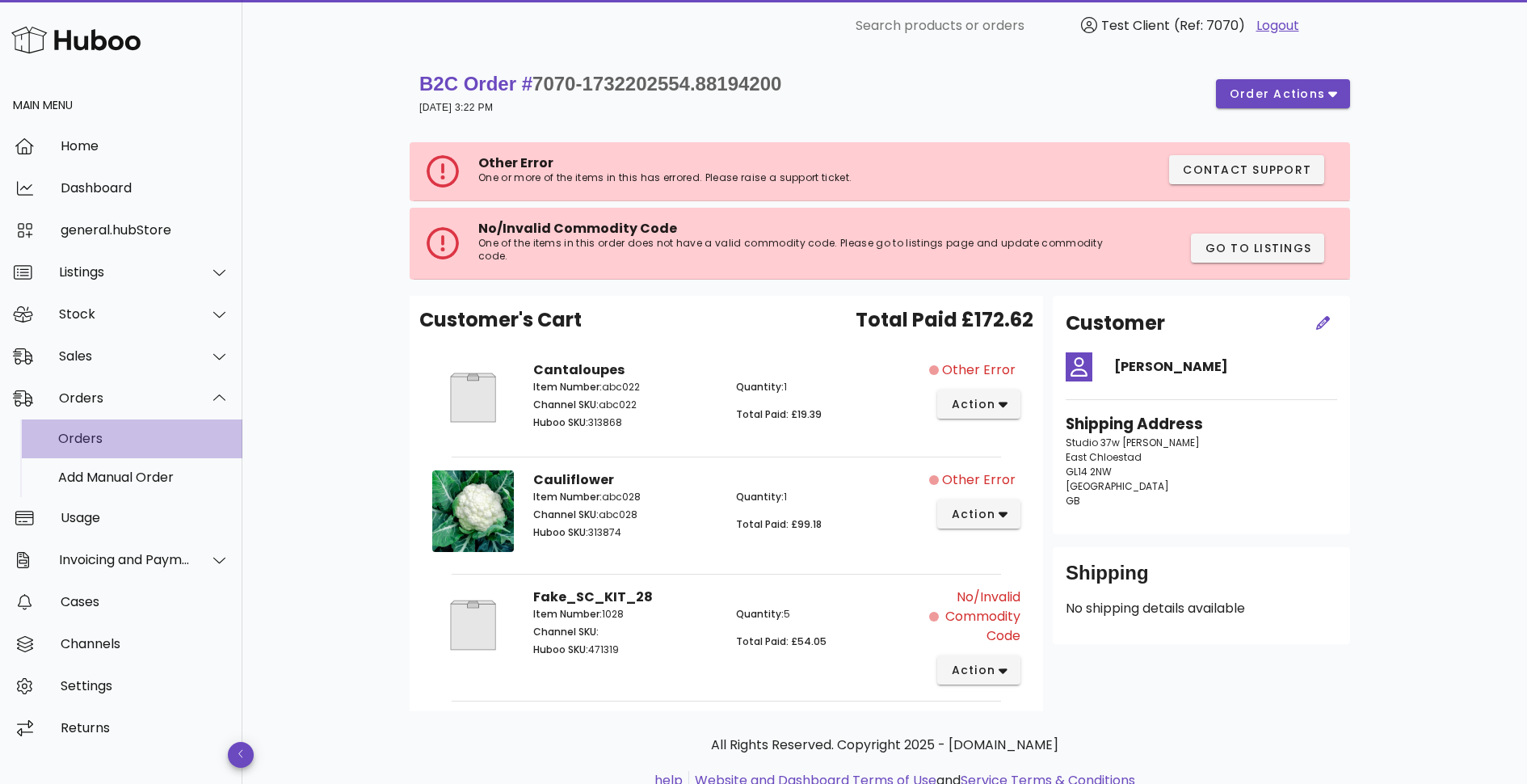
click at [93, 446] on div "Orders" at bounding box center [144, 438] width 171 height 35
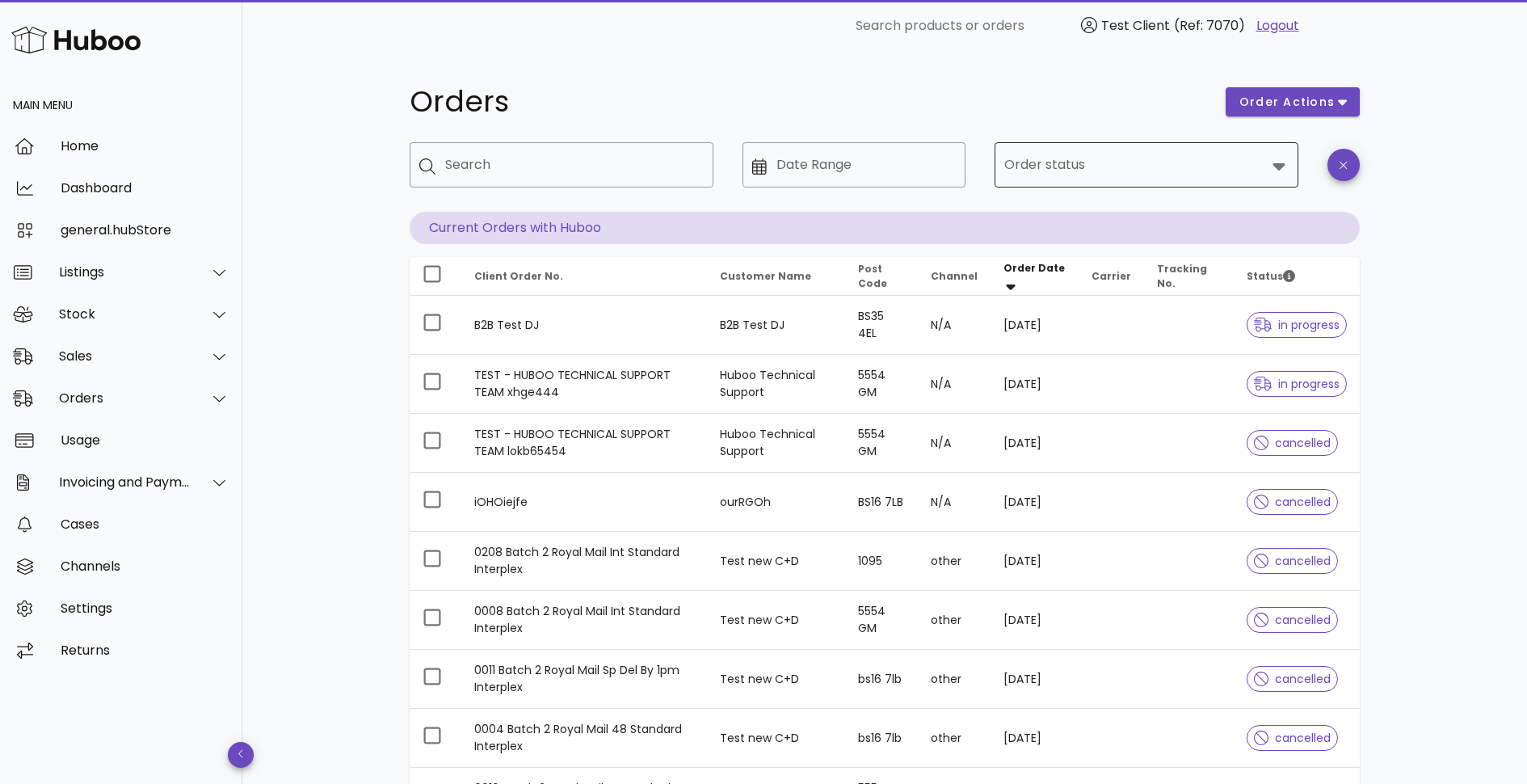
click at [1118, 179] on div at bounding box center [1135, 165] width 262 height 38
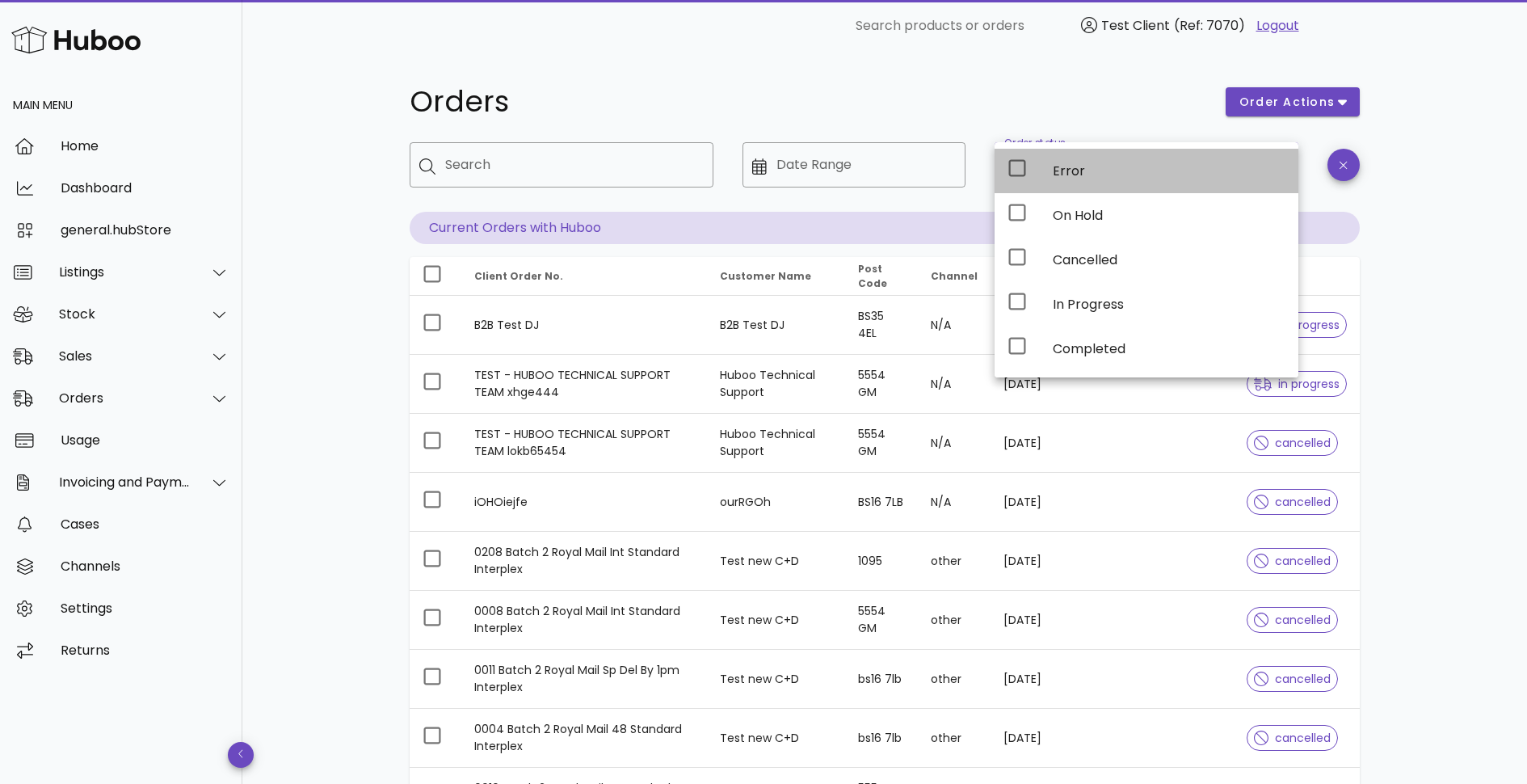
click at [1093, 183] on div "Error" at bounding box center [1169, 171] width 232 height 35
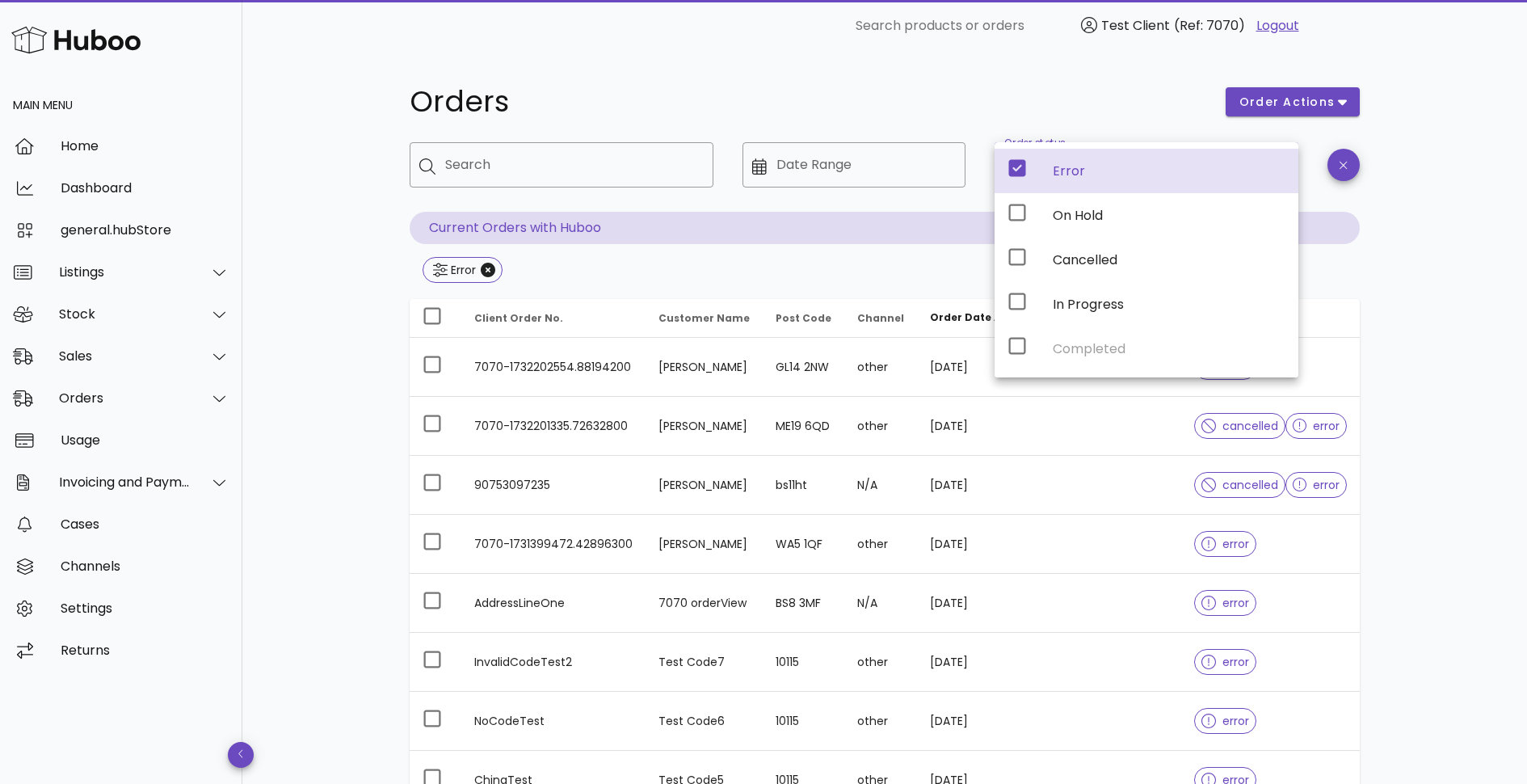
click at [1457, 305] on div "Orders order actions ​ Search ​ Date Range ​ Order status Error Current Orders …" at bounding box center [885, 579] width 1285 height 1054
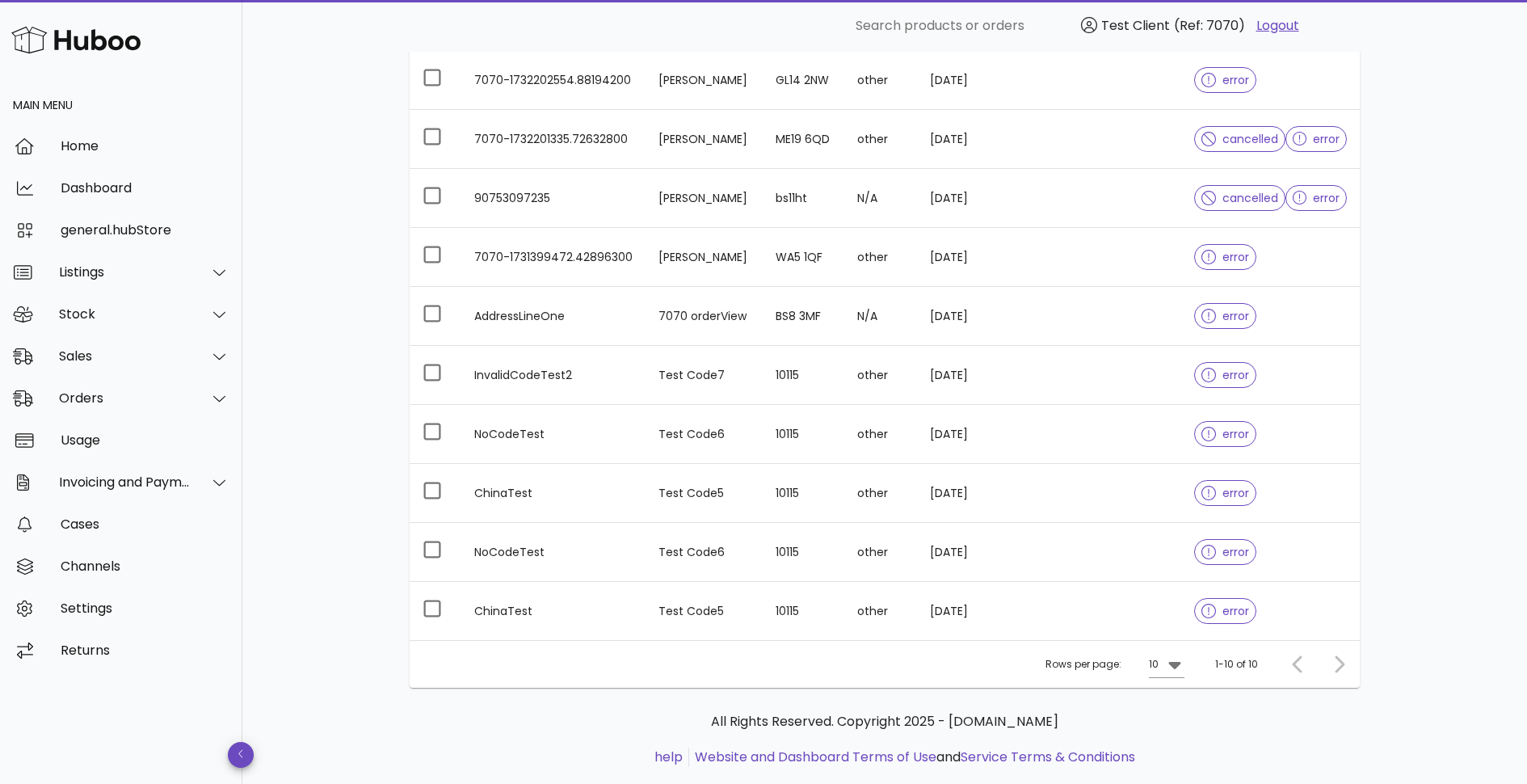
scroll to position [317, 0]
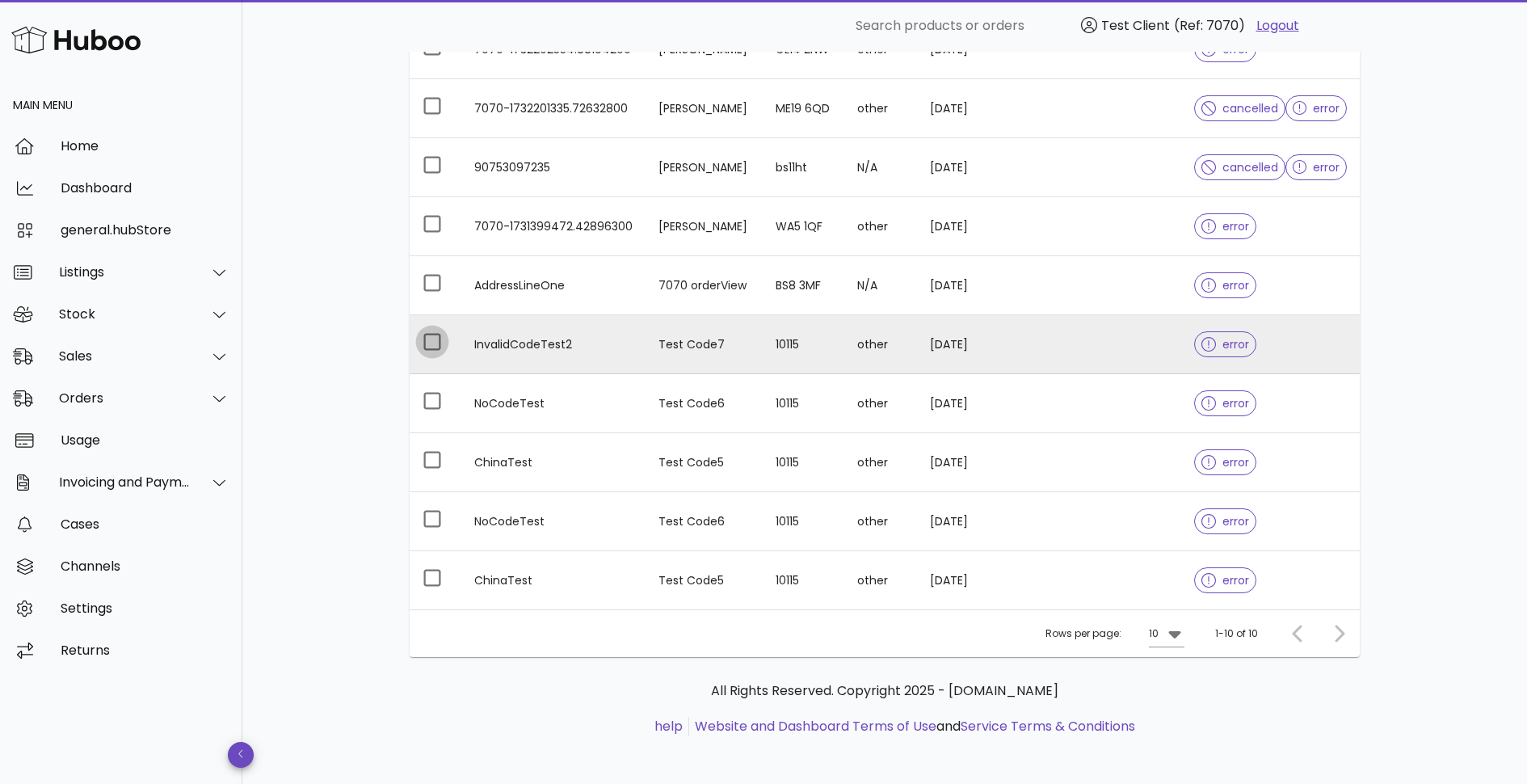
click at [433, 342] on div at bounding box center [433, 342] width 27 height 27
click at [579, 344] on td "InvalidCodeTest2" at bounding box center [553, 344] width 184 height 59
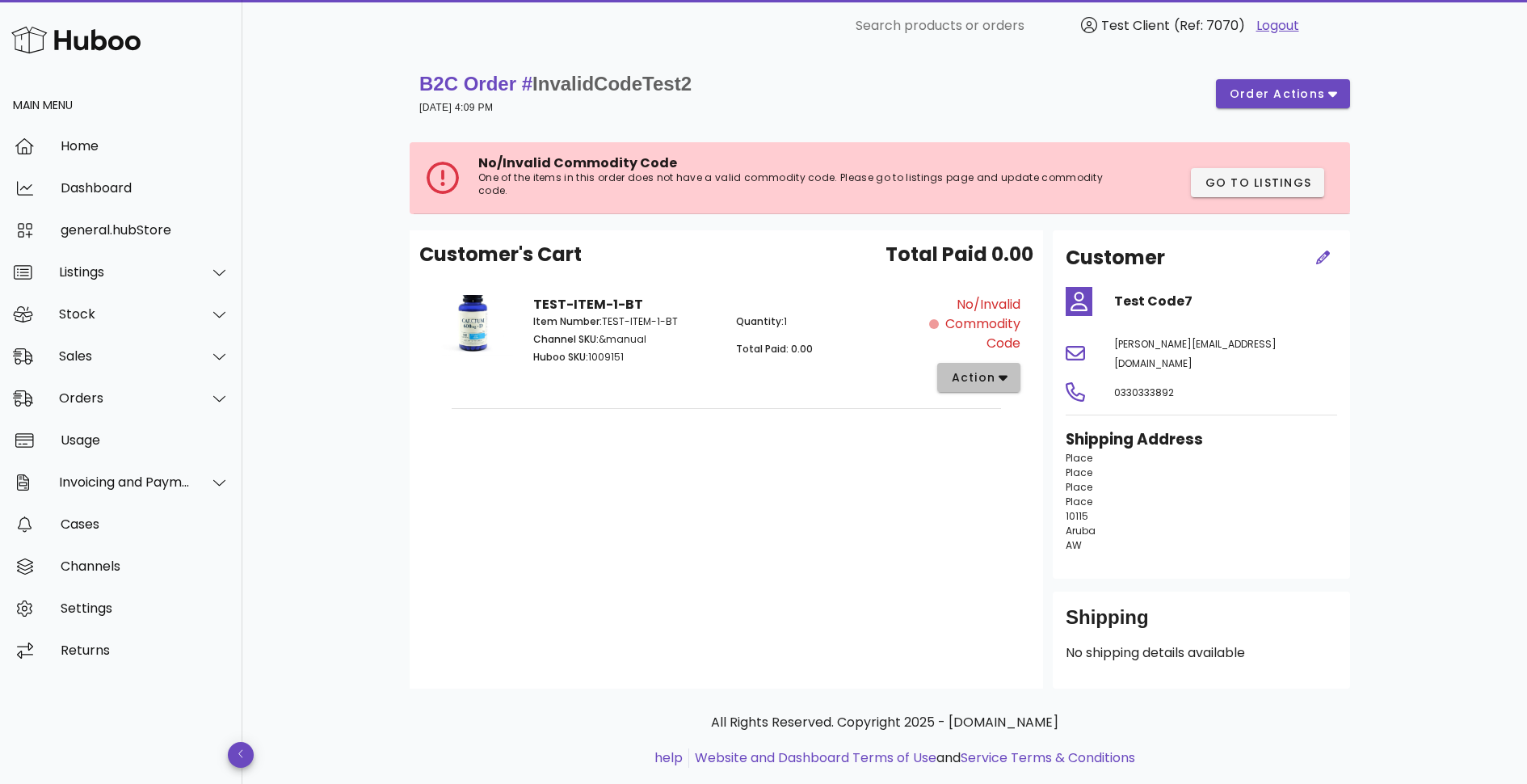
click at [999, 388] on button "action" at bounding box center [979, 378] width 83 height 29
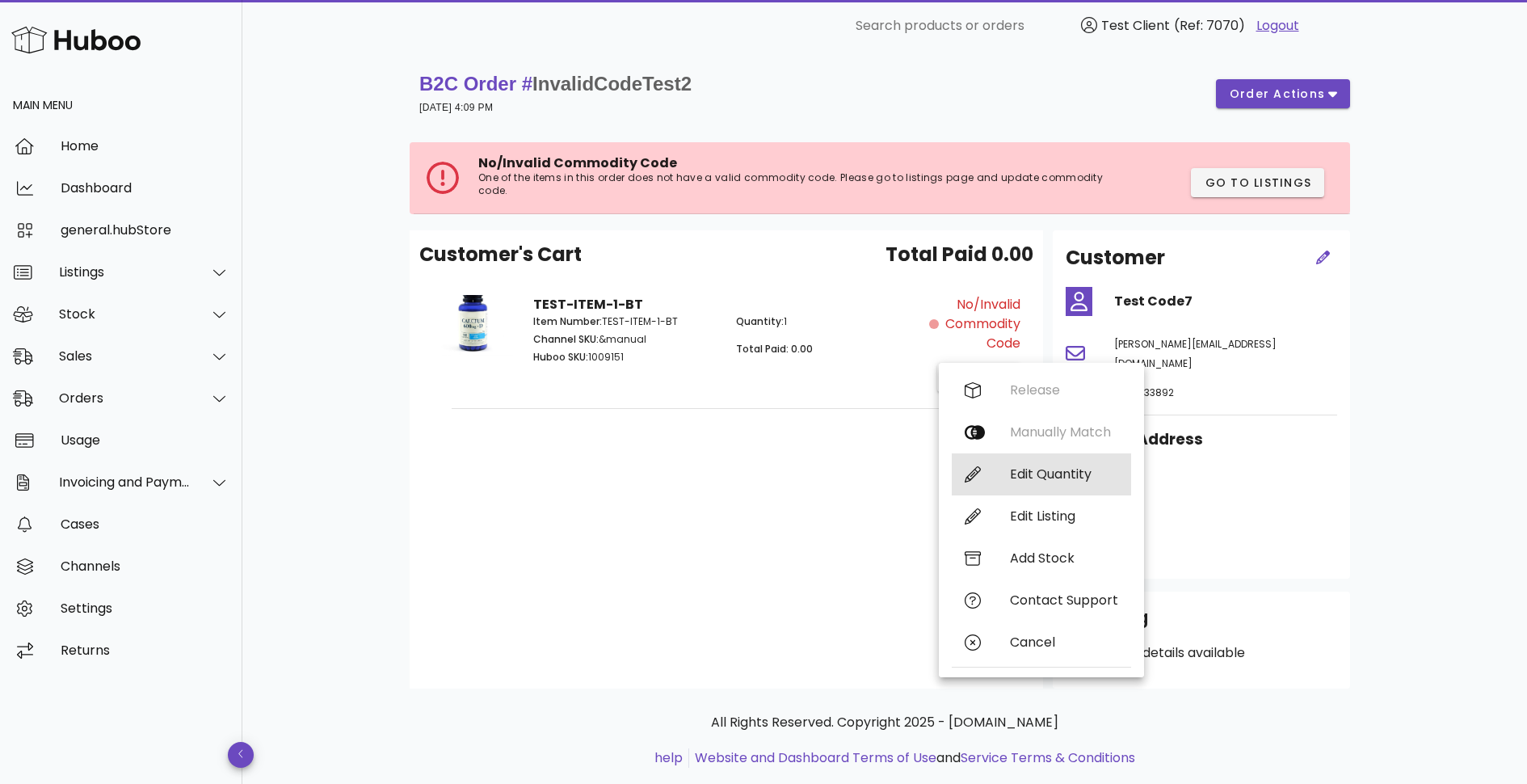
click at [1070, 472] on div "Edit Quantity" at bounding box center [1064, 474] width 108 height 16
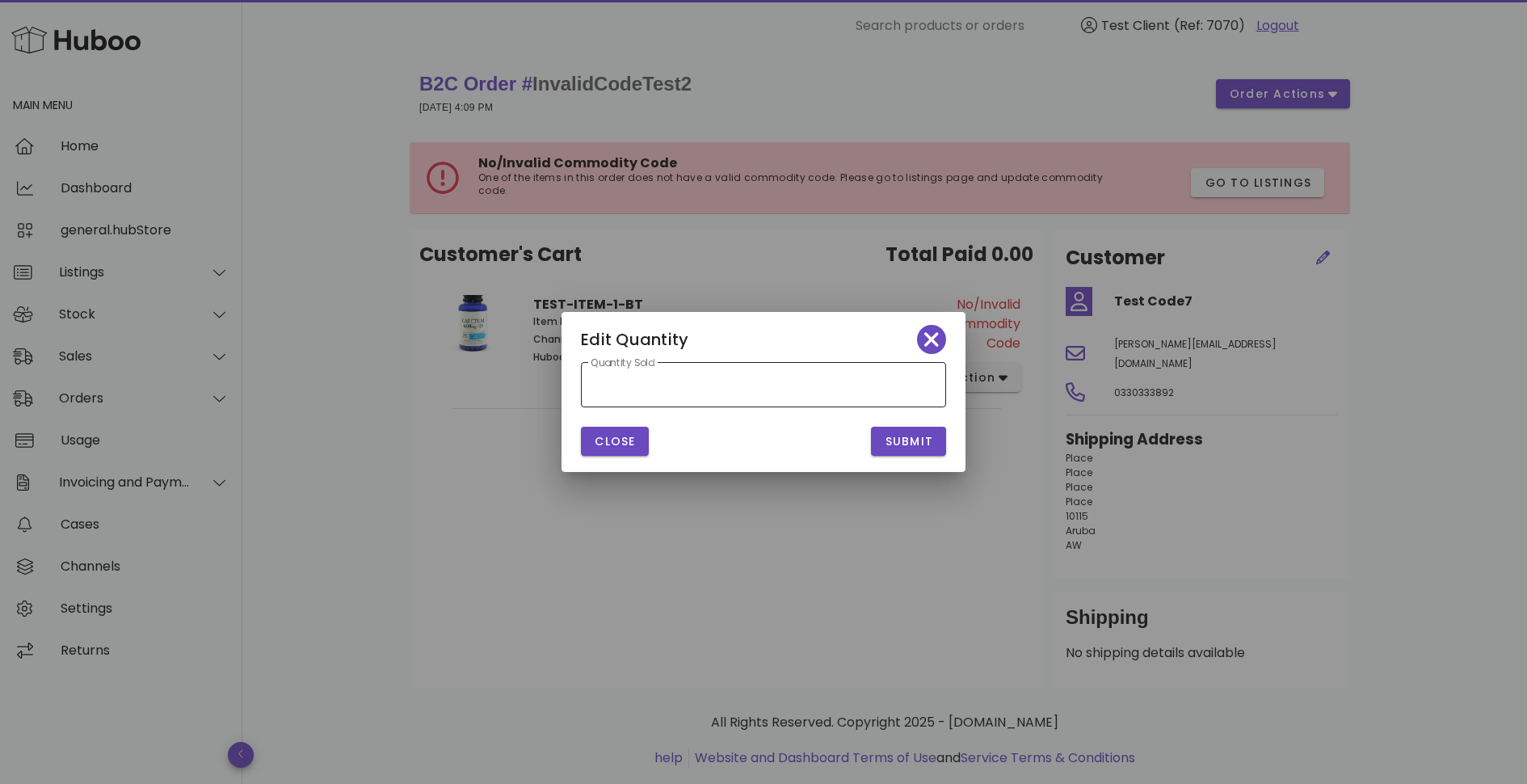
click at [791, 391] on input "*" at bounding box center [764, 384] width 346 height 26
type input "*"
click at [918, 469] on div "​ Quantity Sold * Close Submit" at bounding box center [764, 412] width 404 height 120
click at [910, 446] on span "Submit" at bounding box center [909, 441] width 49 height 17
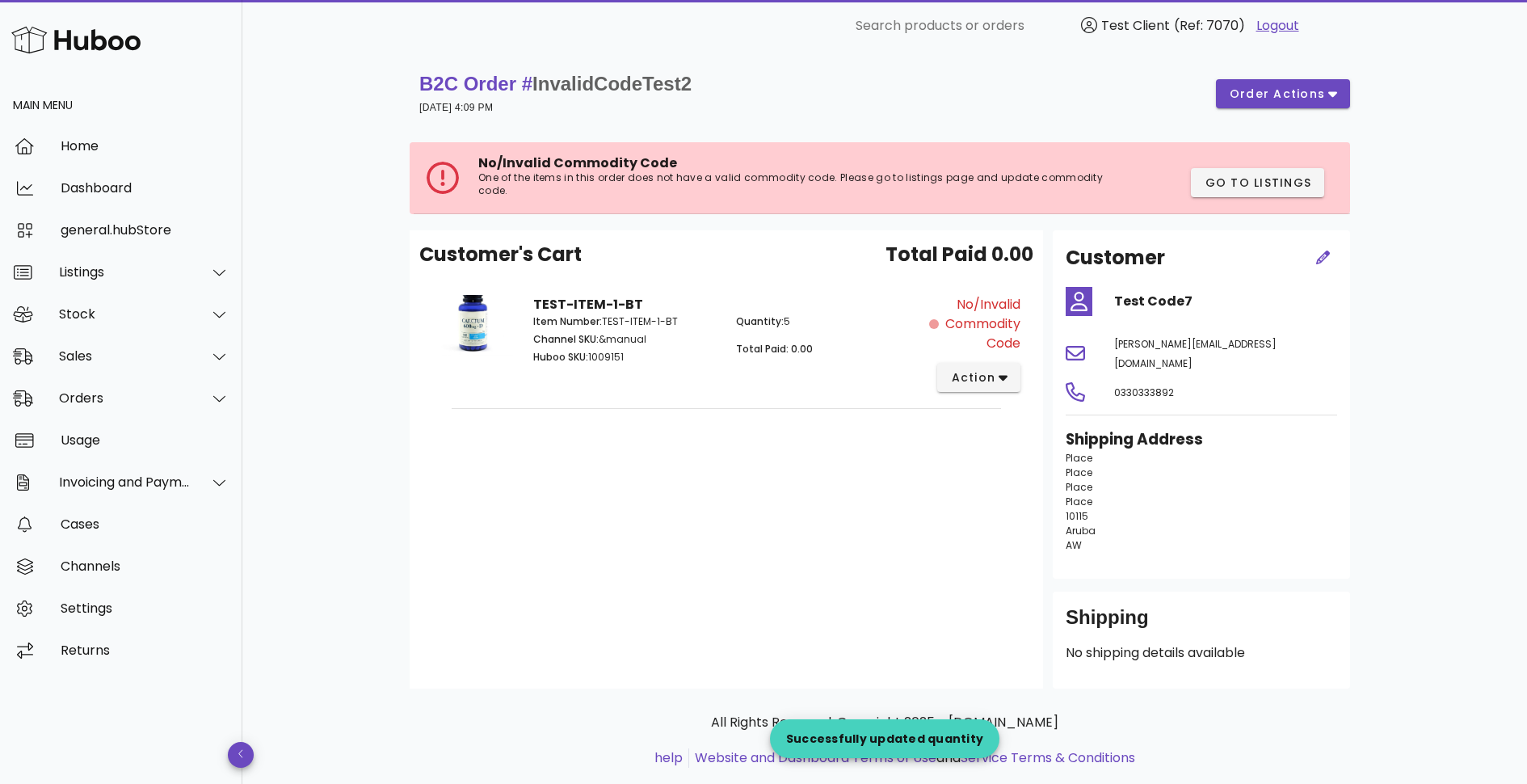
click at [761, 471] on div "Customer's Cart Total Paid 0.00 TEST-ITEM-1-BT Item Number: TEST-ITEM-1-BT Chan…" at bounding box center [726, 459] width 633 height 458
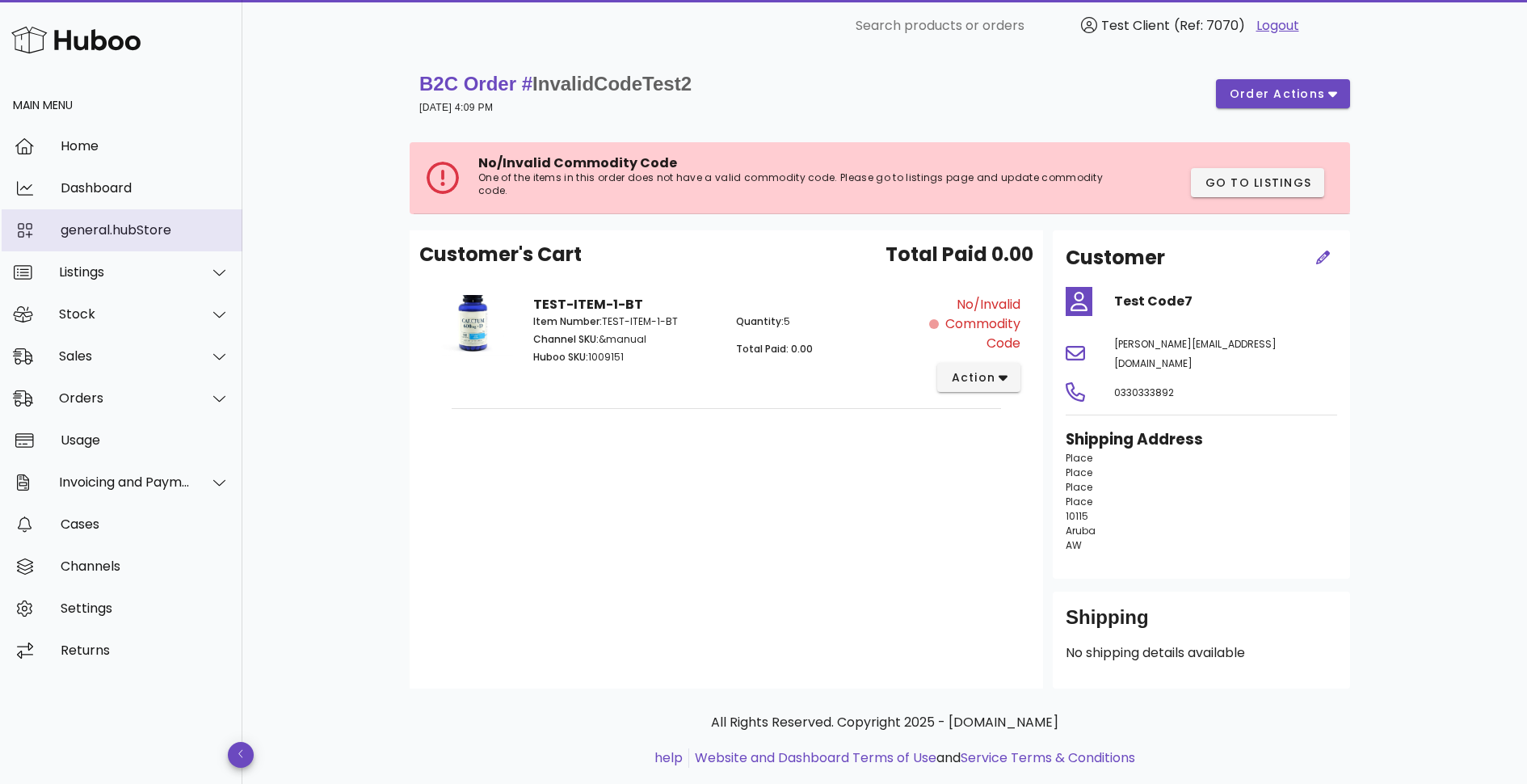
click at [128, 233] on div "general.hubStore" at bounding box center [145, 230] width 169 height 16
